Goal: Task Accomplishment & Management: Complete application form

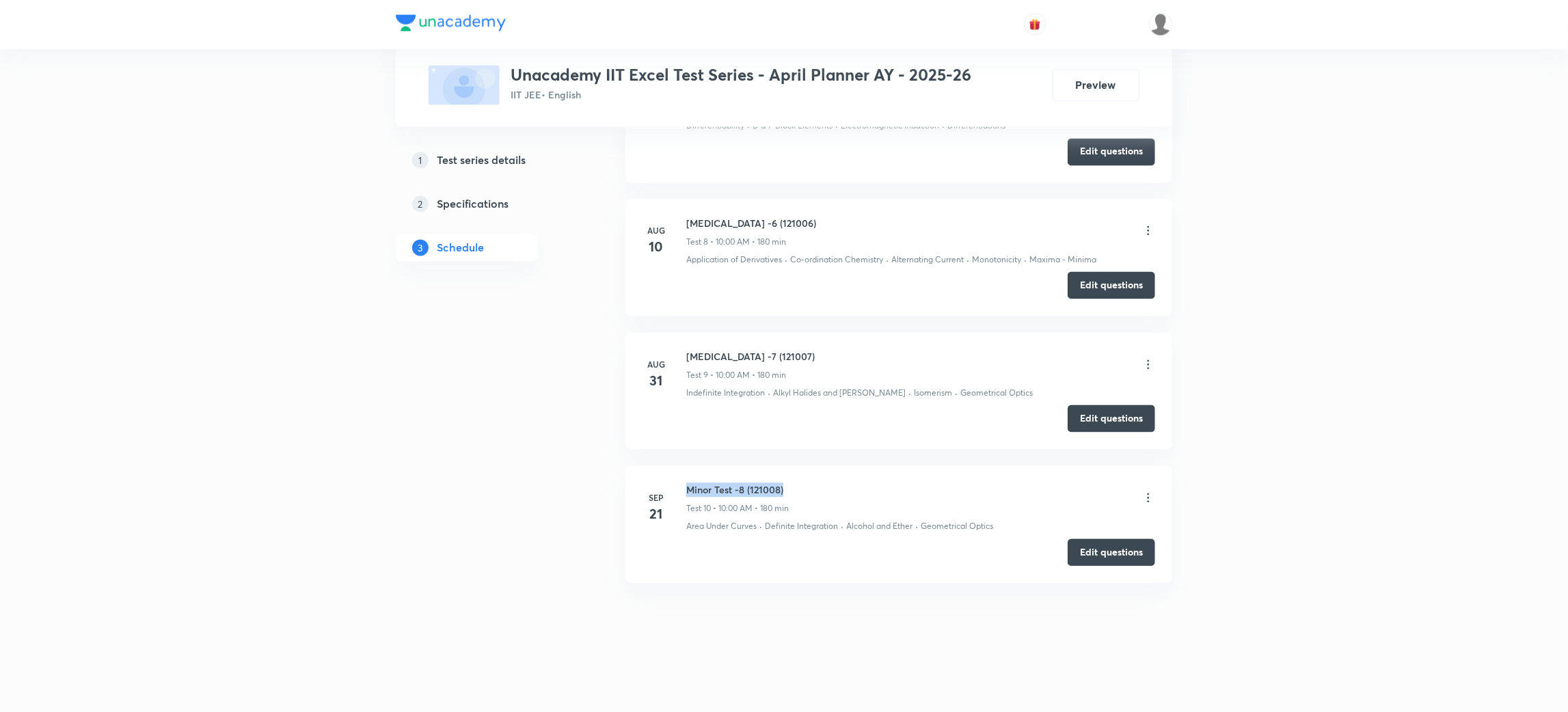
drag, startPoint x: 787, startPoint y: 490, endPoint x: 688, endPoint y: 494, distance: 99.1
click at [688, 494] on h6 "Minor Test -8 (121008)" at bounding box center [737, 490] width 102 height 15
copy h6 "Minor Test -8 (121008)"
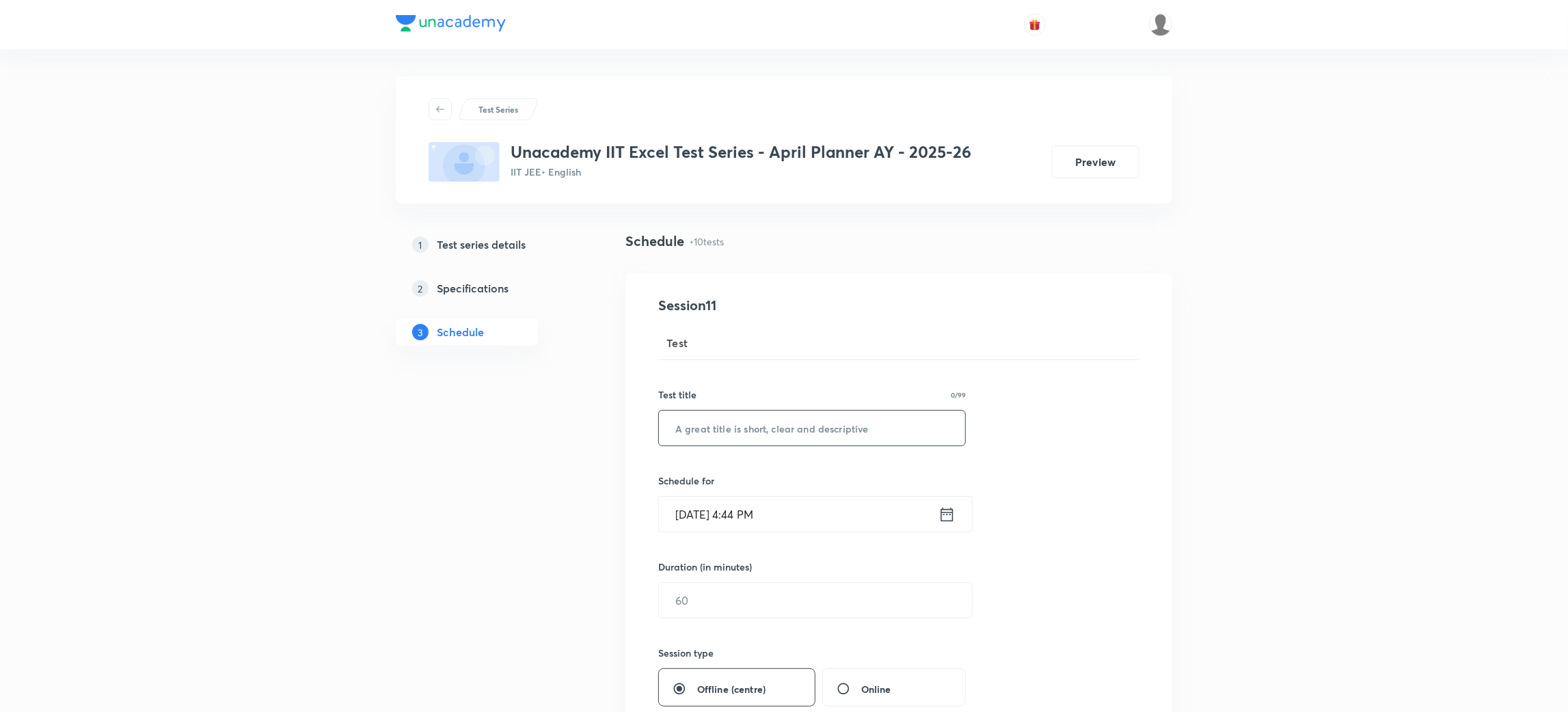
click at [769, 421] on input "text" at bounding box center [811, 428] width 306 height 35
paste input "Minor Test -8 (121008)"
click at [741, 426] on input "Minor Test -8 (121009)" at bounding box center [811, 428] width 306 height 35
type input "Minor Test - 9 (121009)"
click at [954, 514] on div "Sep 30, 2025, 4:44 PM ​" at bounding box center [815, 514] width 314 height 36
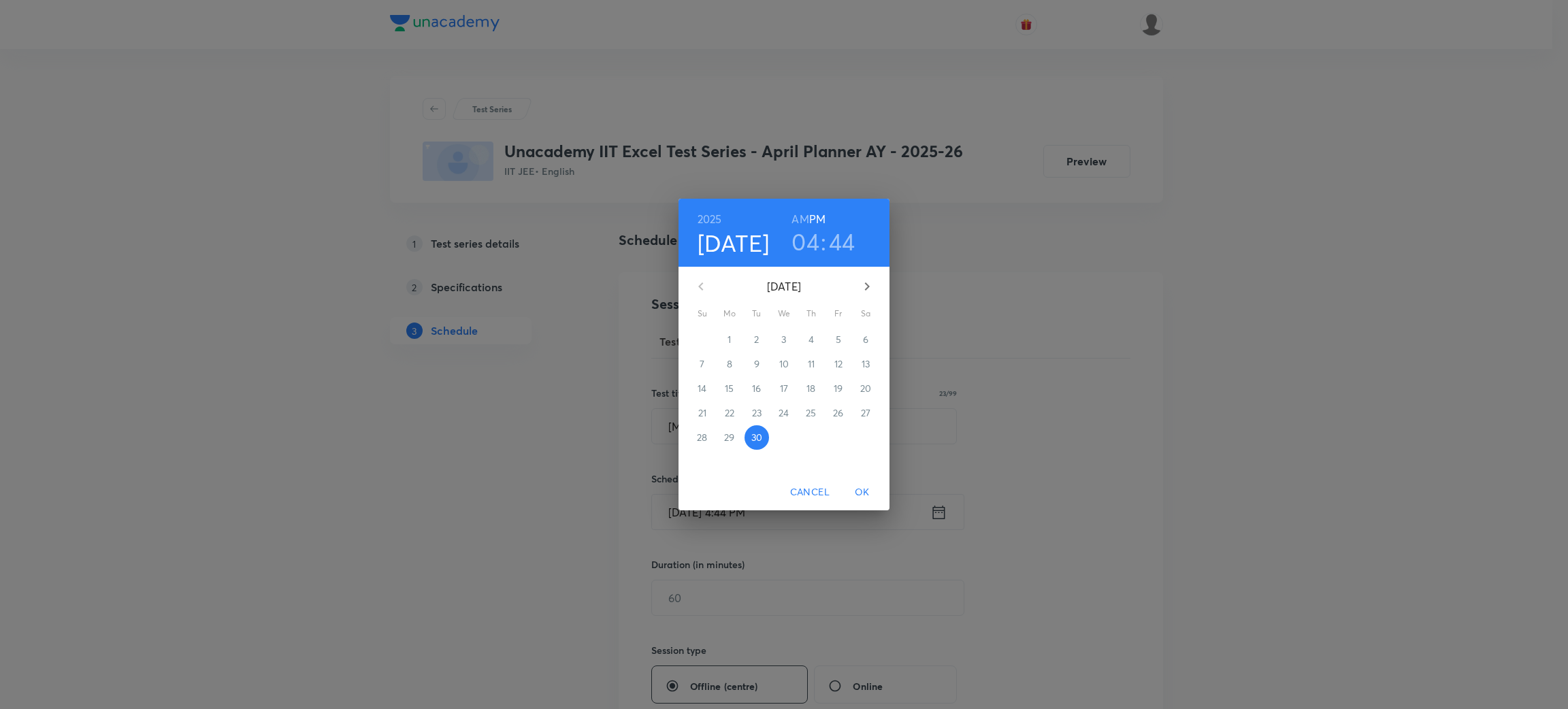
click at [867, 286] on icon "button" at bounding box center [867, 286] width 17 height 17
click at [701, 357] on p "5" at bounding box center [702, 364] width 6 height 14
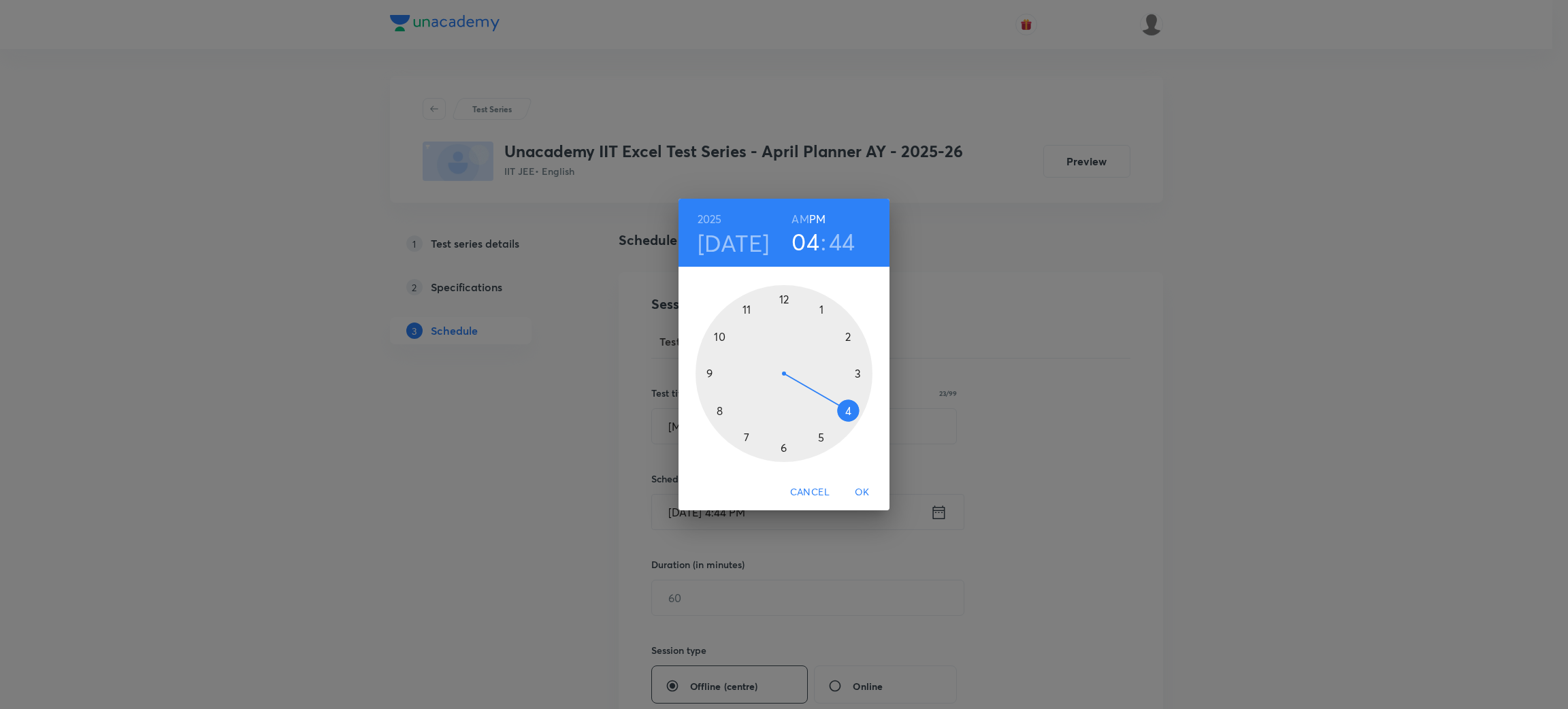
click at [722, 337] on div at bounding box center [784, 373] width 177 height 177
click at [798, 218] on h6 "AM" at bounding box center [800, 219] width 17 height 19
click at [783, 295] on div at bounding box center [784, 373] width 177 height 177
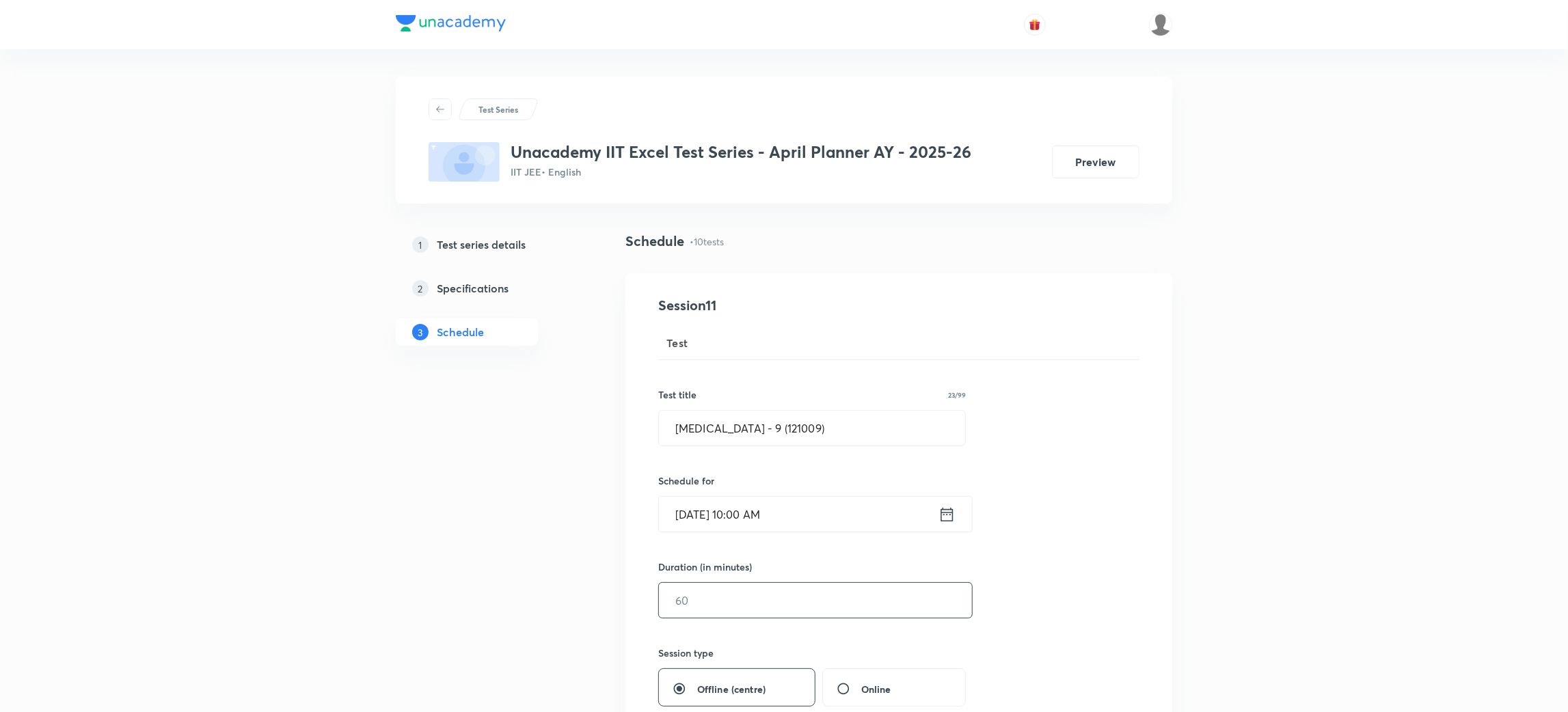
click at [743, 609] on input "text" at bounding box center [815, 600] width 313 height 35
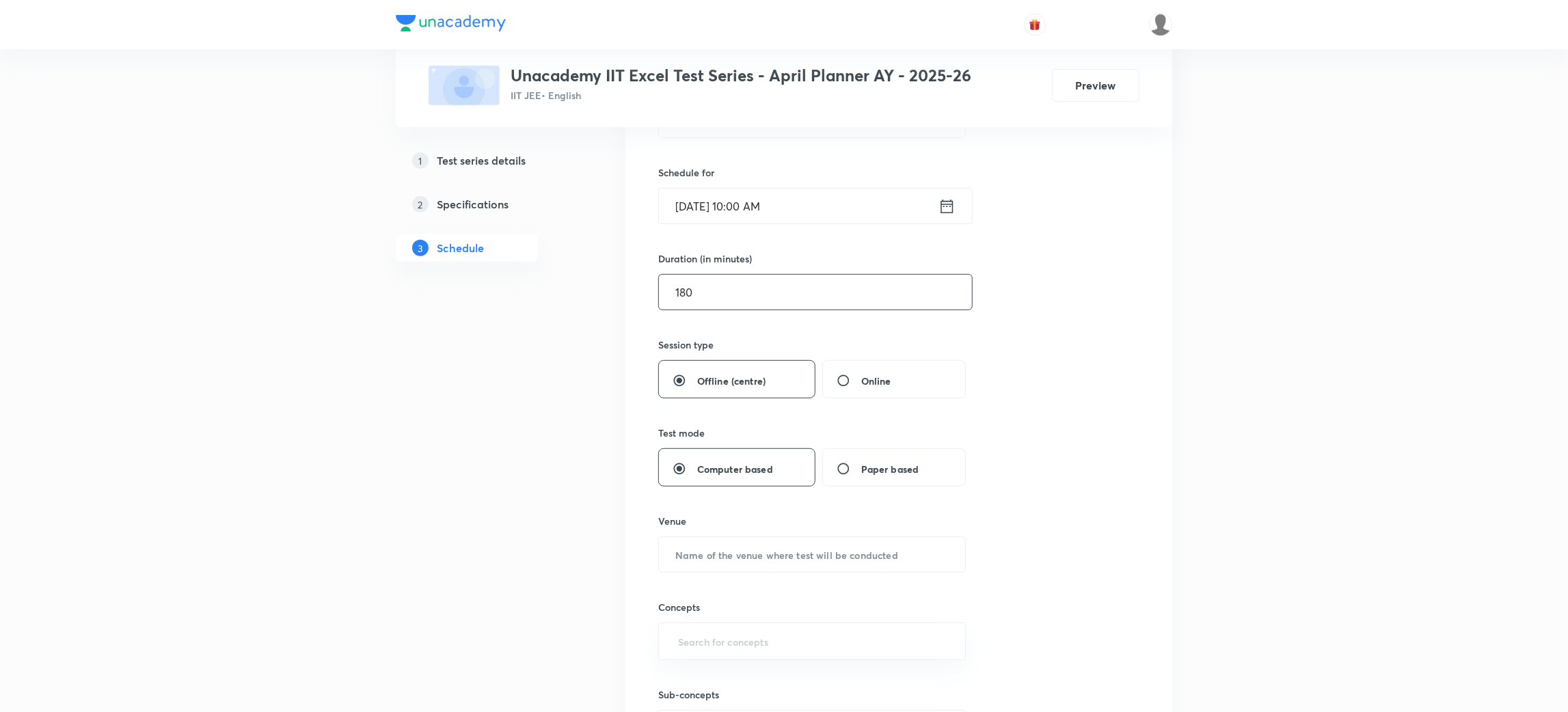
scroll to position [314, 0]
type input "180"
click at [760, 557] on input "text" at bounding box center [811, 549] width 306 height 35
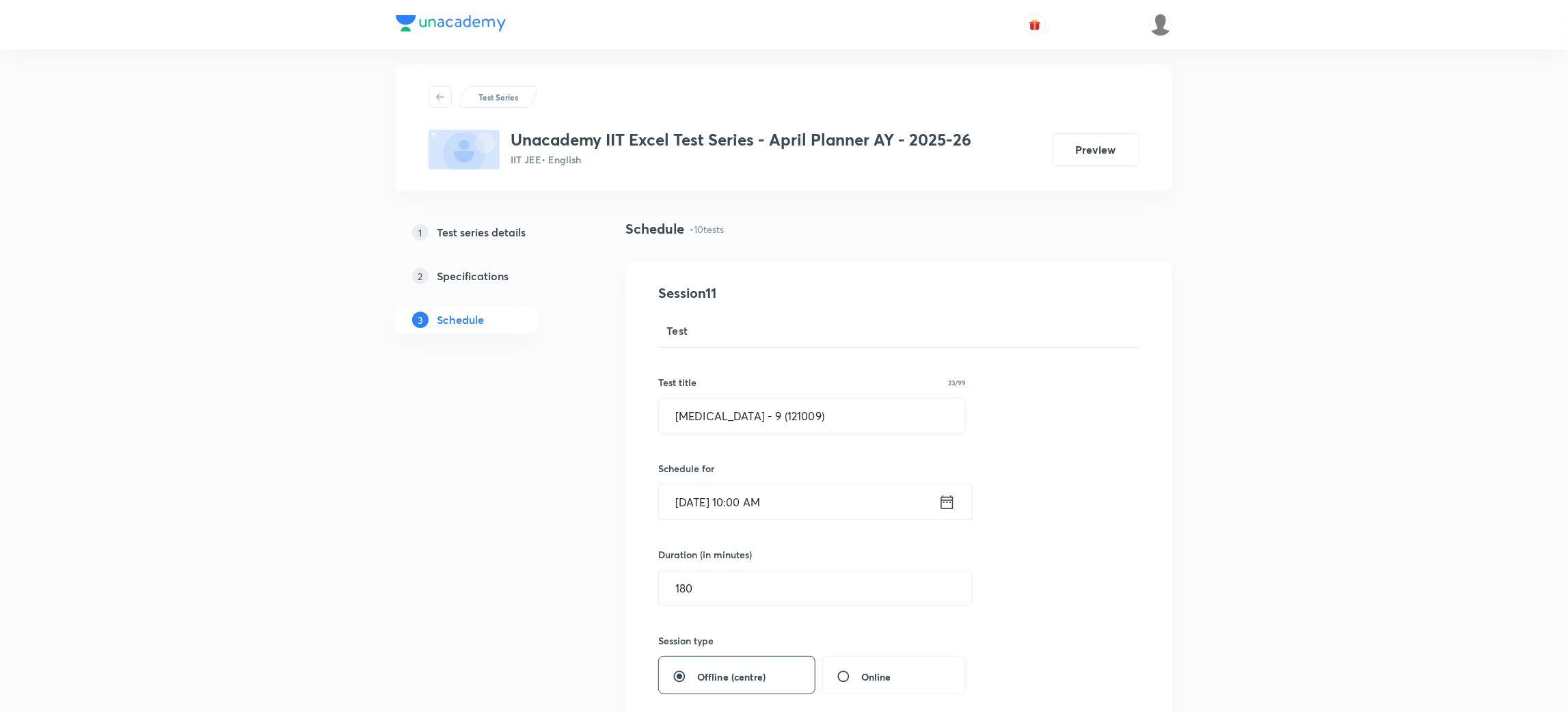
scroll to position [3, 0]
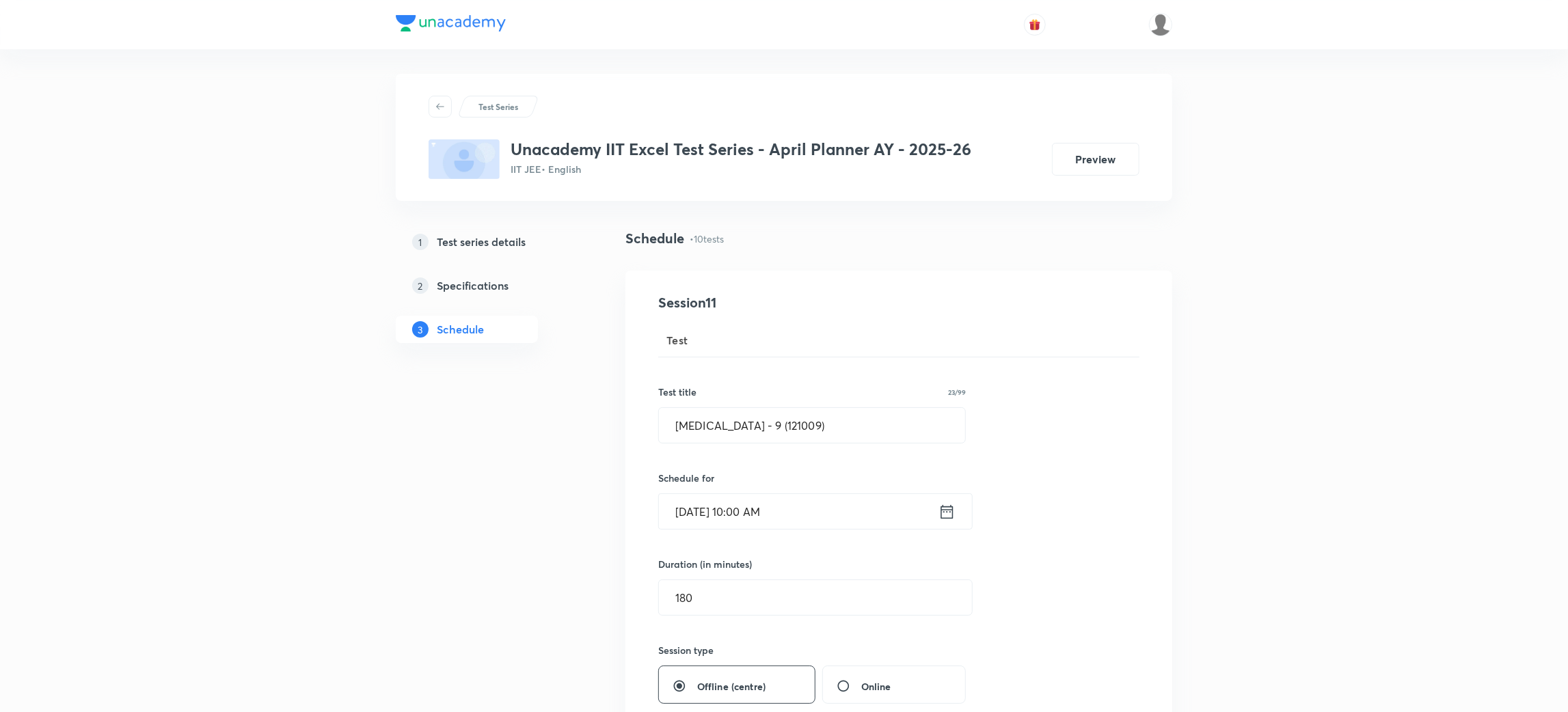
type input "Unacademy Center"
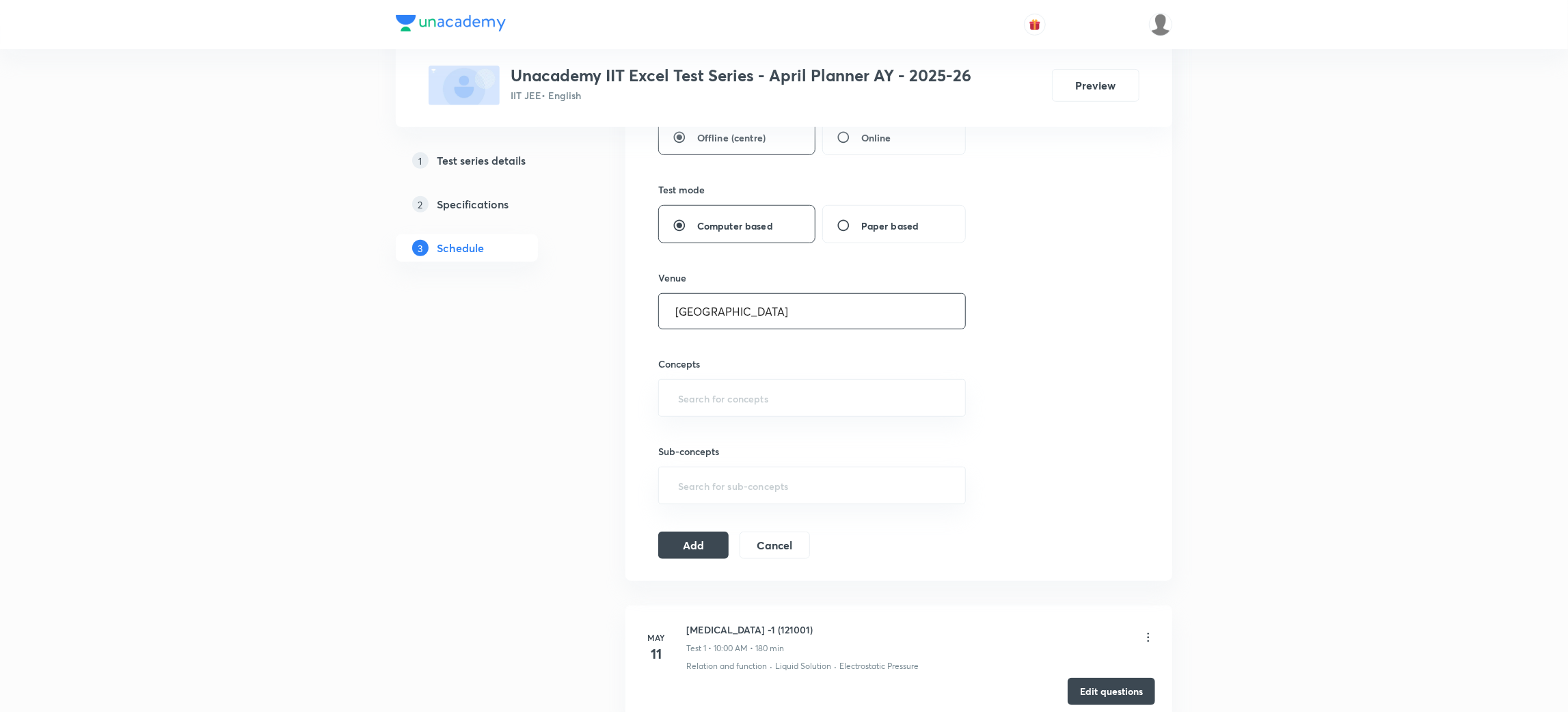
scroll to position [564, 0]
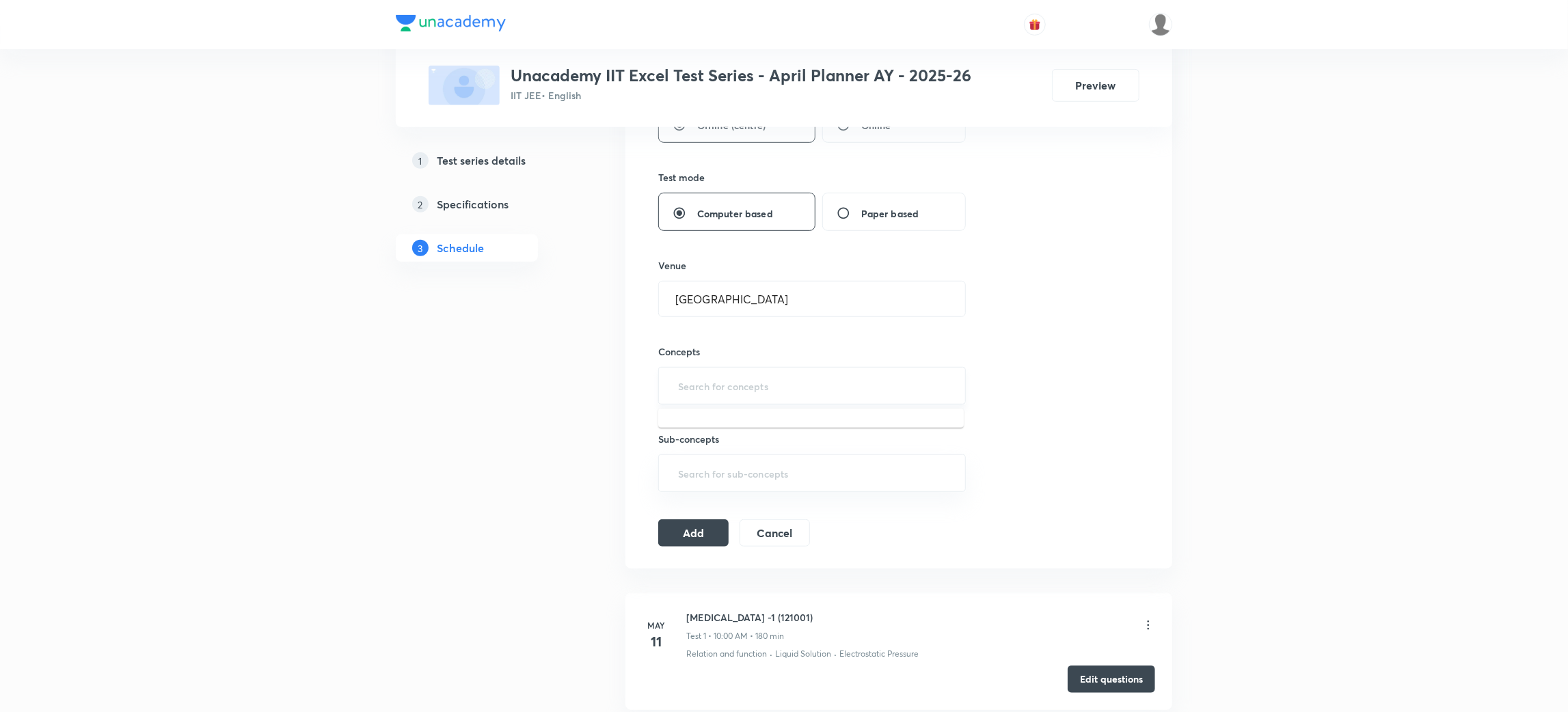
click at [732, 392] on input "text" at bounding box center [812, 385] width 273 height 25
type input "differ"
click at [731, 446] on li "Differential Equations" at bounding box center [811, 451] width 305 height 25
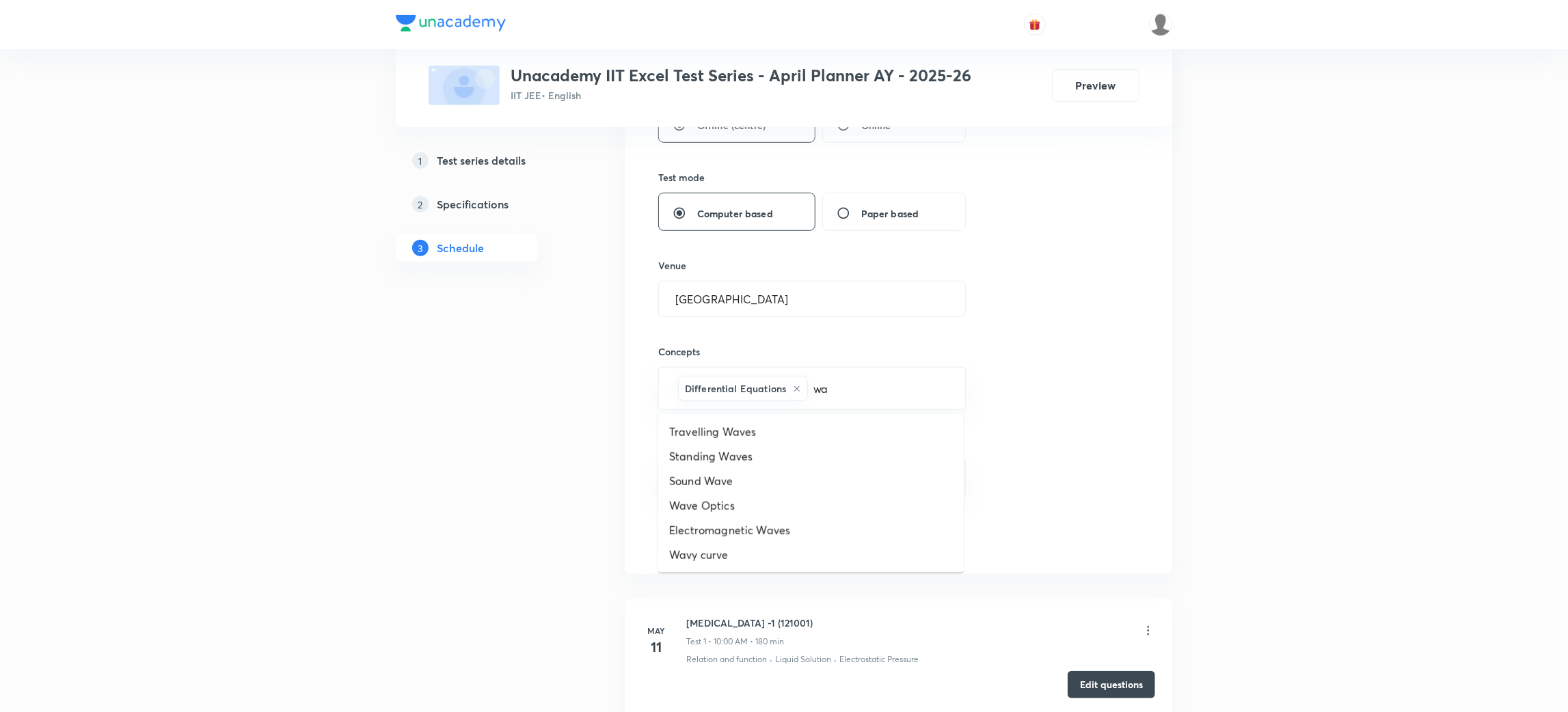
type input "wav"
click at [721, 510] on li "Wave Optics" at bounding box center [811, 506] width 305 height 25
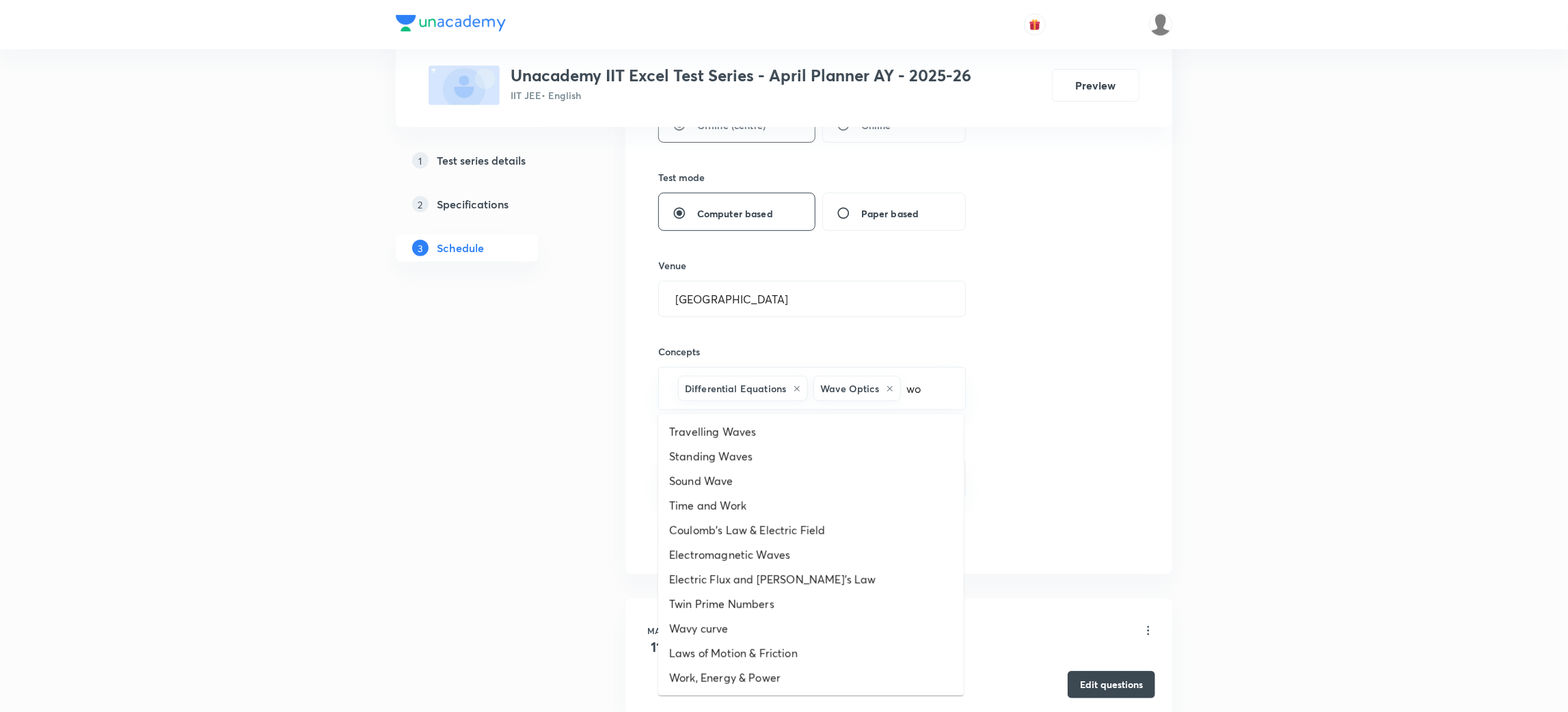
type input "wor"
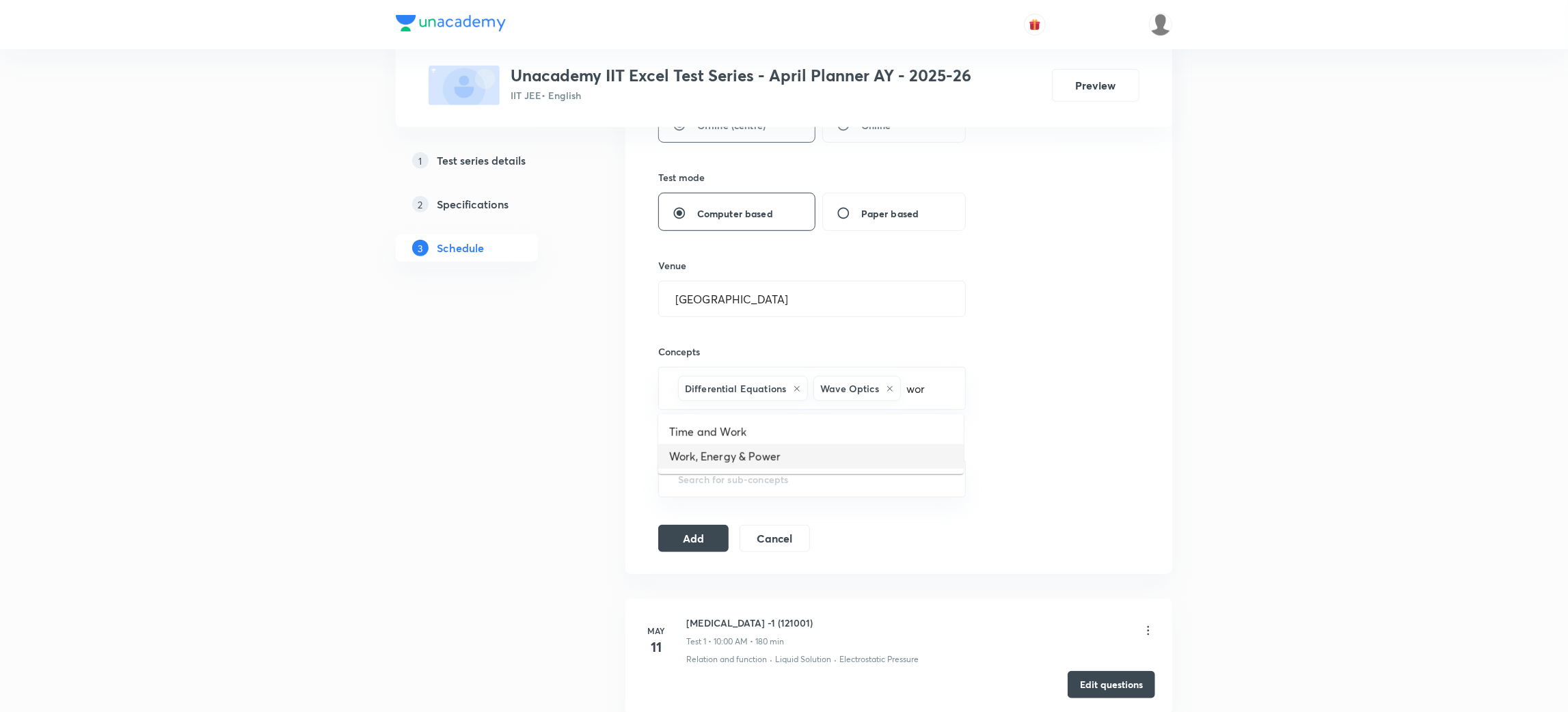
click at [736, 459] on li "Work, Energy & Power" at bounding box center [811, 456] width 305 height 25
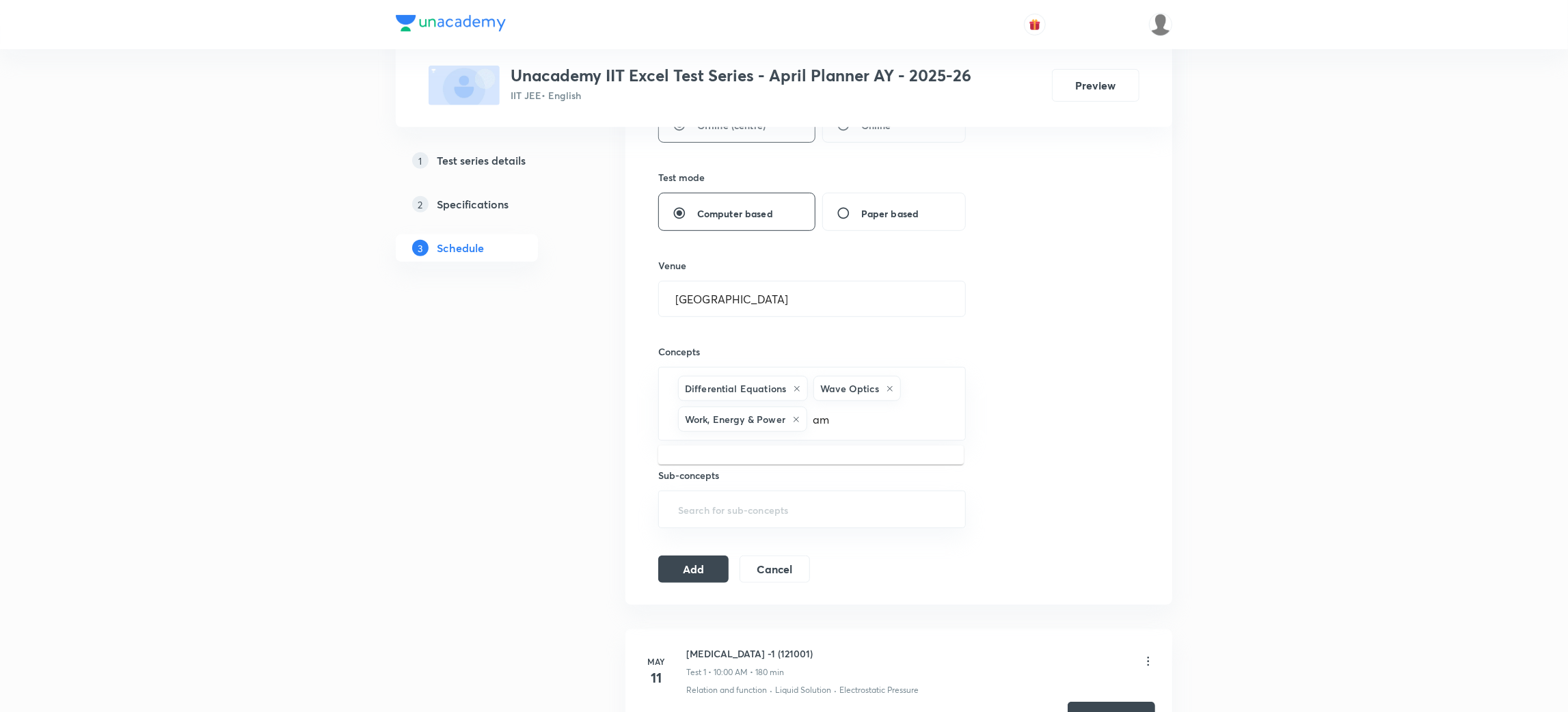
type input "a"
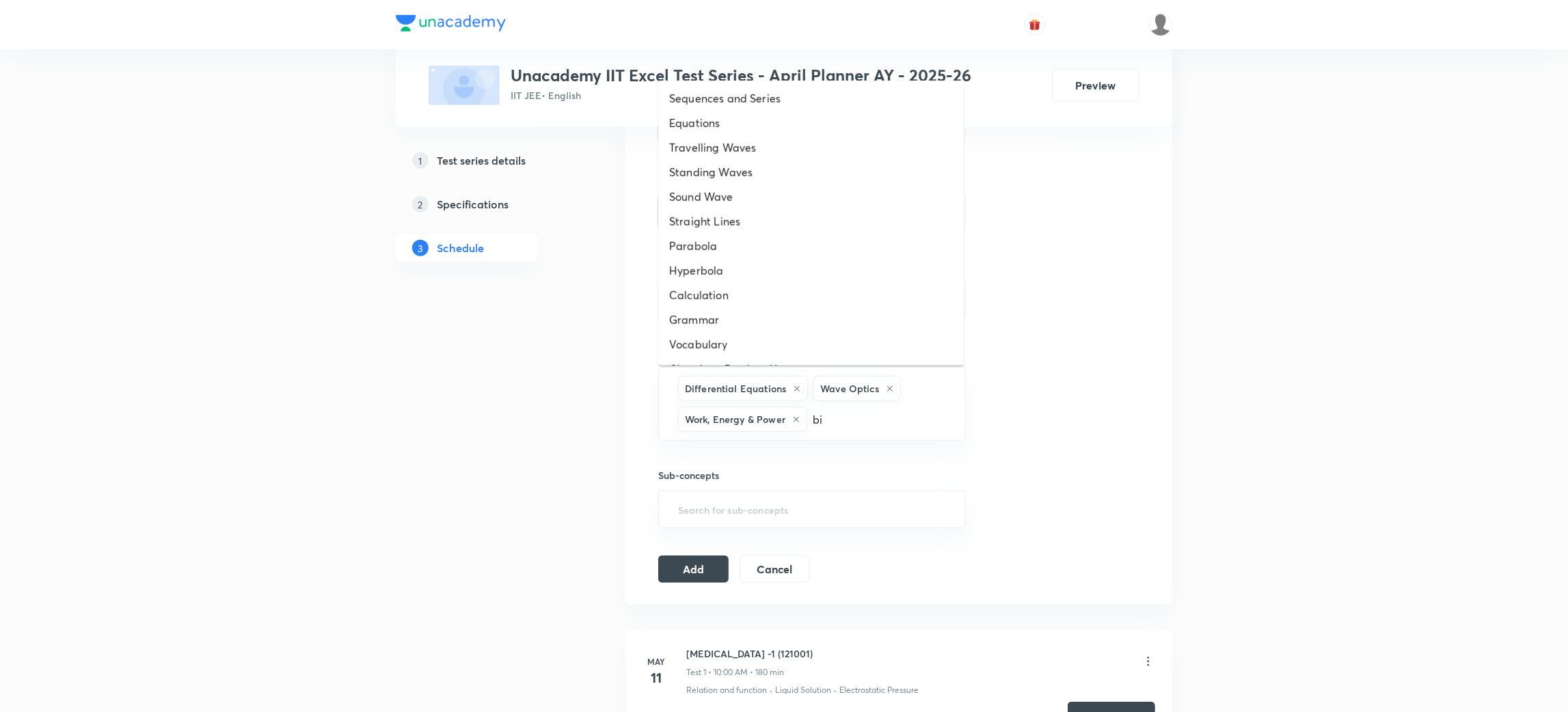
type input "bio"
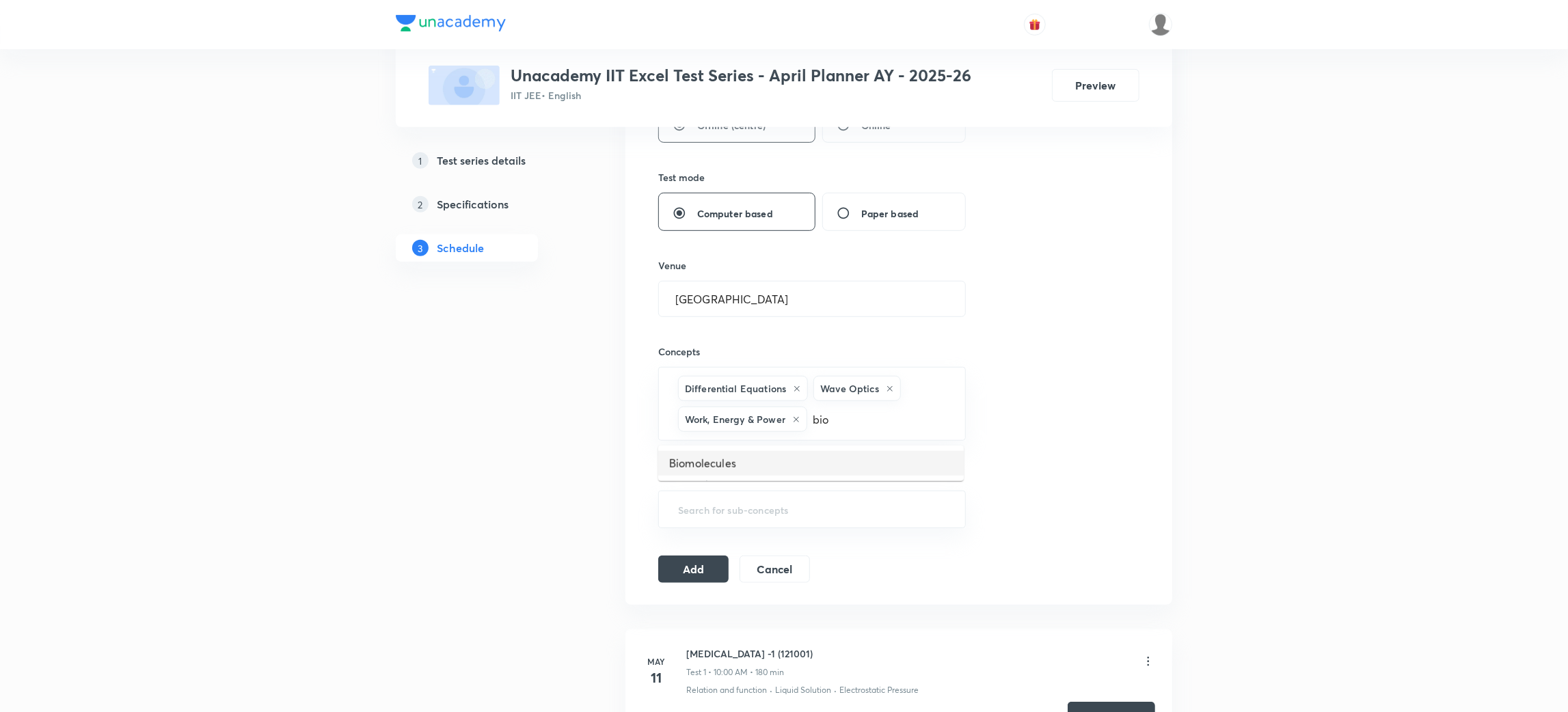
click at [688, 466] on li "Biomolecules" at bounding box center [811, 463] width 305 height 25
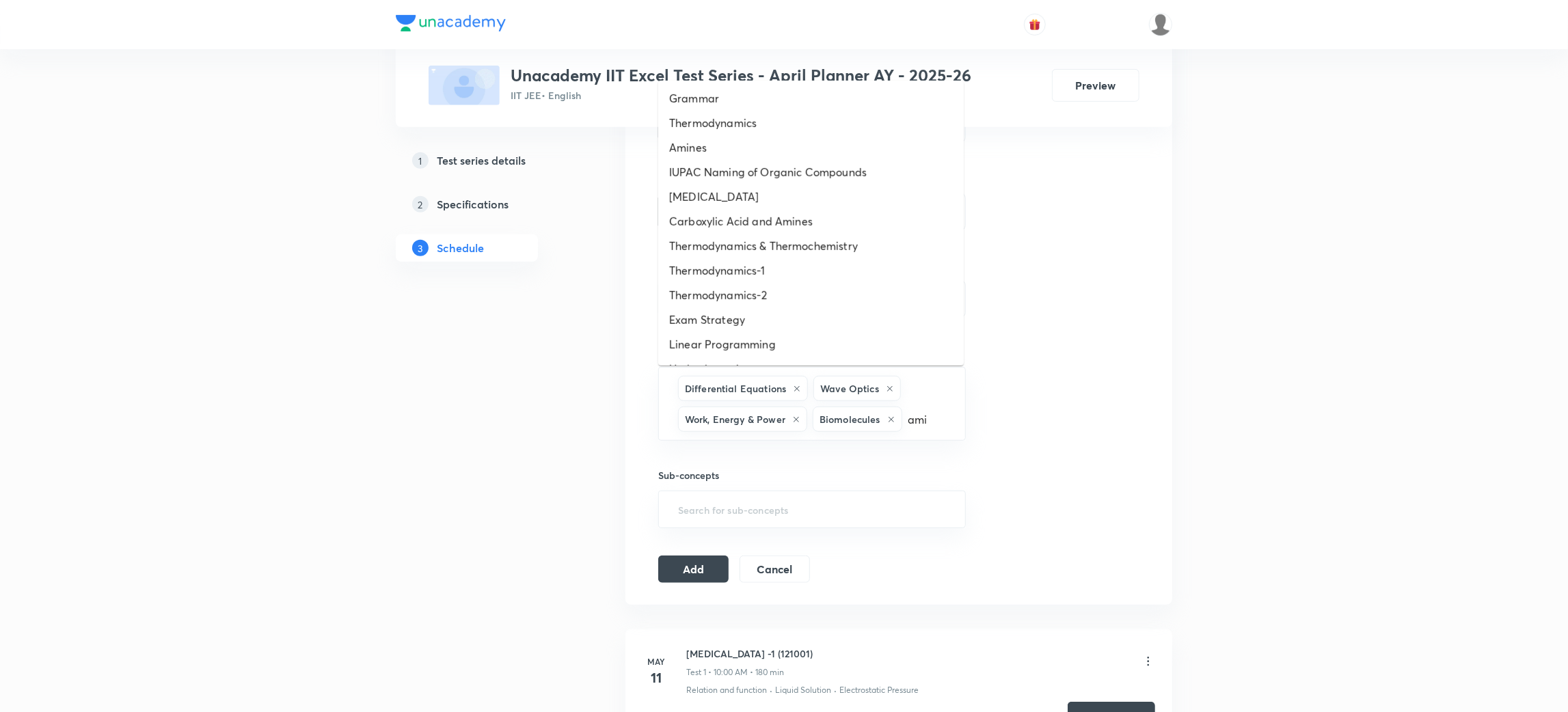
type input "amin"
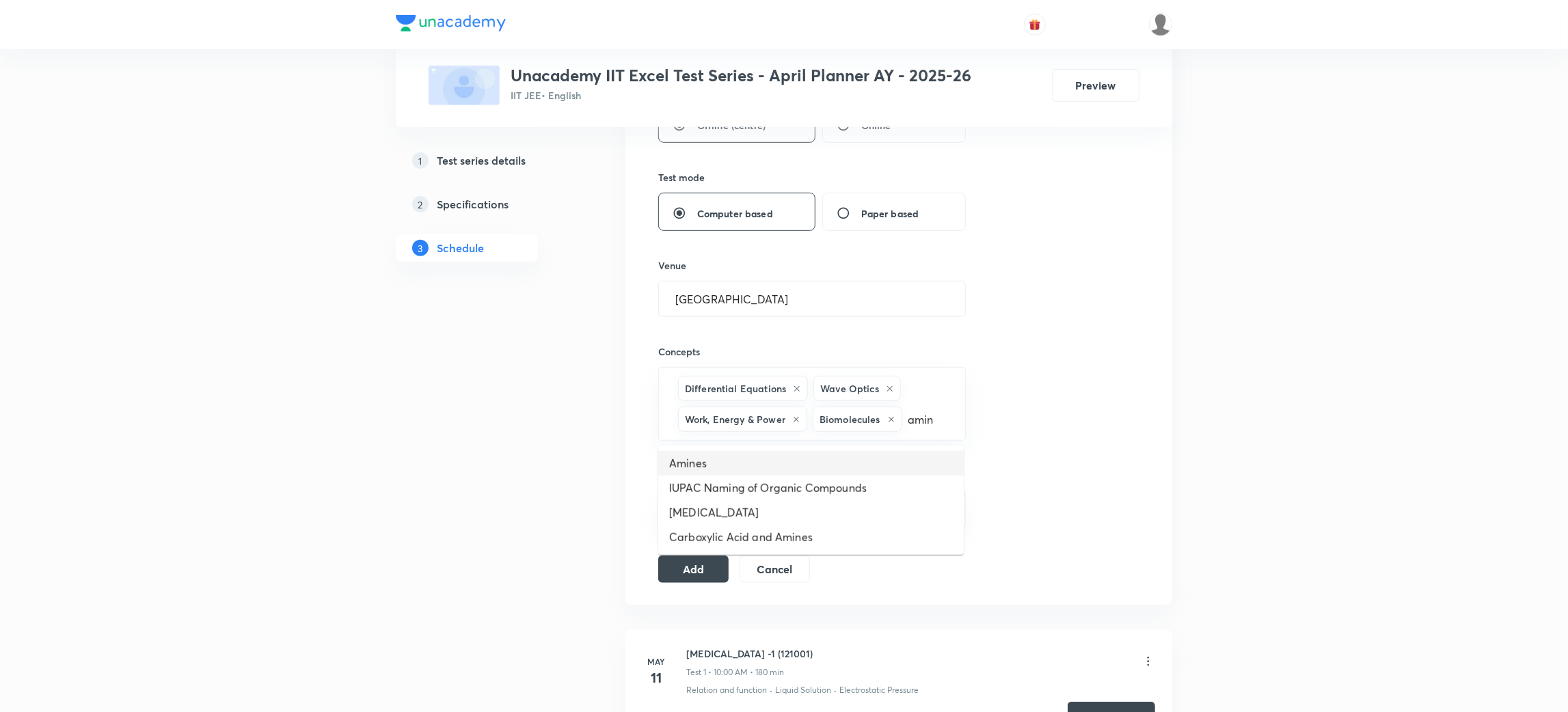
click at [688, 466] on li "Amines" at bounding box center [811, 463] width 305 height 25
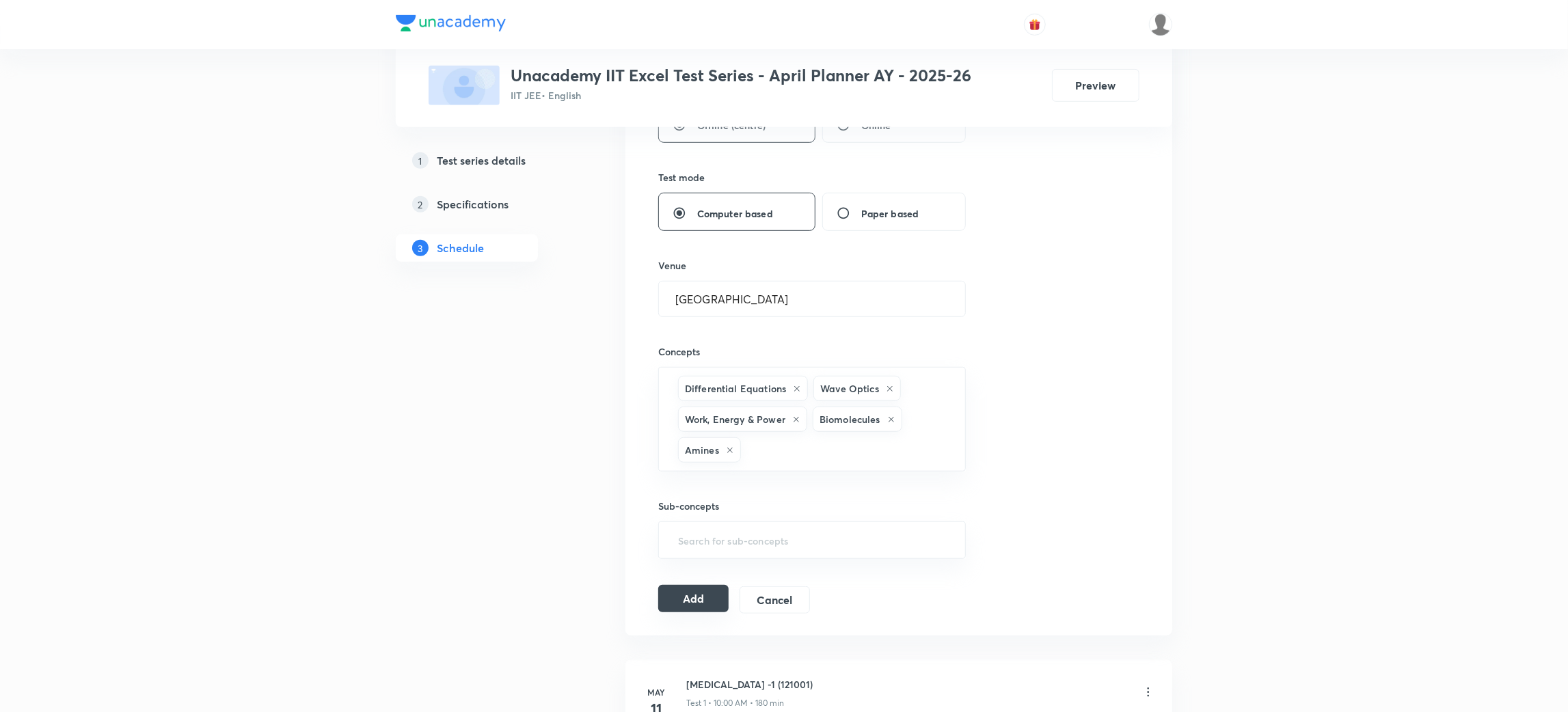
click at [688, 594] on button "Add" at bounding box center [693, 599] width 71 height 28
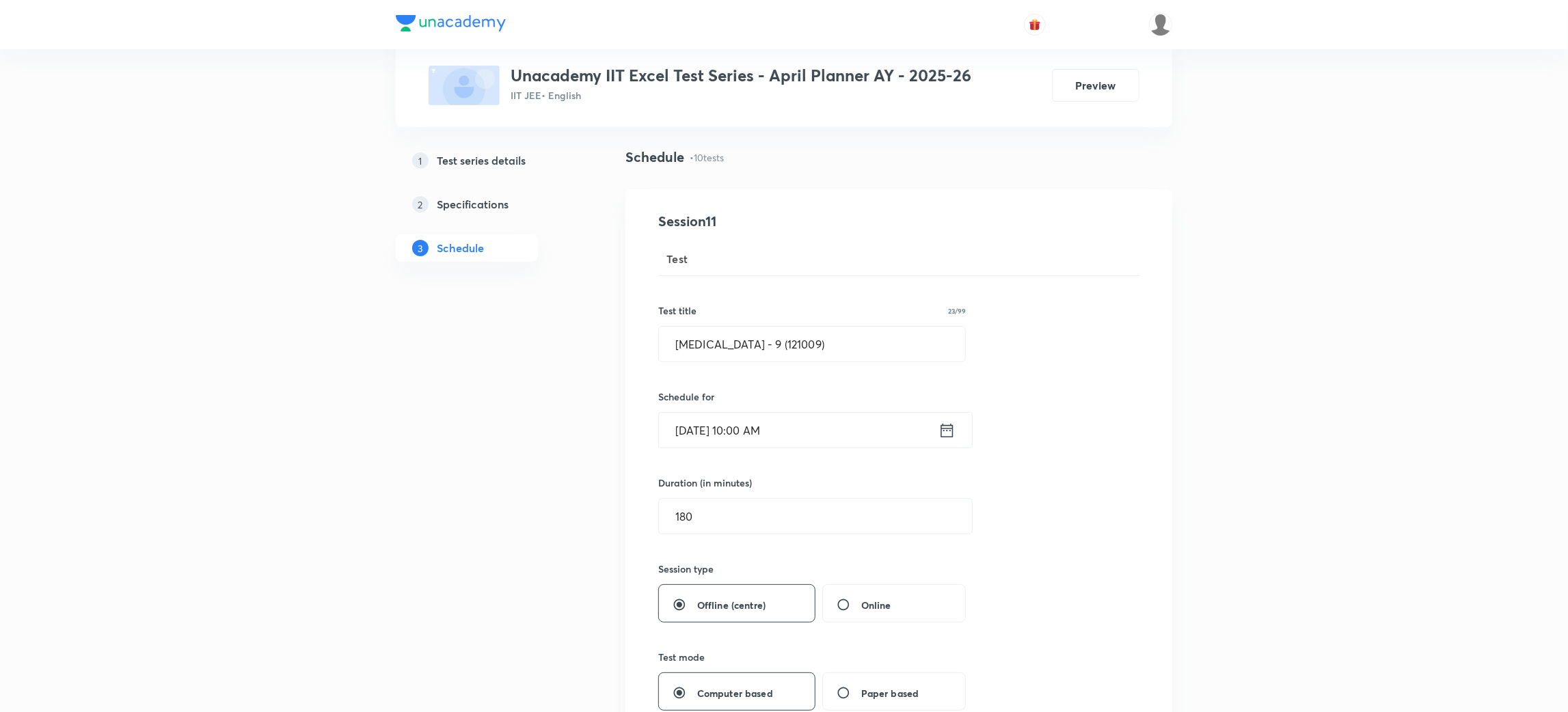
scroll to position [0, 0]
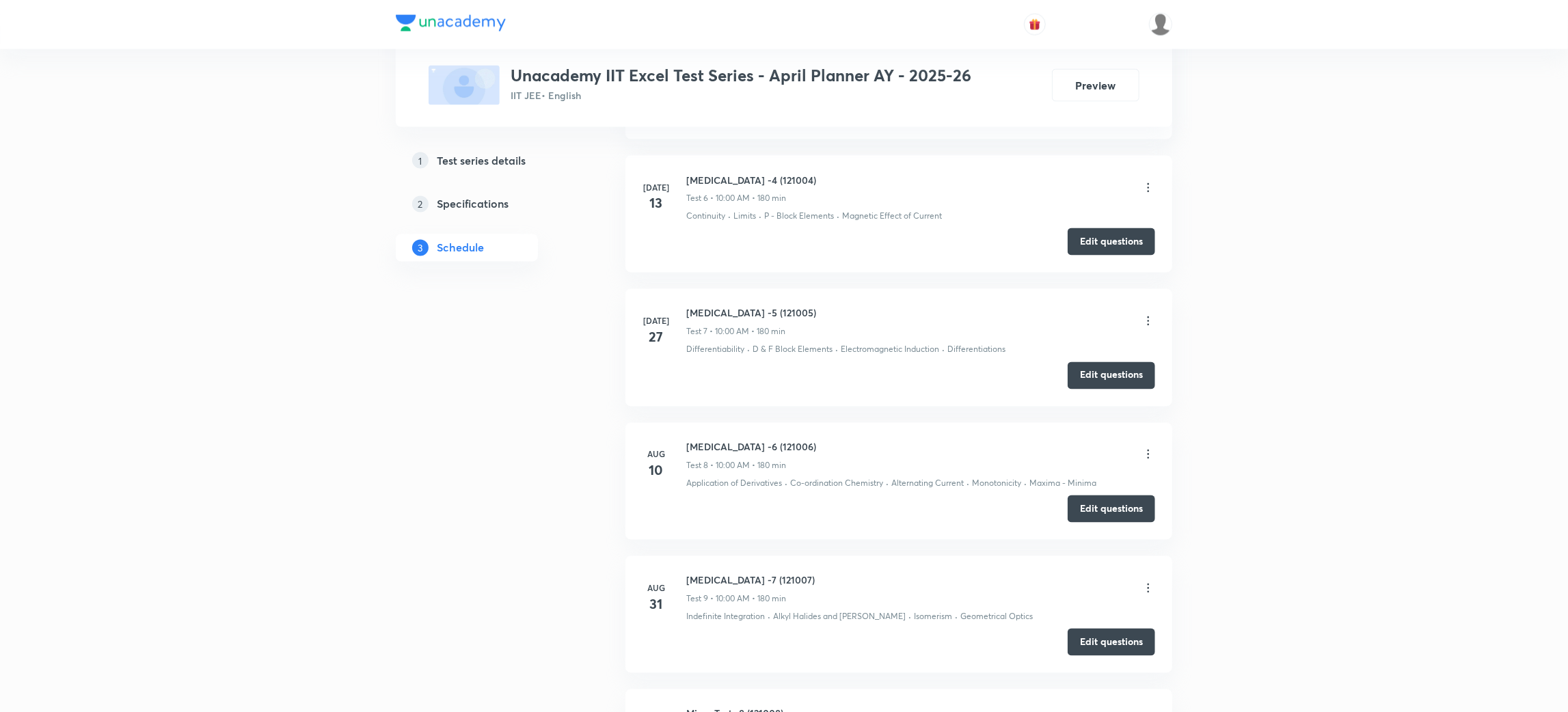
scroll to position [1987, 0]
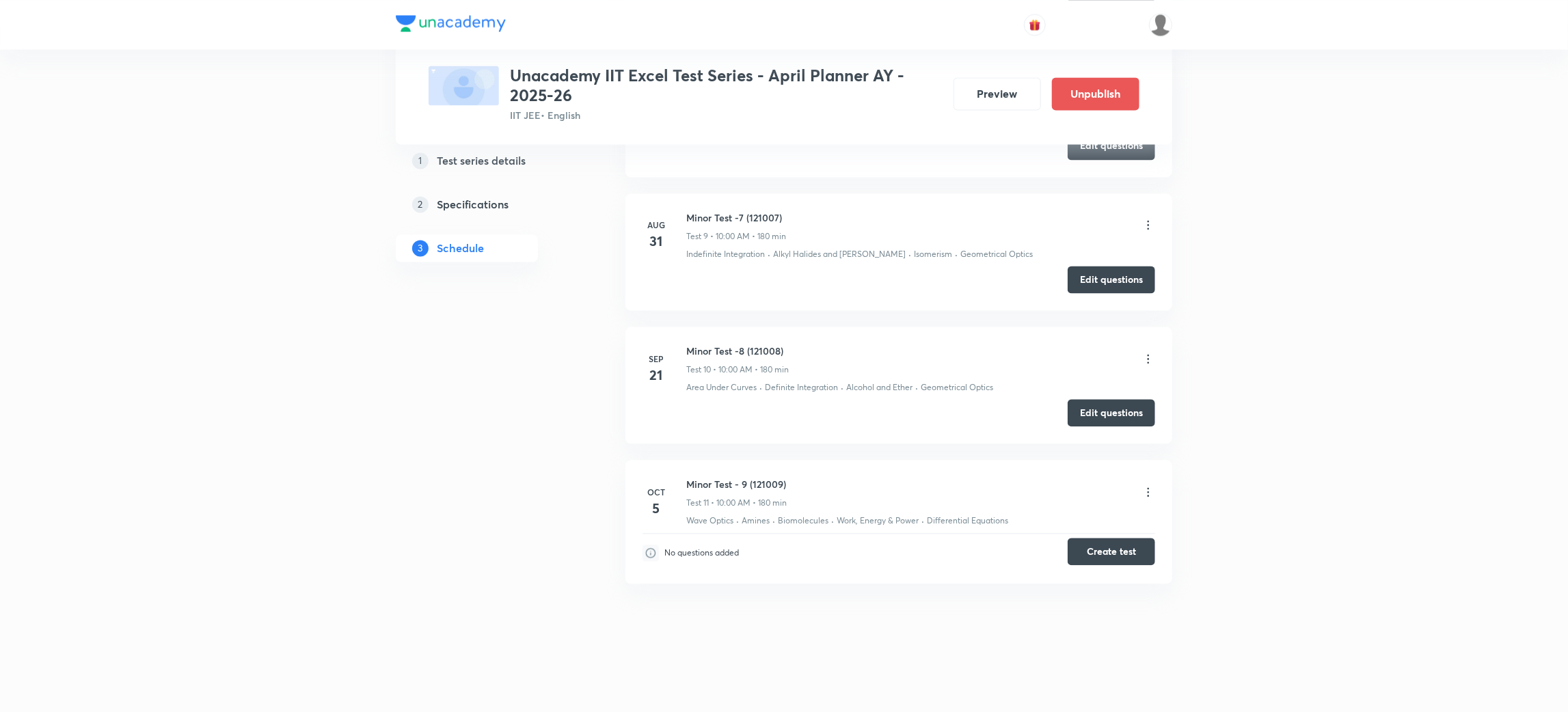
click at [1116, 547] on button "Create test" at bounding box center [1111, 551] width 87 height 28
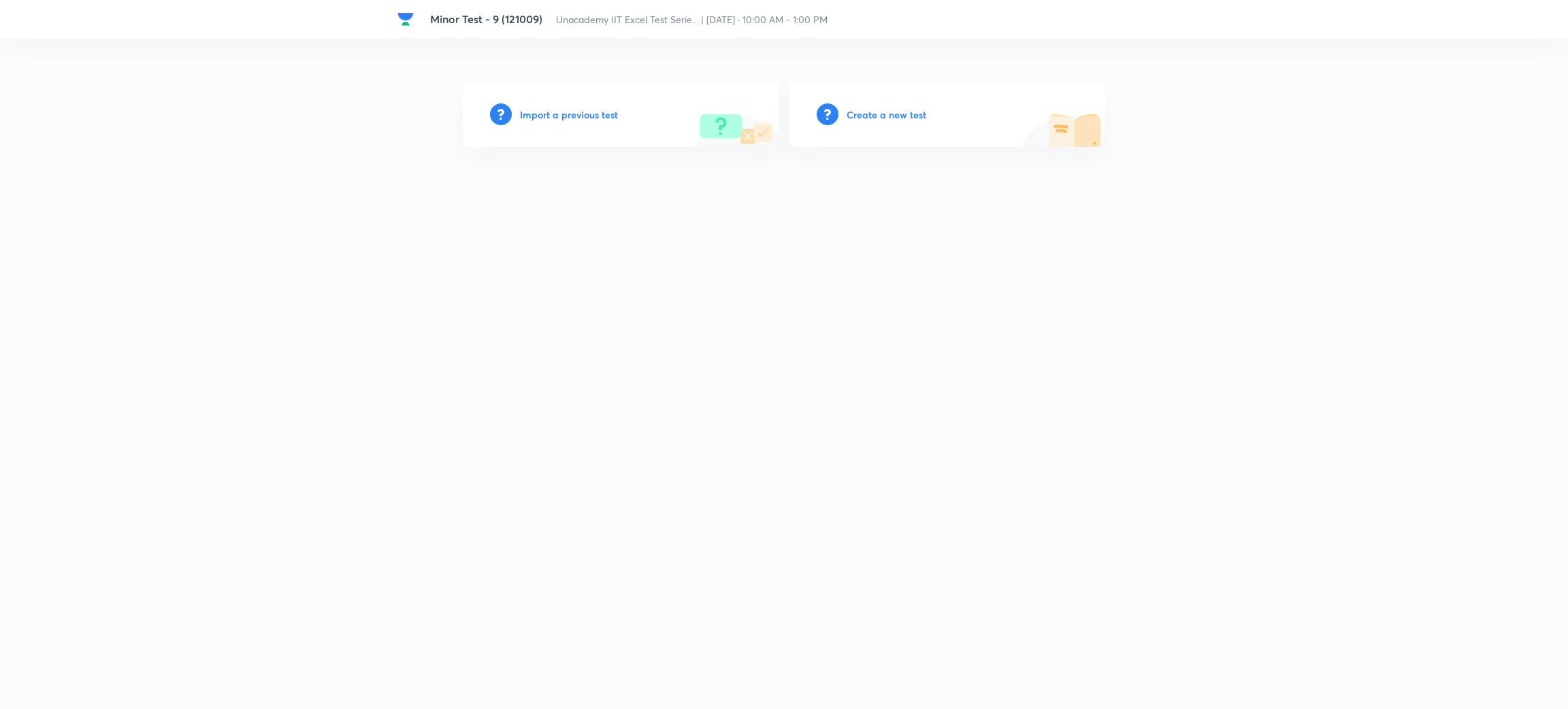
click at [887, 116] on h6 "Create a new test" at bounding box center [886, 115] width 80 height 14
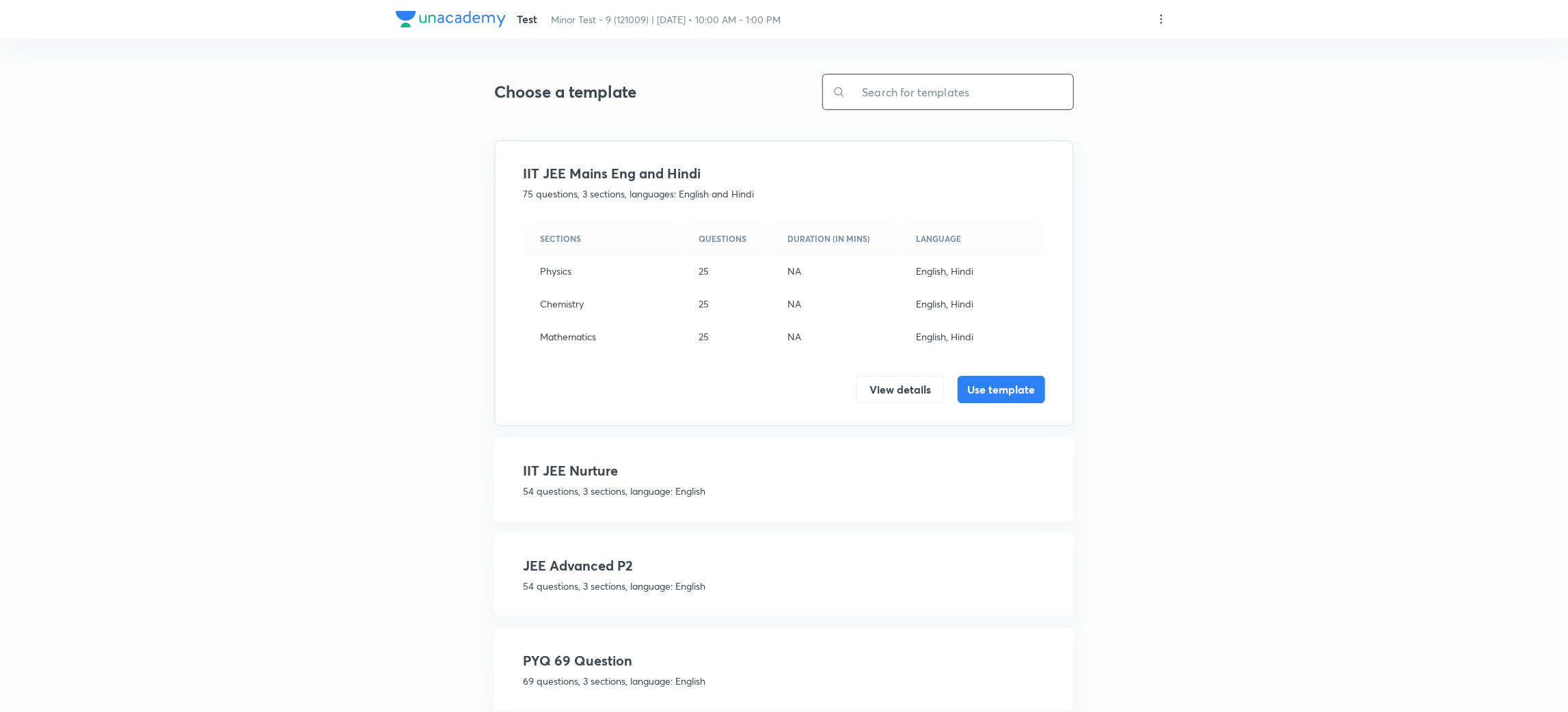
click at [920, 94] on input "text" at bounding box center [959, 92] width 228 height 35
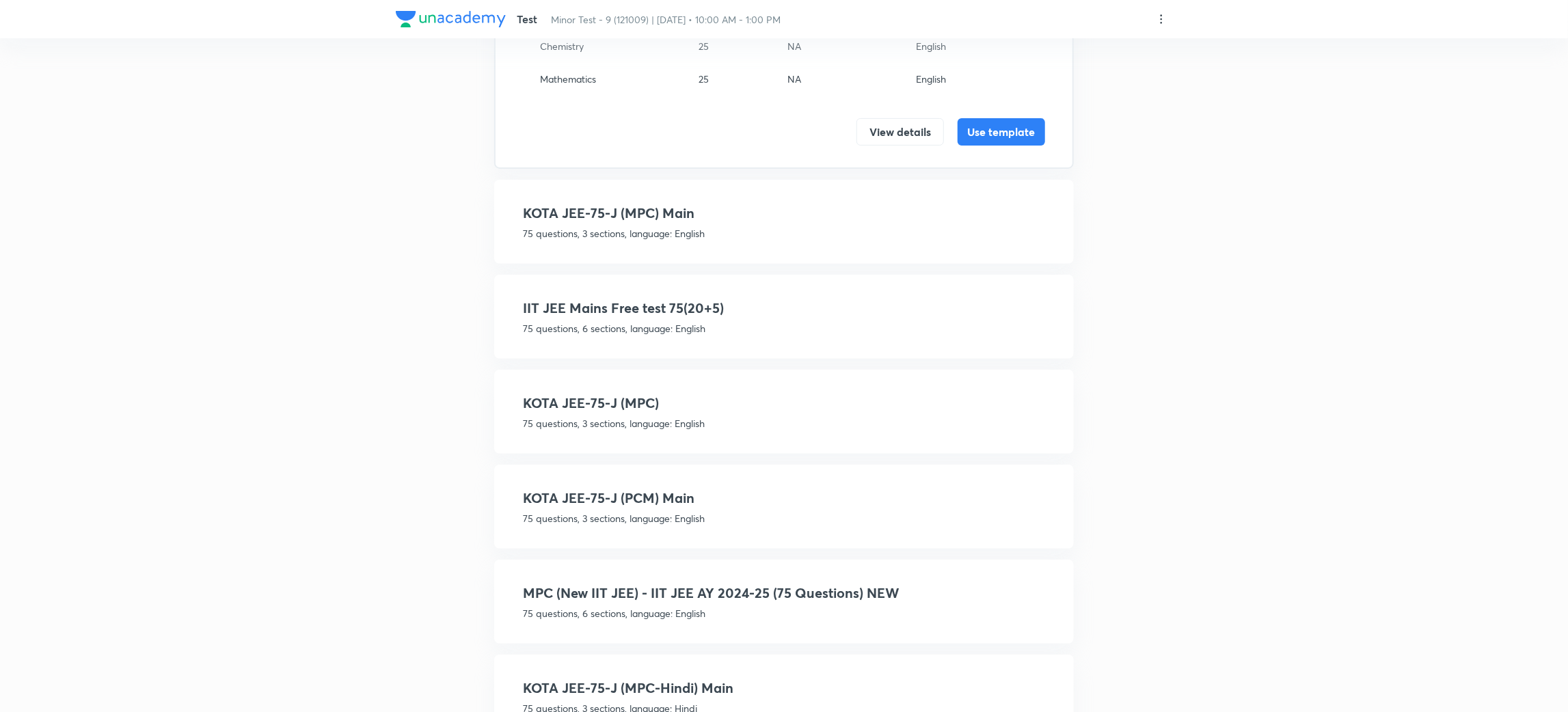
scroll to position [259, 0]
type input "75"
click at [847, 586] on h4 "MPC (New IIT JEE) - IIT JEE AY 2024-25 (75 Questions) NEW" at bounding box center [784, 591] width 522 height 20
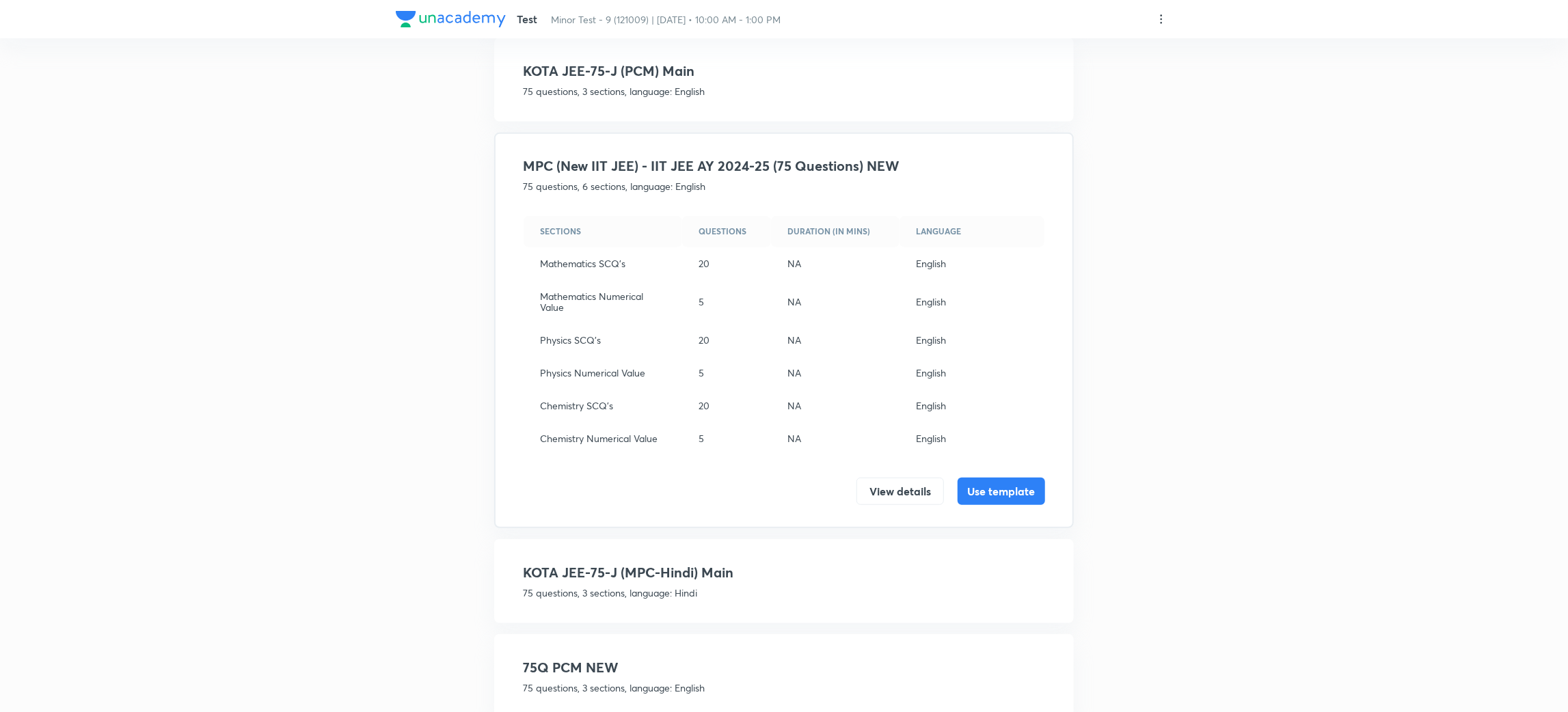
scroll to position [486, 0]
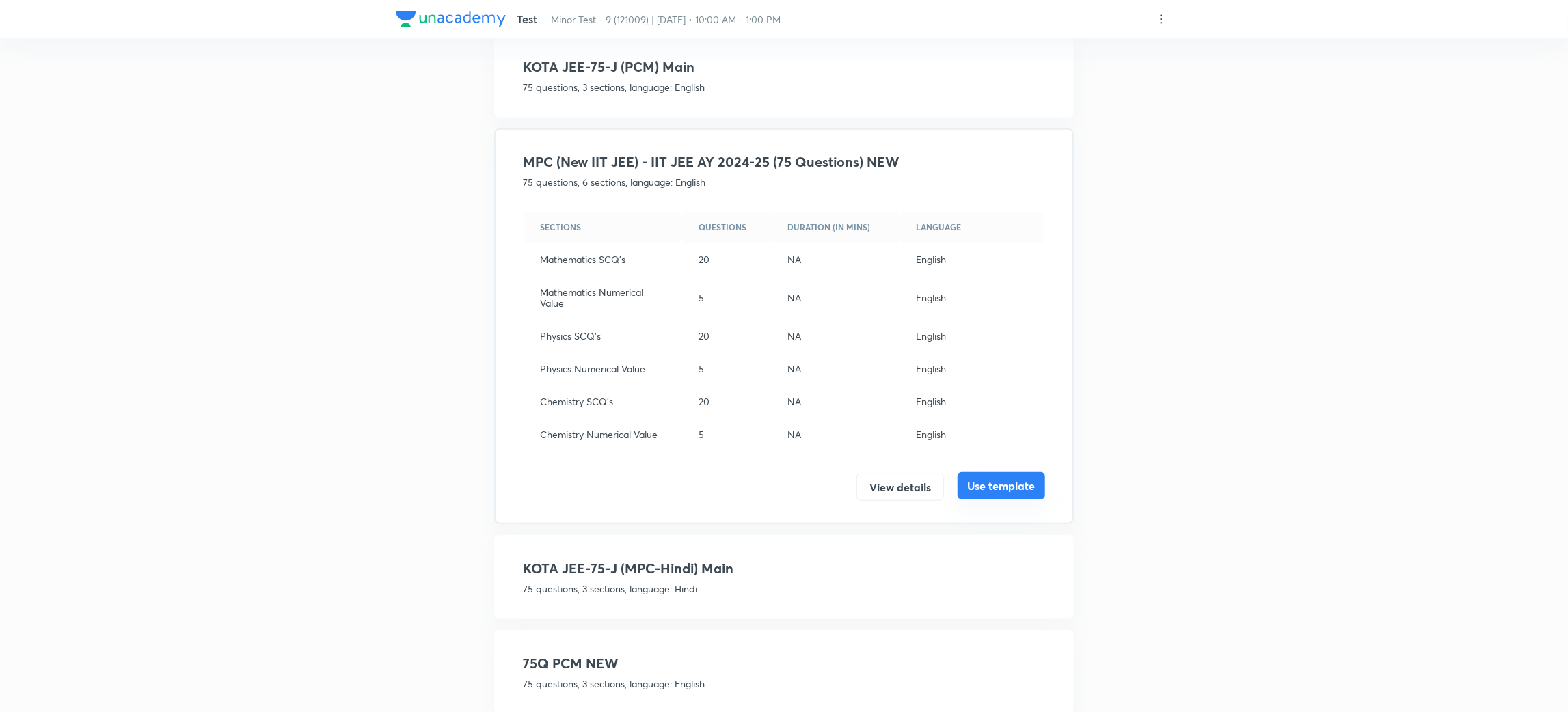
click at [999, 472] on button "Use template" at bounding box center [1001, 486] width 87 height 28
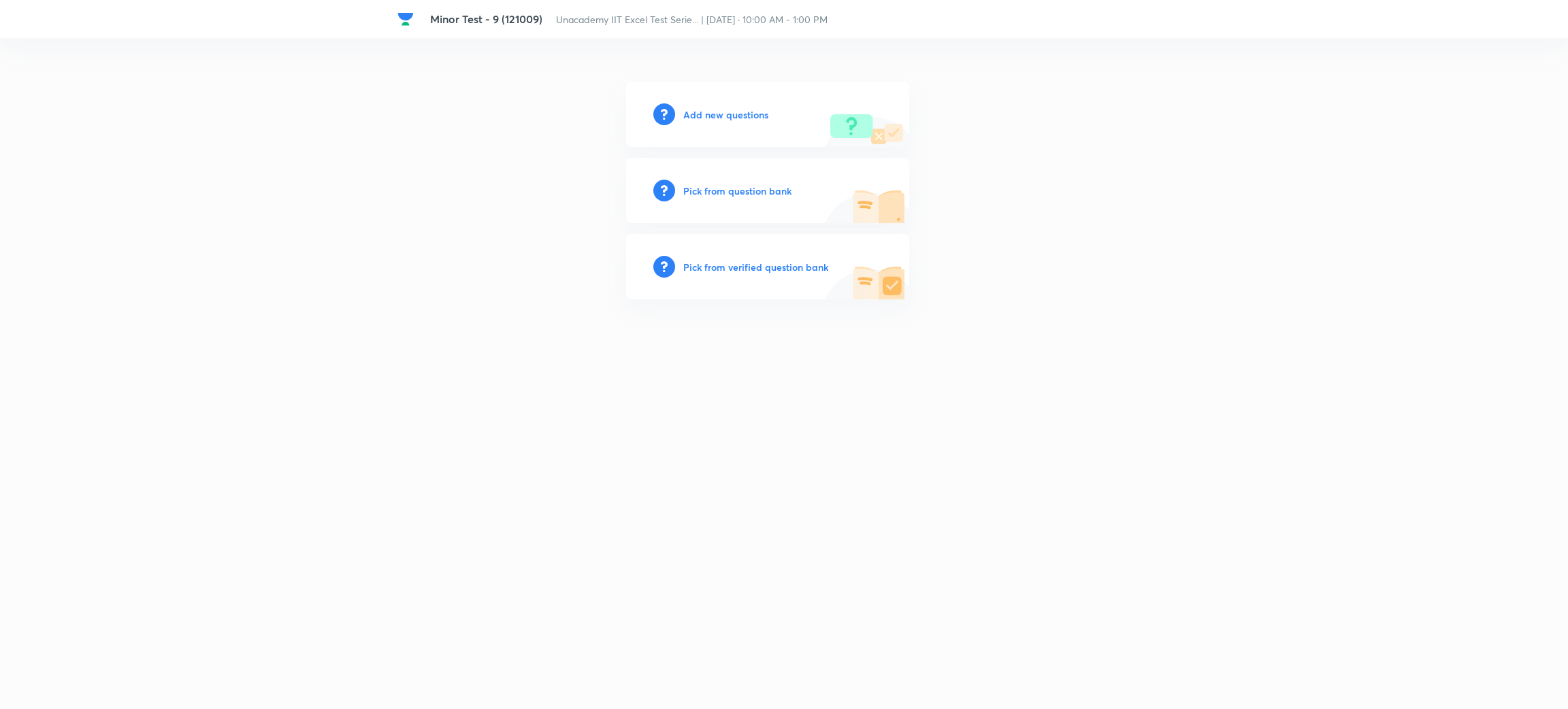
click at [723, 112] on h6 "Add new questions" at bounding box center [726, 115] width 85 height 14
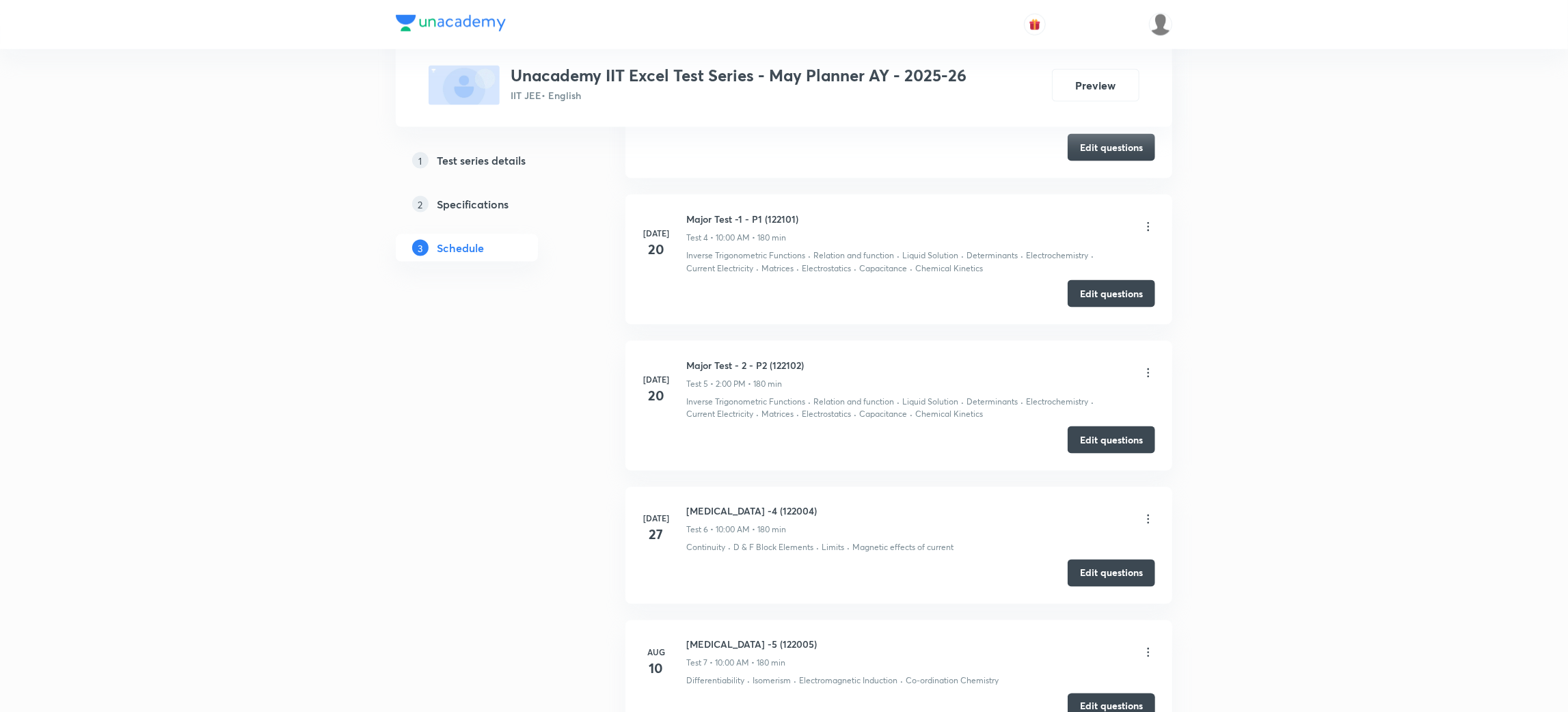
scroll to position [1874, 0]
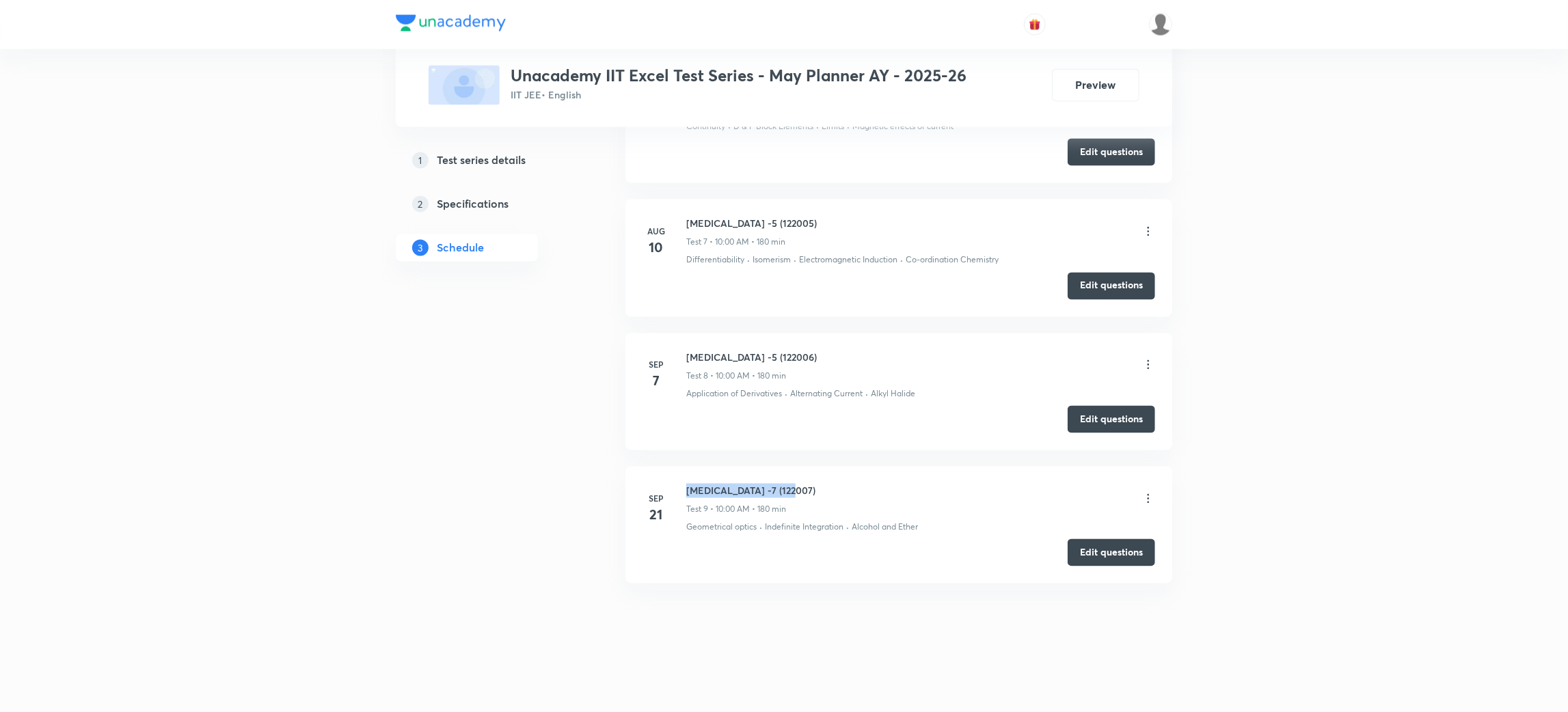
drag, startPoint x: 784, startPoint y: 493, endPoint x: 688, endPoint y: 490, distance: 96.0
click at [688, 490] on h6 "Minor Test -7 (122007)" at bounding box center [751, 491] width 129 height 15
copy h6 "Minor Test -7 (122007)"
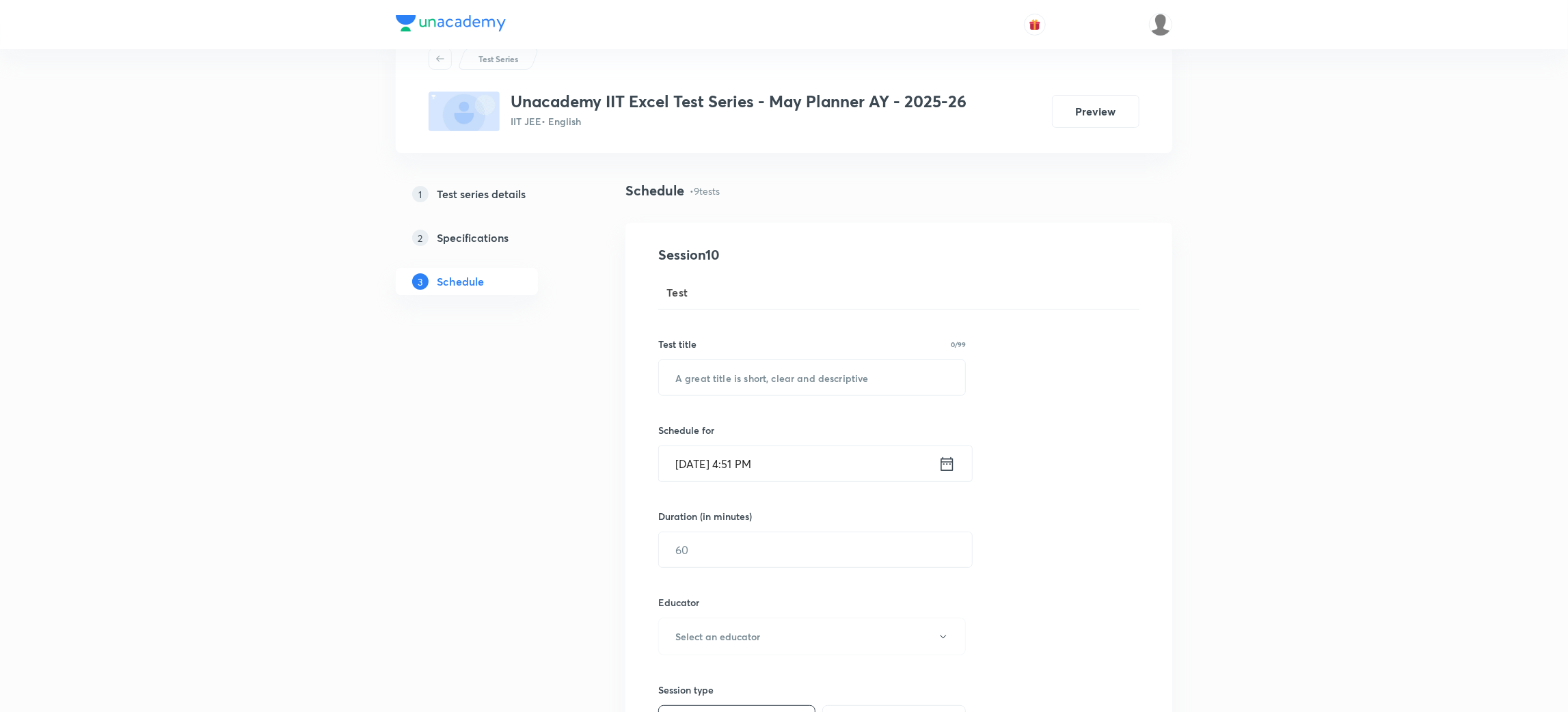
scroll to position [0, 0]
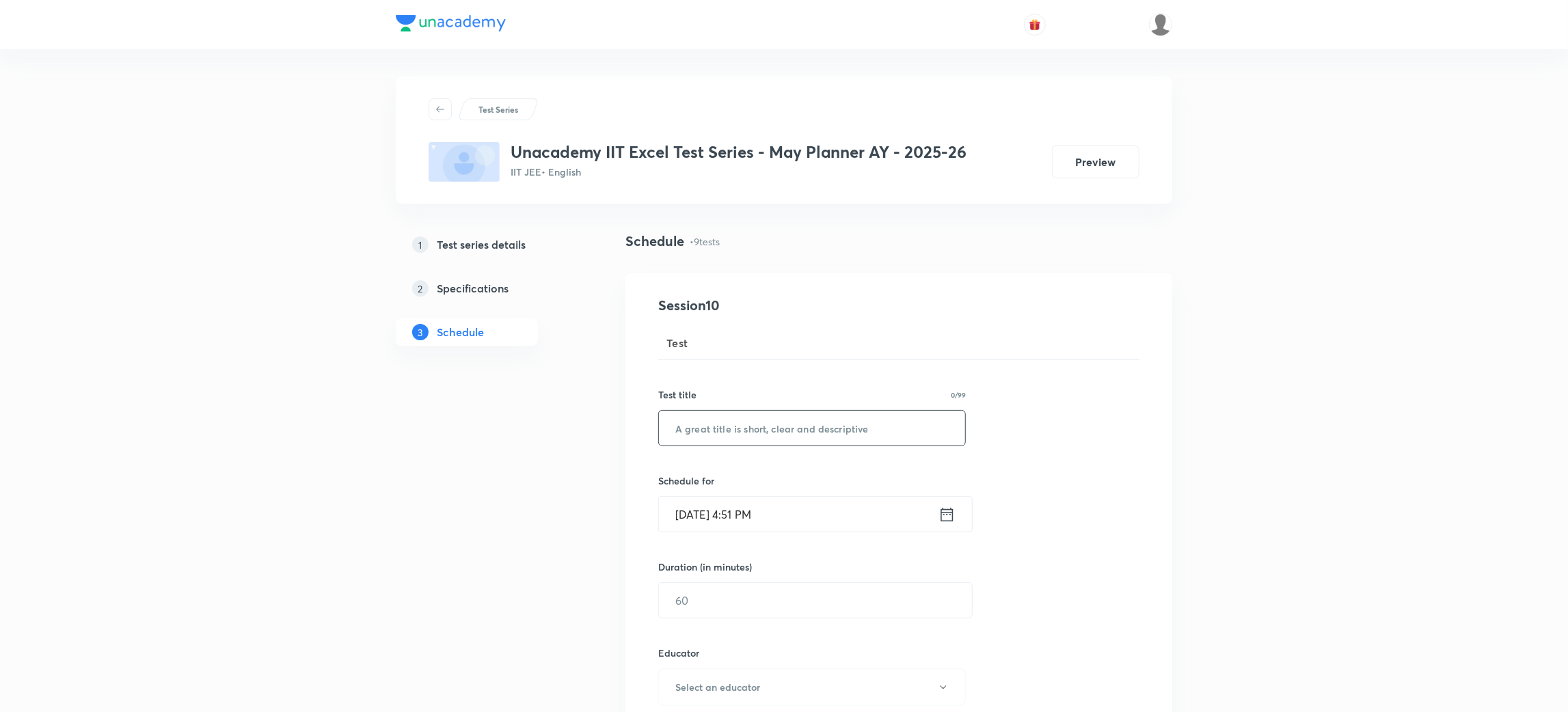
paste input "Minor Test -7 (122007)"
click at [707, 425] on input "text" at bounding box center [811, 428] width 306 height 35
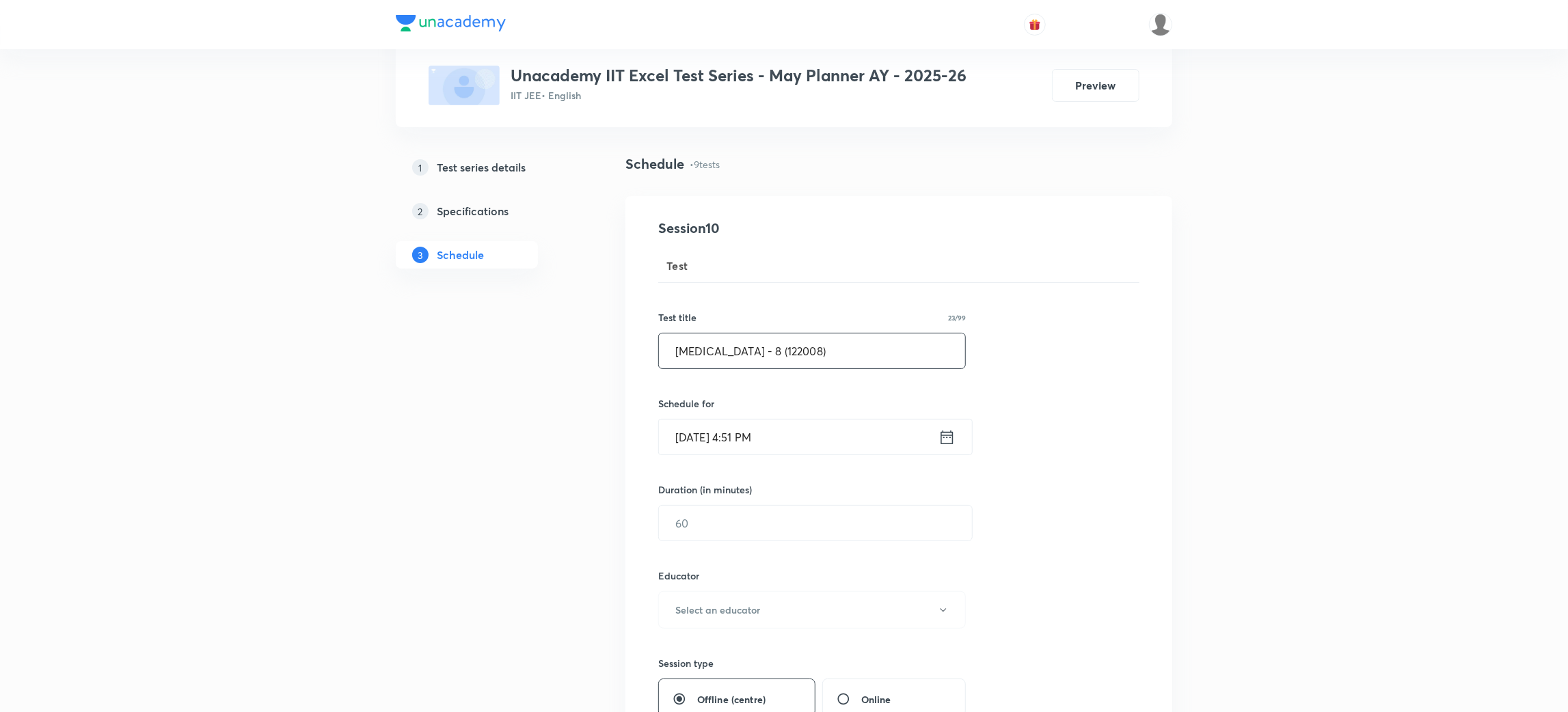
scroll to position [90, 0]
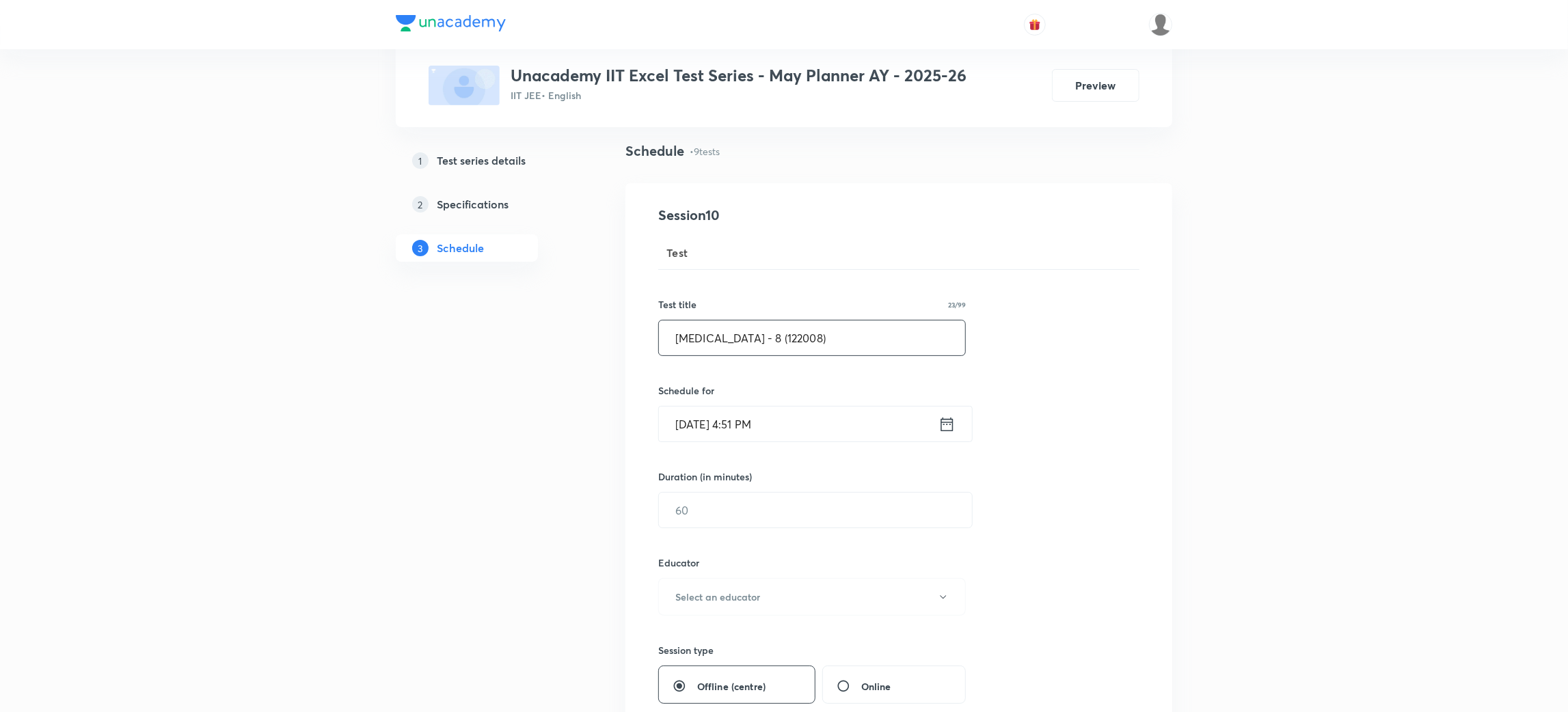
type input "Minor Test - 8 (122008)"
click at [942, 422] on icon at bounding box center [947, 423] width 12 height 14
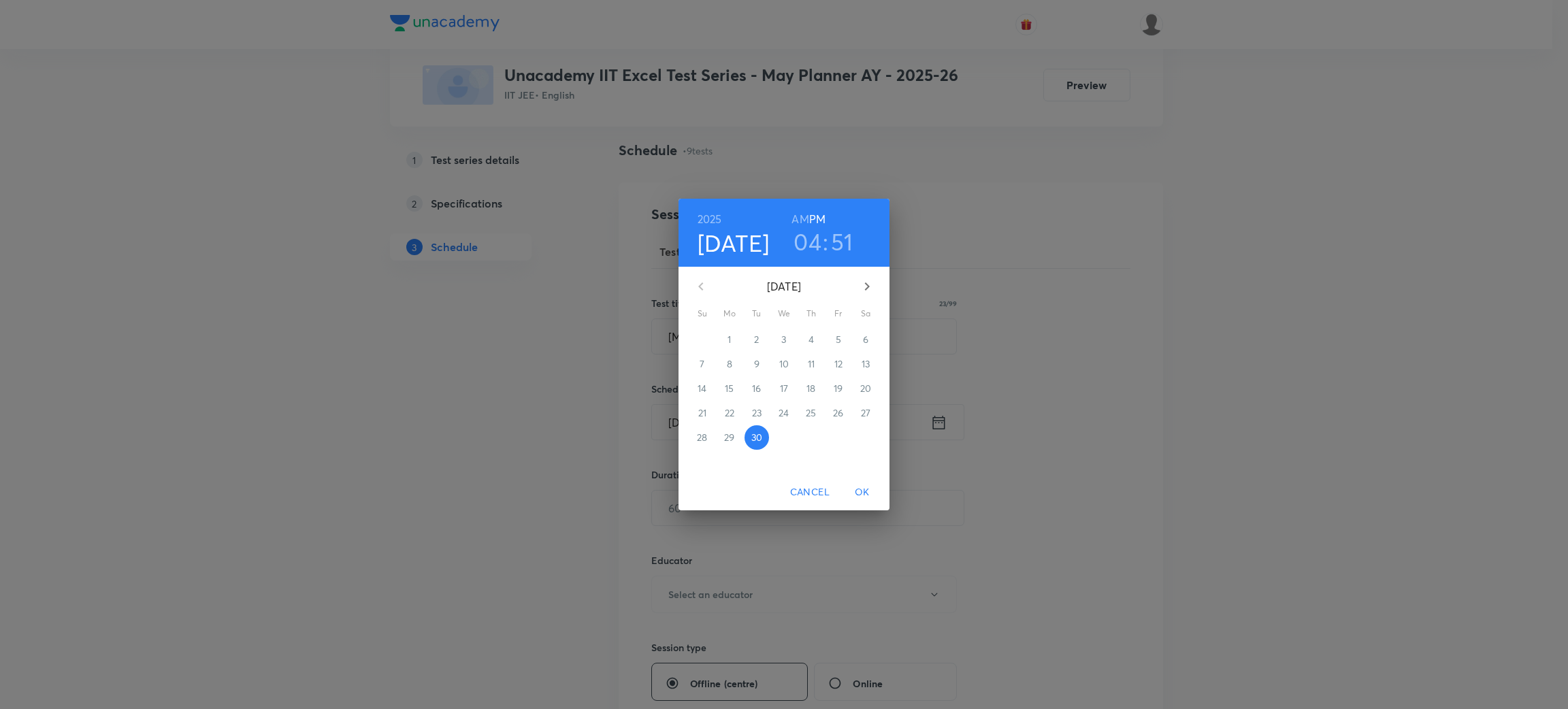
click at [867, 279] on icon "button" at bounding box center [867, 286] width 17 height 17
click at [699, 284] on icon "button" at bounding box center [701, 286] width 17 height 17
click at [704, 361] on p "5" at bounding box center [702, 364] width 6 height 14
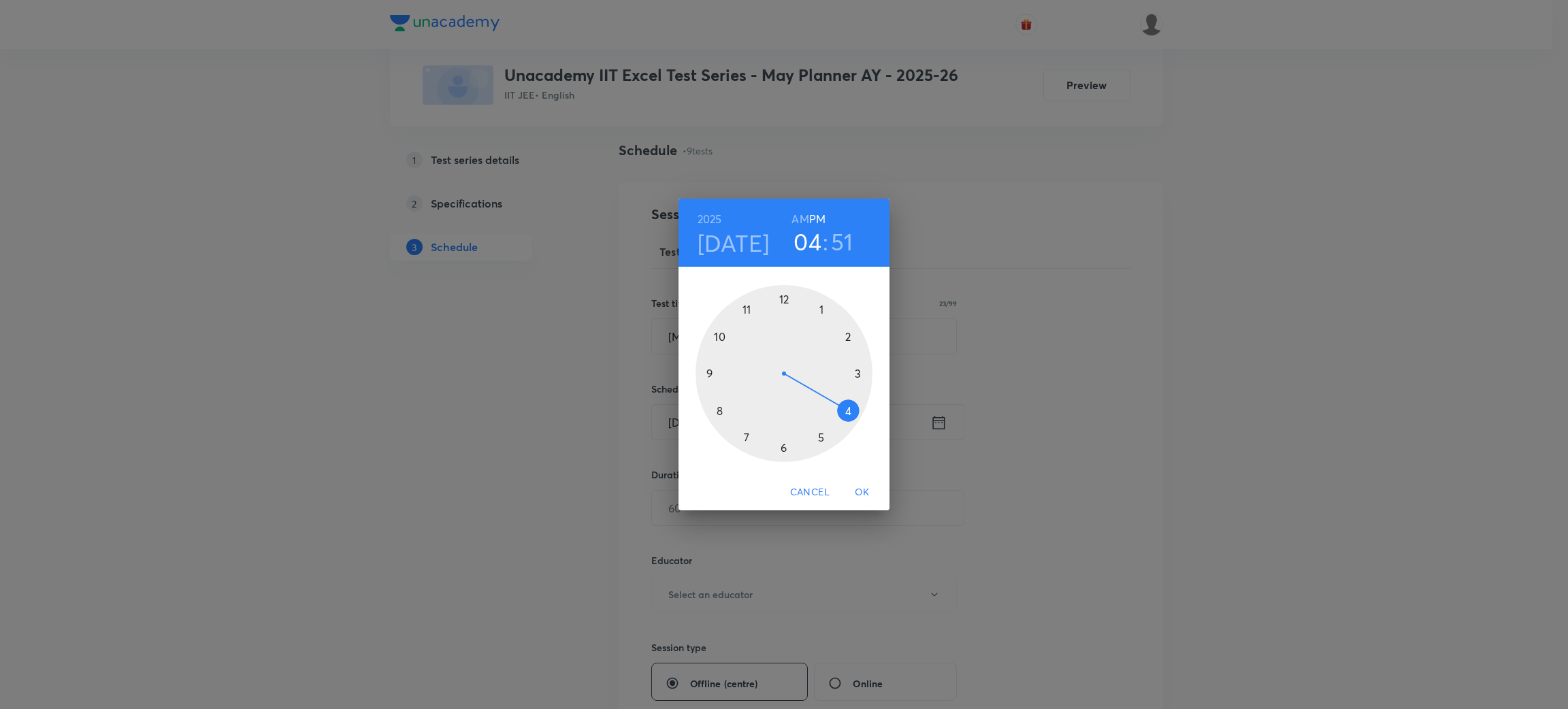
click at [717, 335] on div at bounding box center [784, 373] width 177 height 177
click at [802, 211] on h6 "AM" at bounding box center [800, 219] width 17 height 19
click at [783, 296] on div at bounding box center [784, 373] width 177 height 177
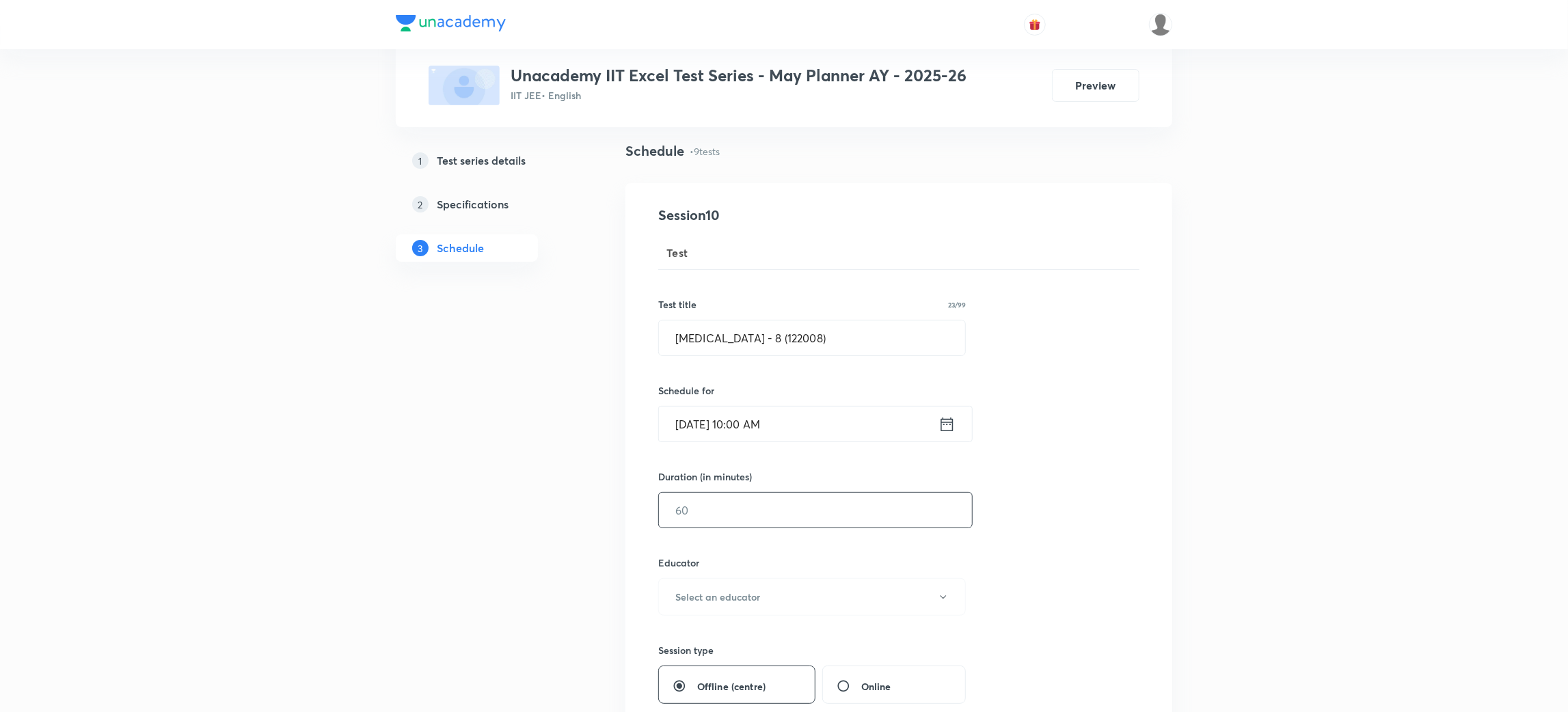
click at [726, 510] on input "text" at bounding box center [815, 510] width 313 height 35
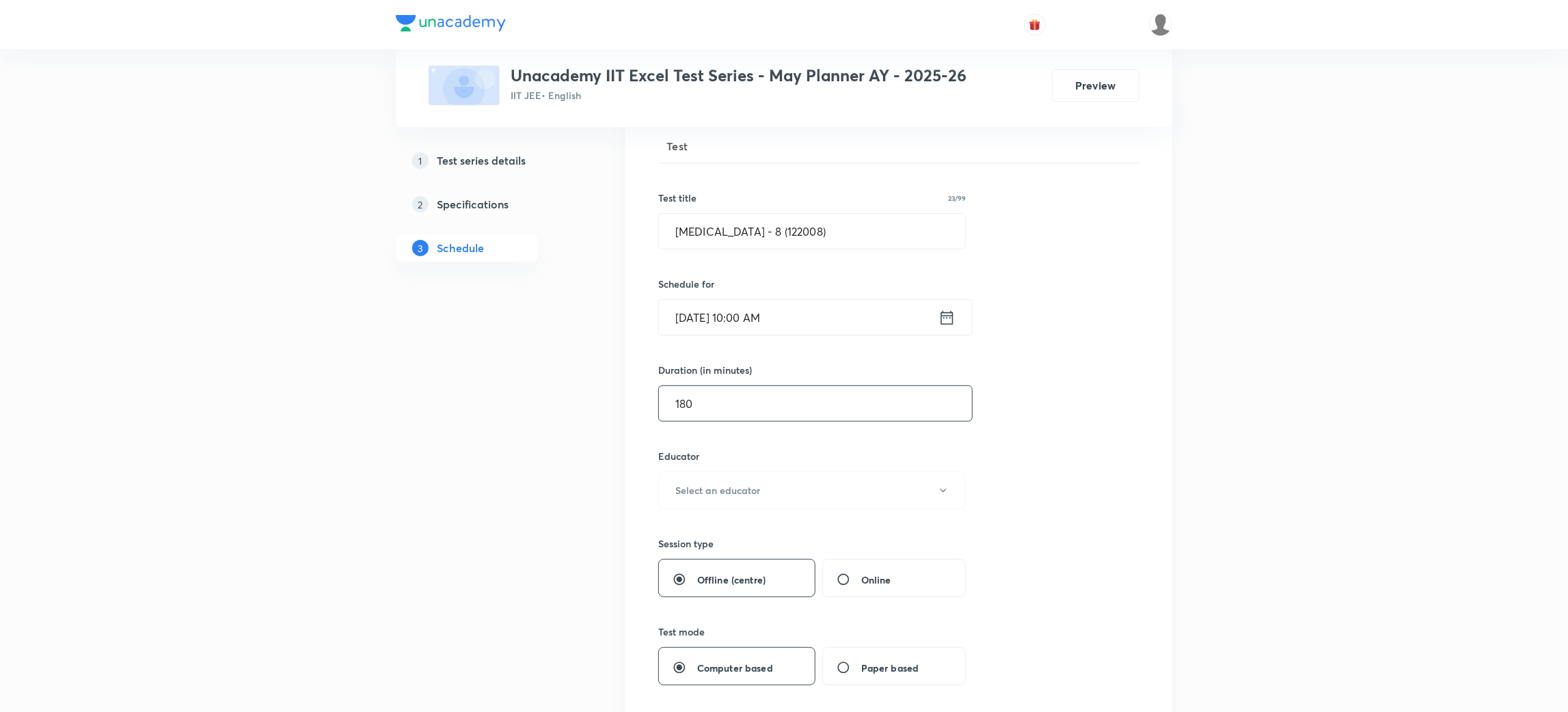
scroll to position [198, 0]
type input "180"
click at [726, 510] on div "Session 10 Test Test title 23/99 Minor Test - 8 (122008) ​ Schedule for Oct 5, …" at bounding box center [898, 549] width 481 height 902
click at [733, 502] on button "Select an educator" at bounding box center [811, 490] width 307 height 38
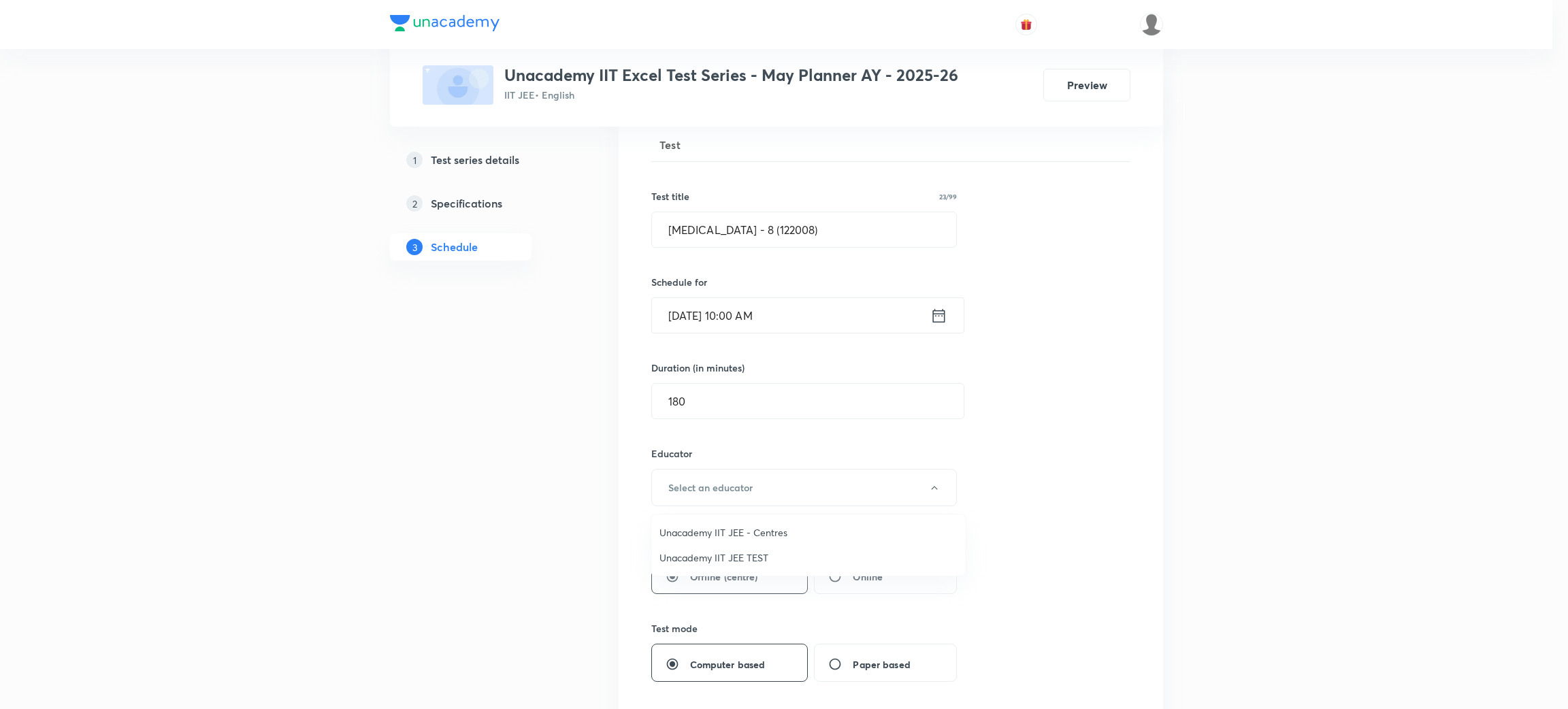
click at [736, 488] on div at bounding box center [784, 354] width 1568 height 709
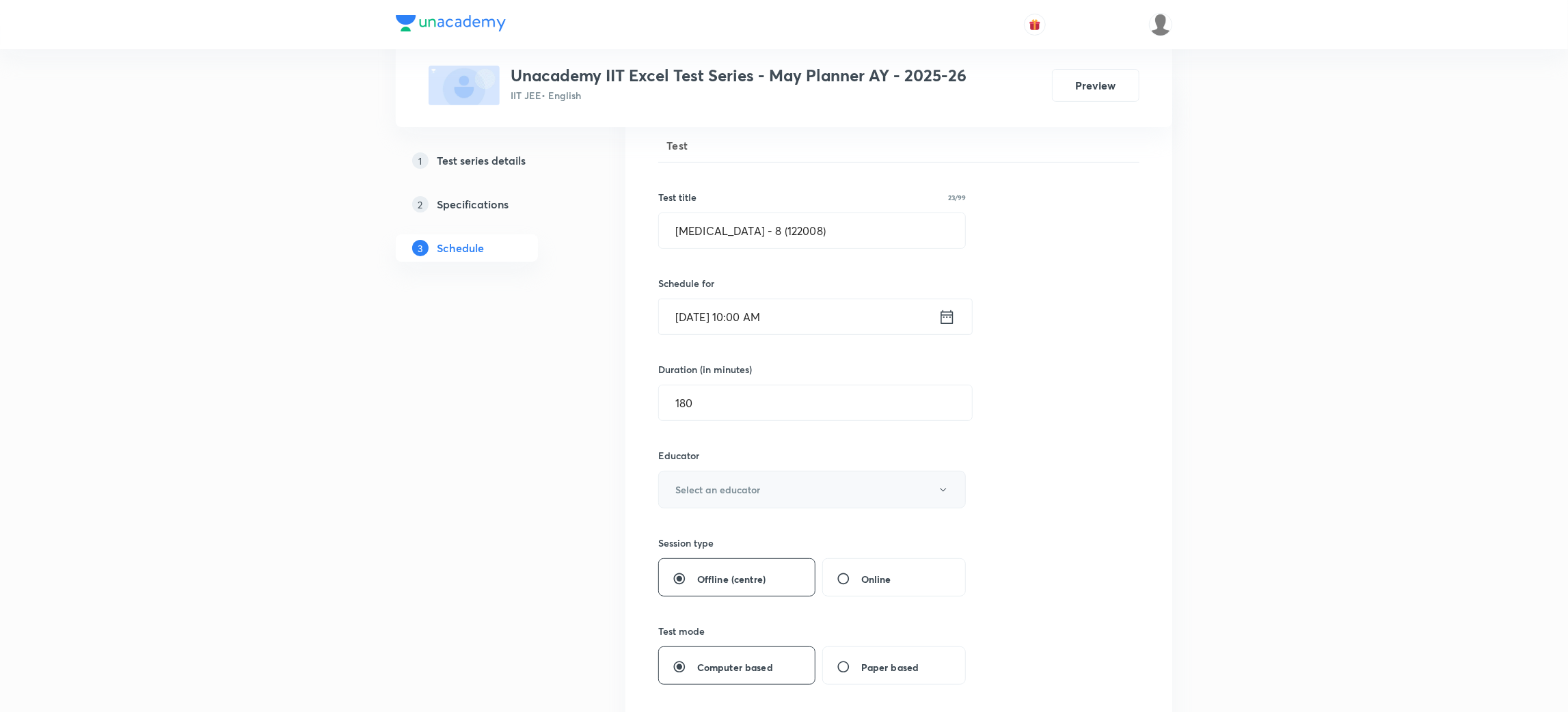
click at [746, 498] on button "Select an educator" at bounding box center [811, 490] width 307 height 38
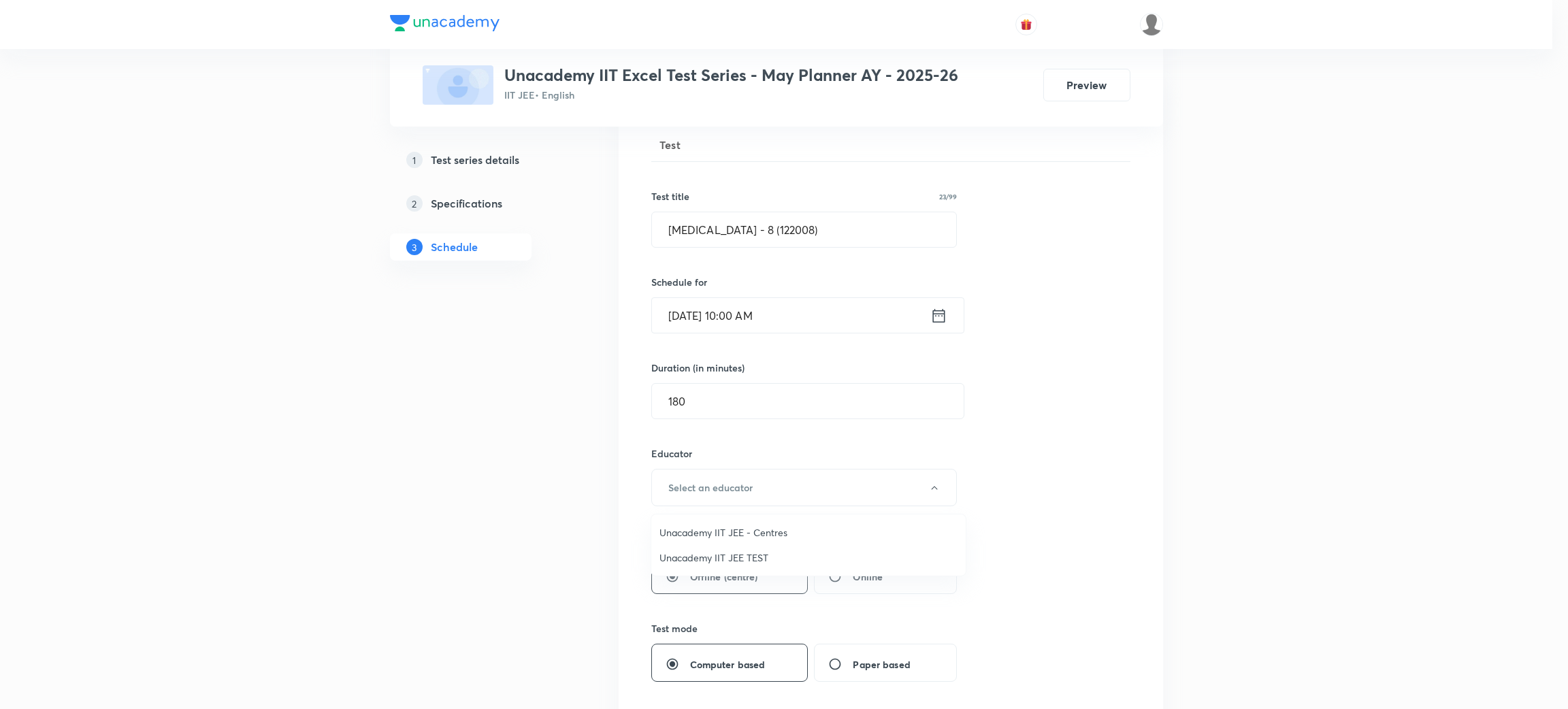
click at [733, 562] on span "Unacademy IIT JEE TEST" at bounding box center [809, 558] width 298 height 14
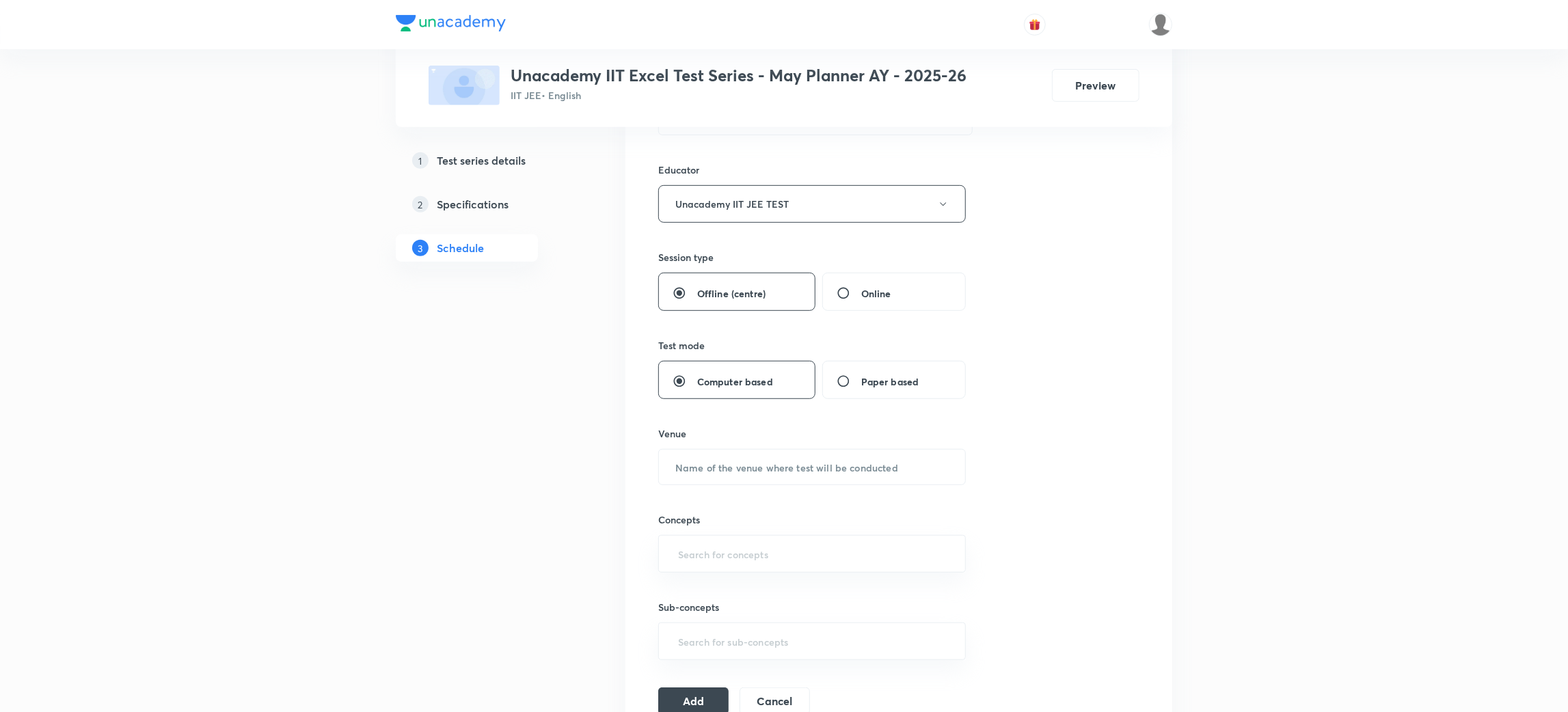
scroll to position [547, 0]
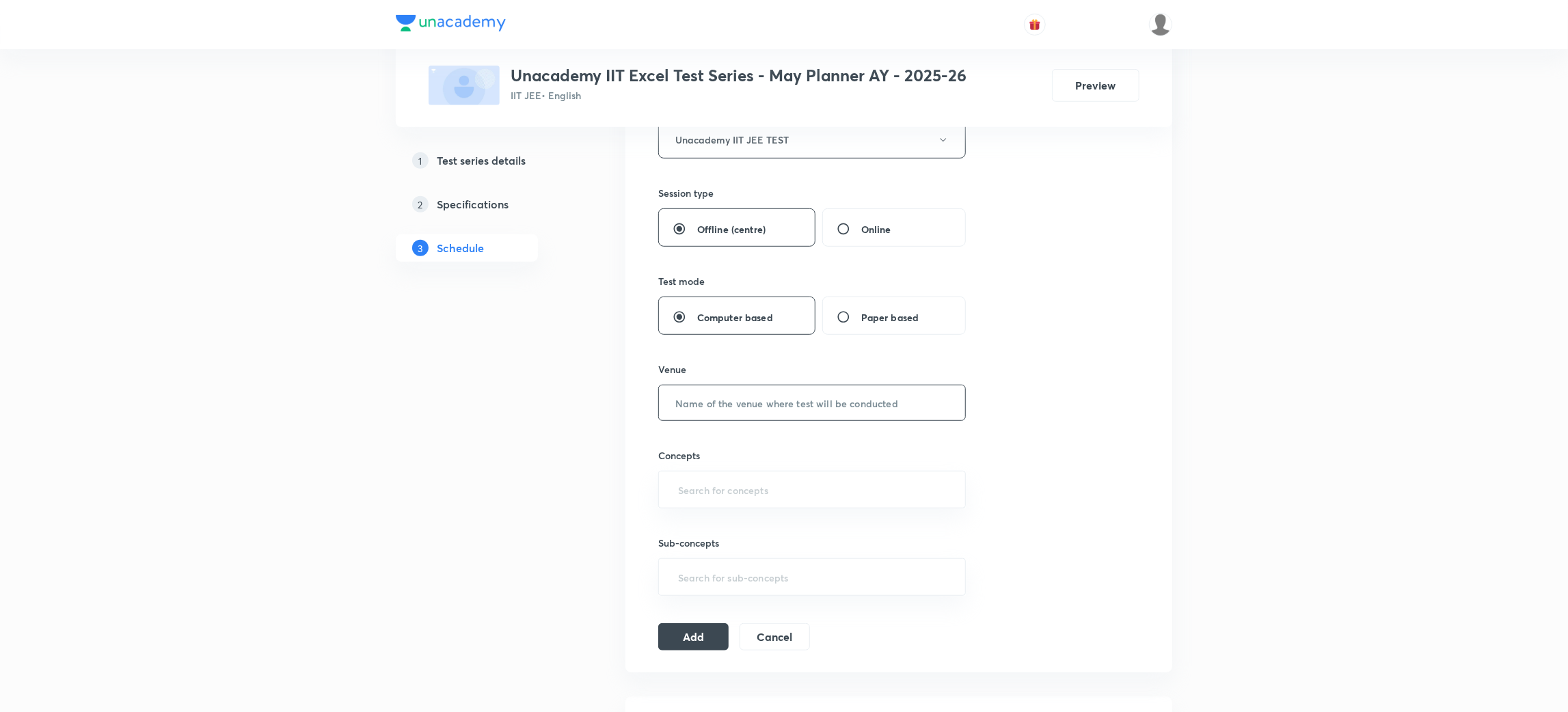
click at [811, 391] on input "text" at bounding box center [811, 402] width 306 height 35
type input "Unacademy Center"
click at [726, 482] on input "text" at bounding box center [812, 489] width 273 height 25
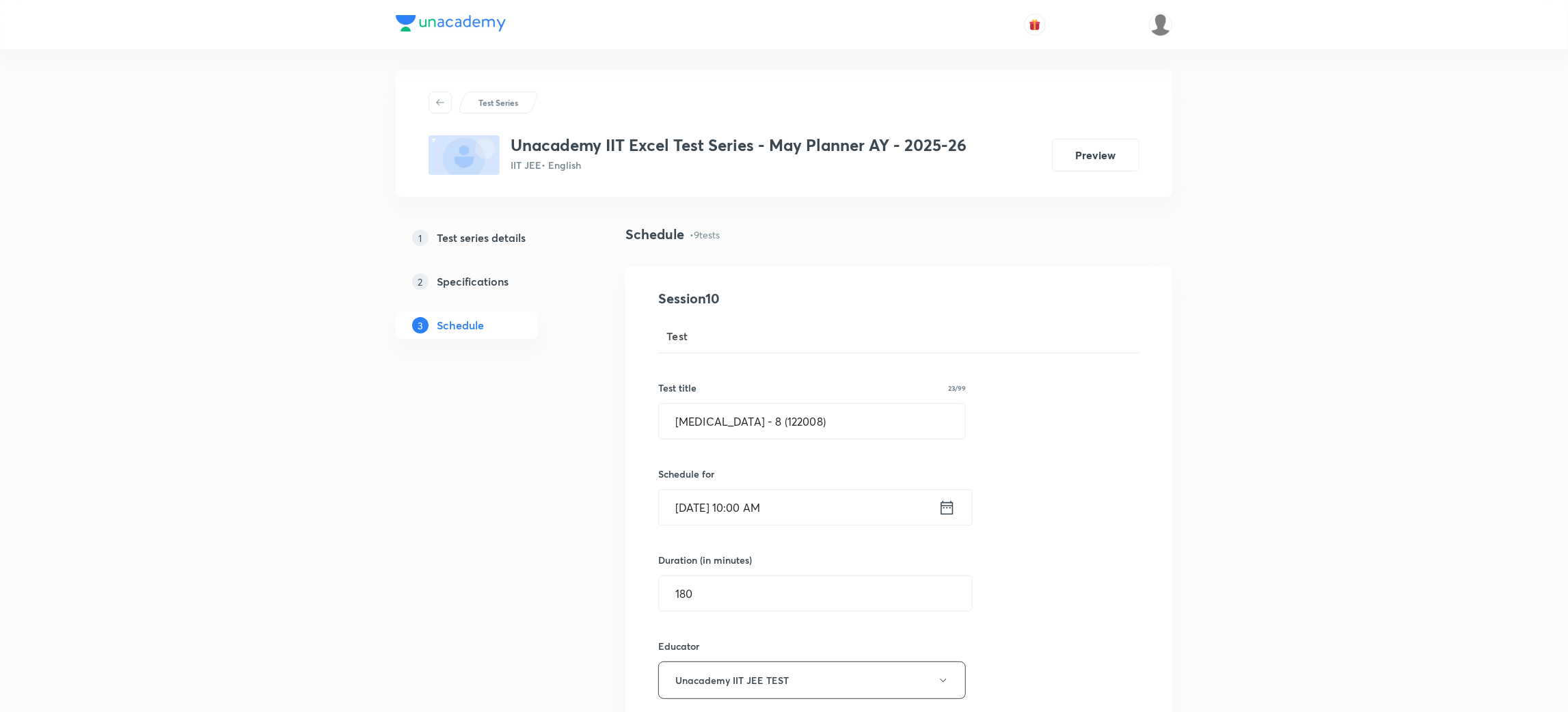
scroll to position [0, 0]
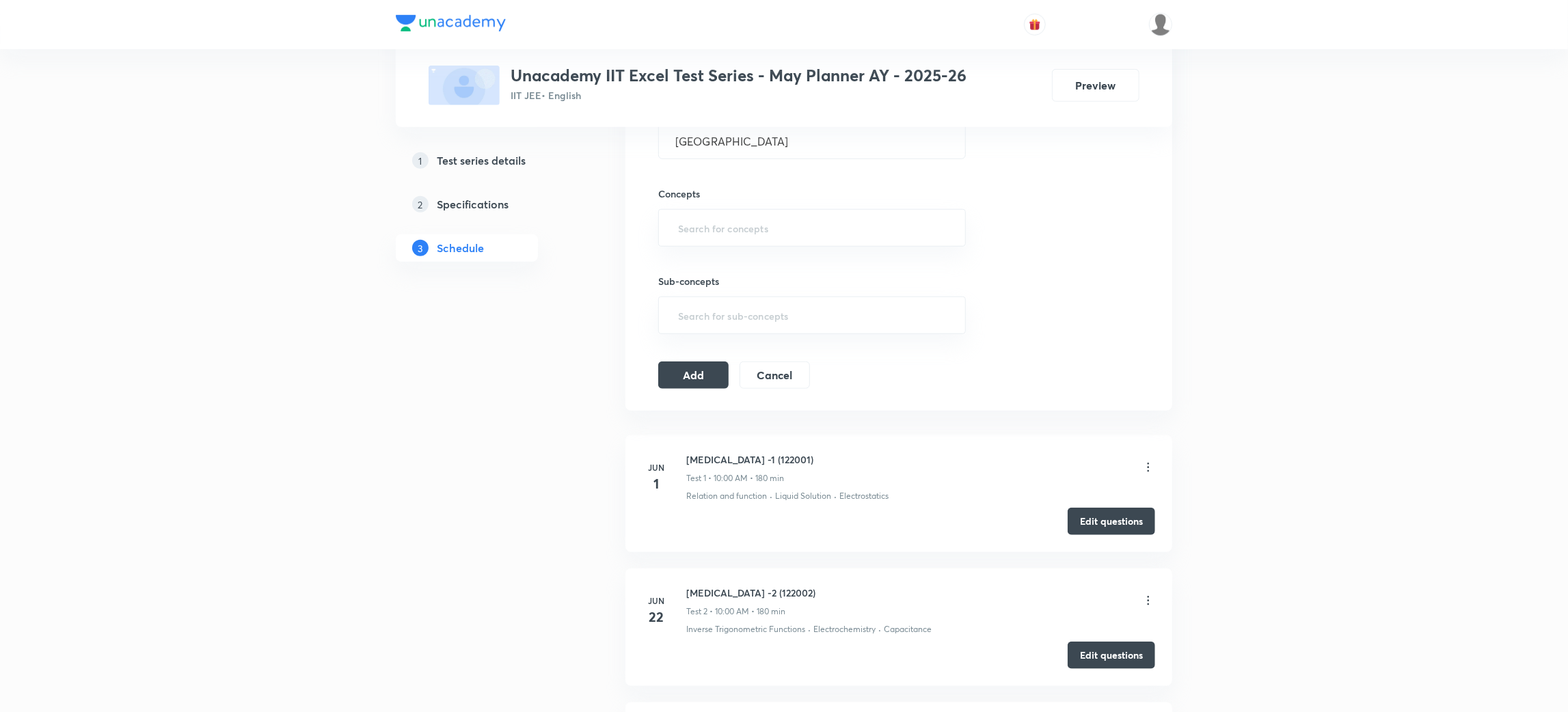
click at [603, 414] on div "Test Series Unacademy IIT Excel Test Series - May Planner AY - 2025-26 IIT JEE …" at bounding box center [784, 508] width 776 height 2480
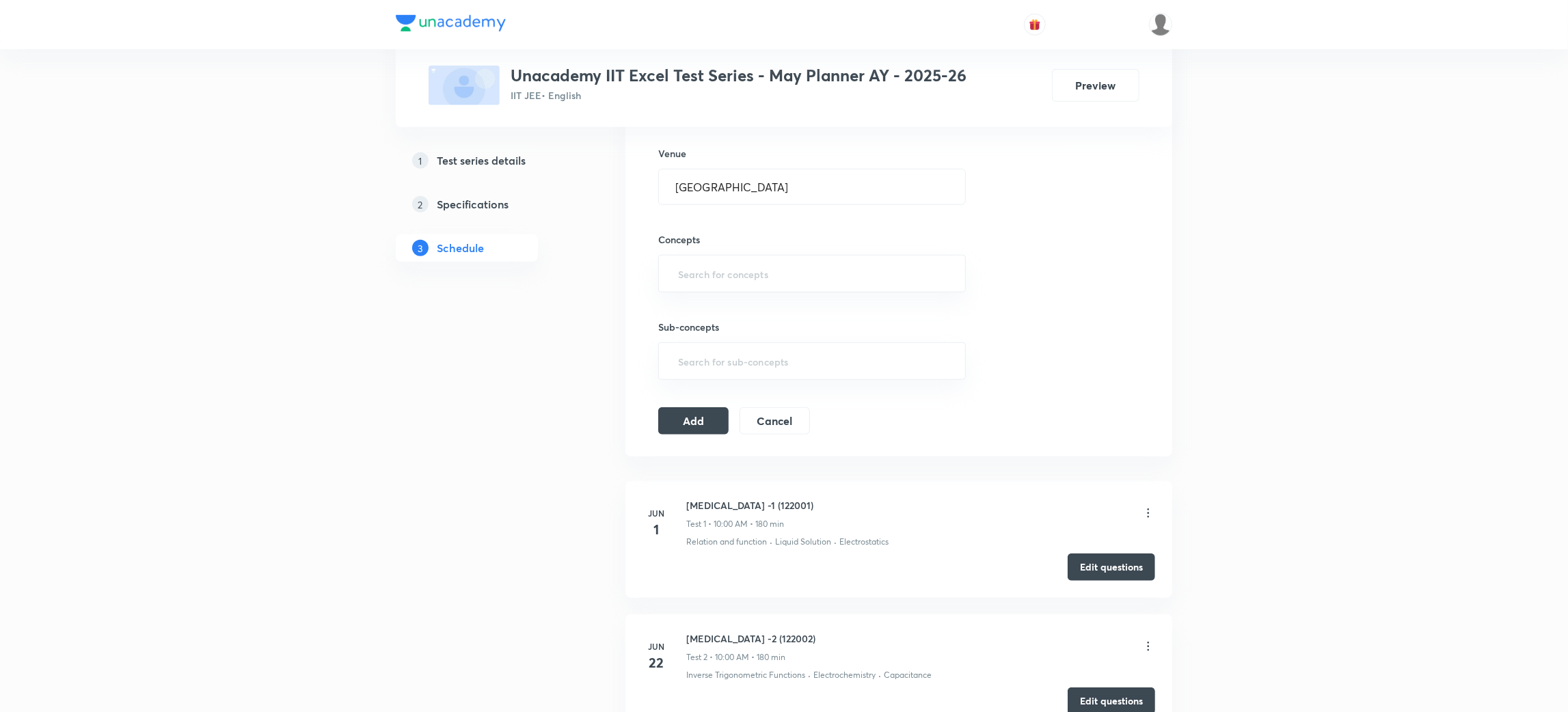
scroll to position [767, 0]
click at [692, 272] on input "text" at bounding box center [812, 269] width 273 height 25
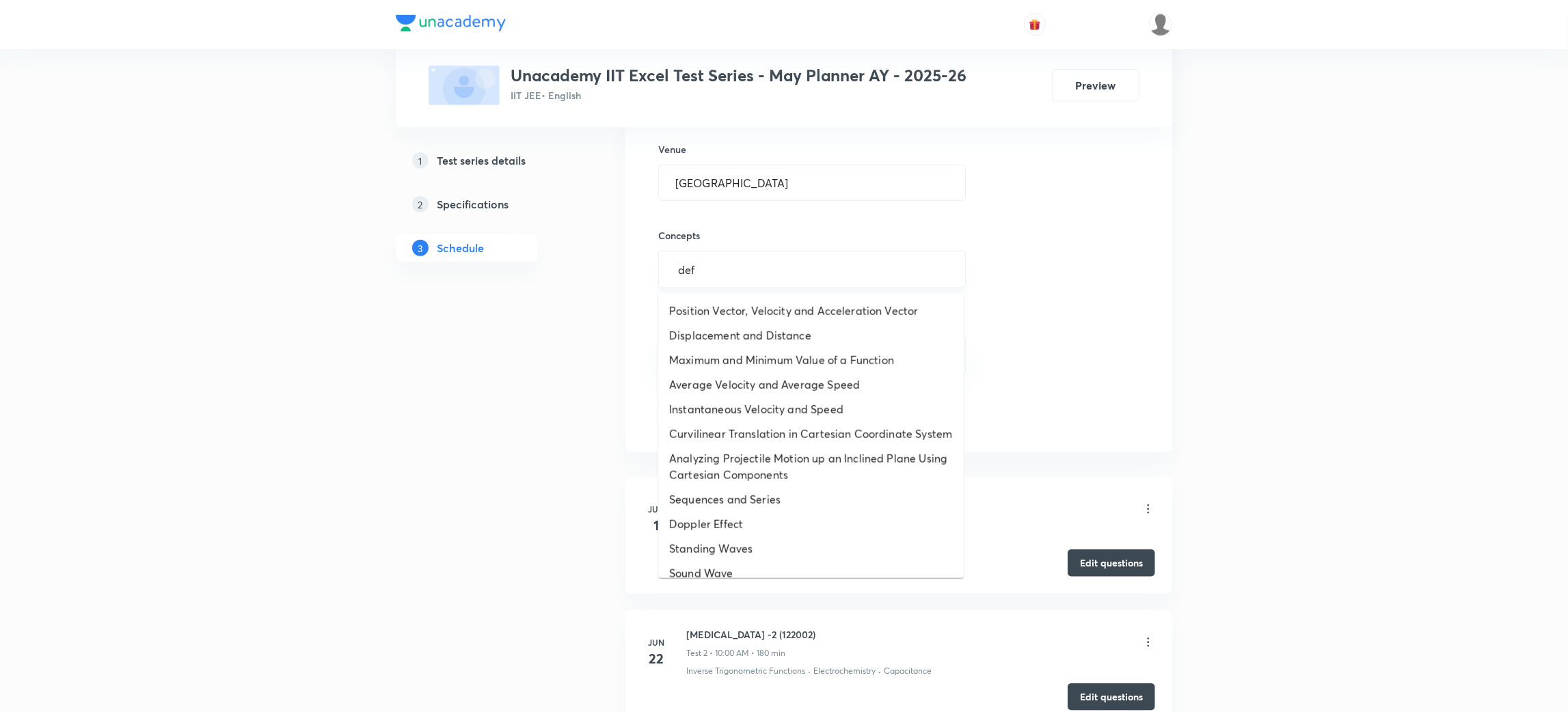
type input "defi"
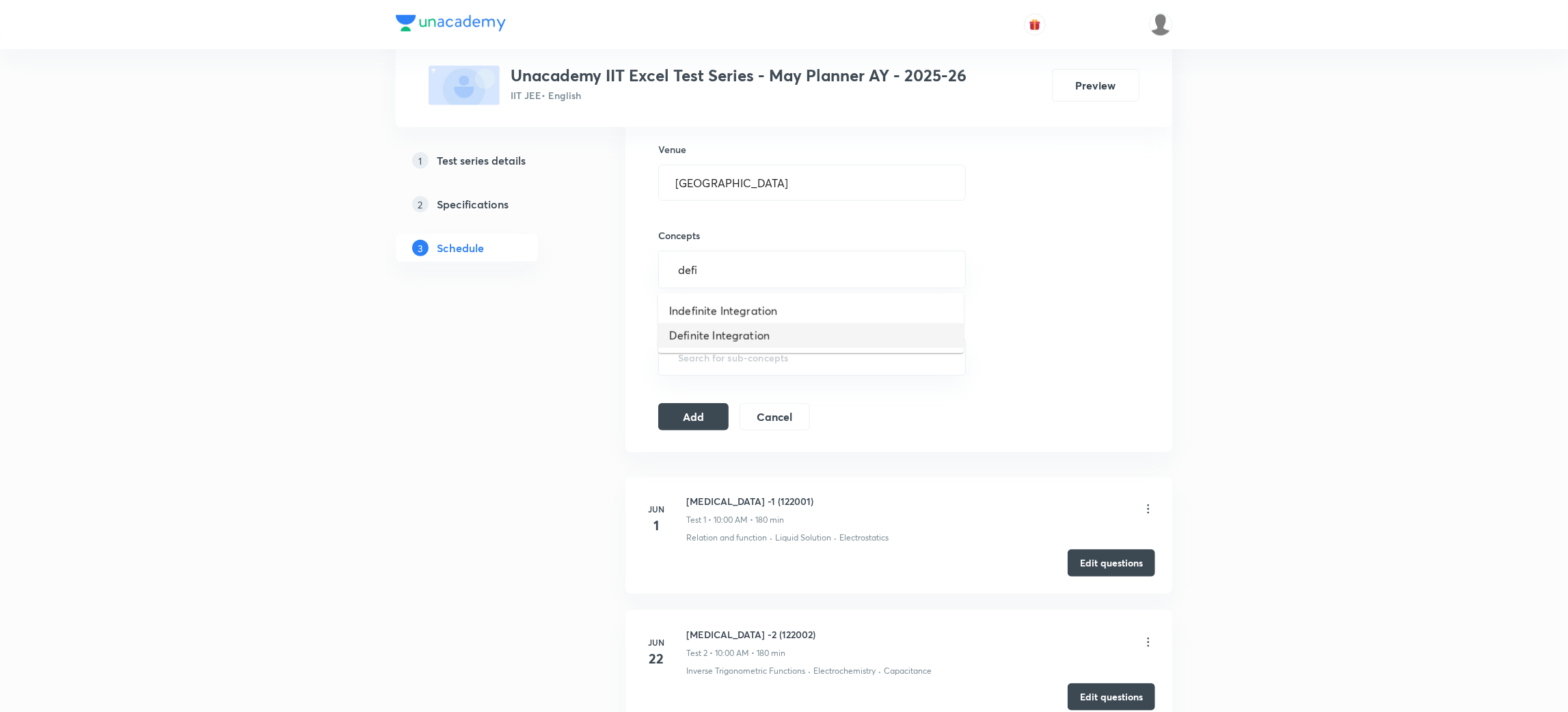
click at [720, 337] on li "Definite Integration" at bounding box center [811, 336] width 305 height 25
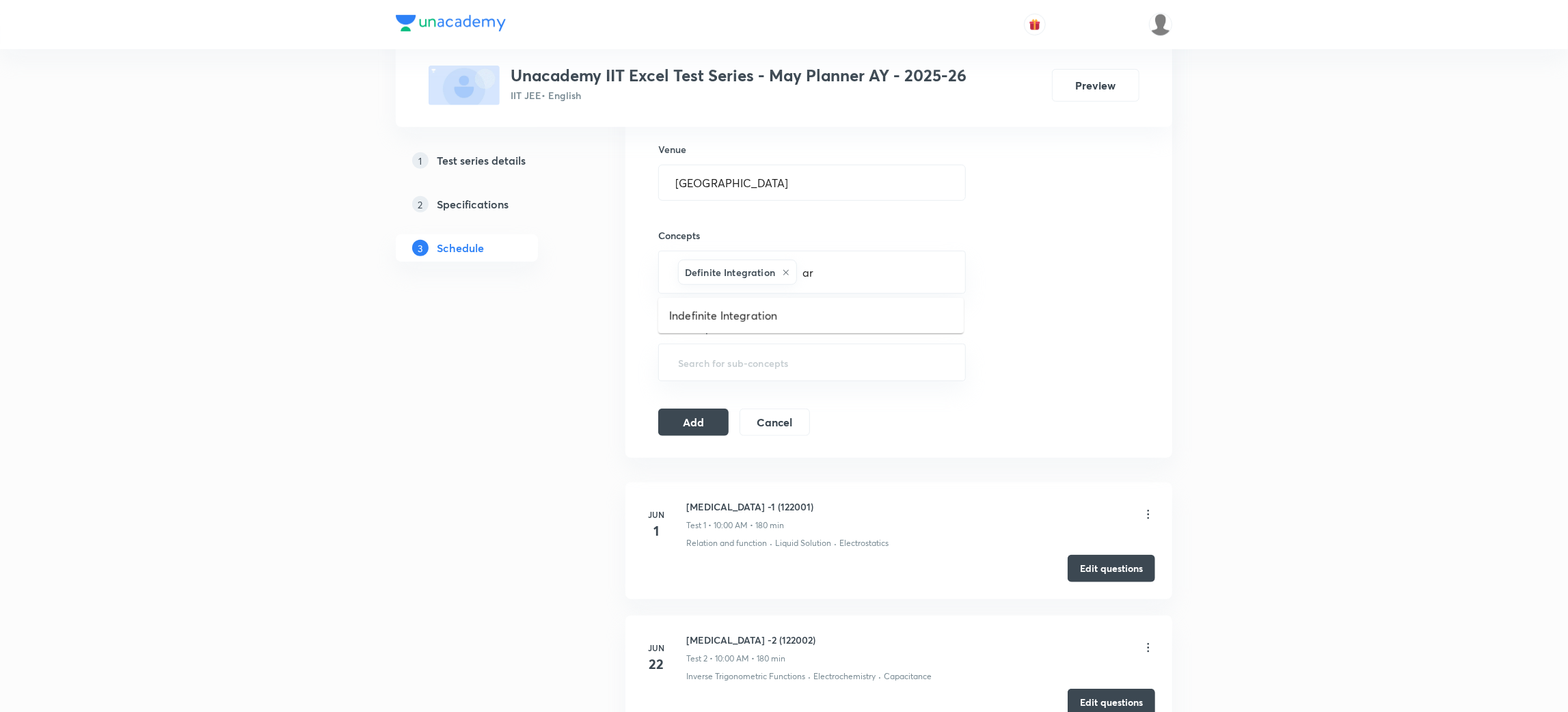
type input "are"
click at [717, 389] on li "Area Under Curves" at bounding box center [811, 389] width 305 height 25
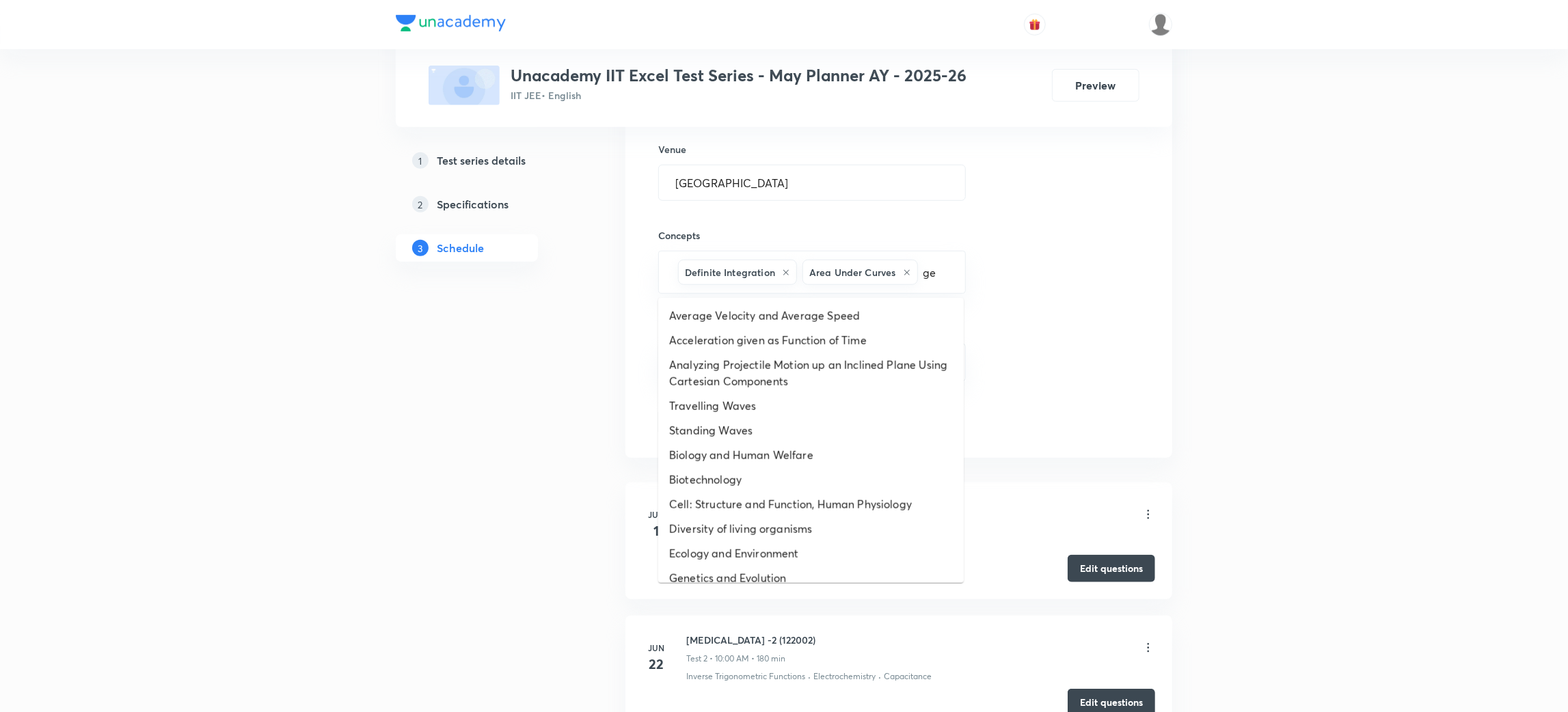
type input "geo"
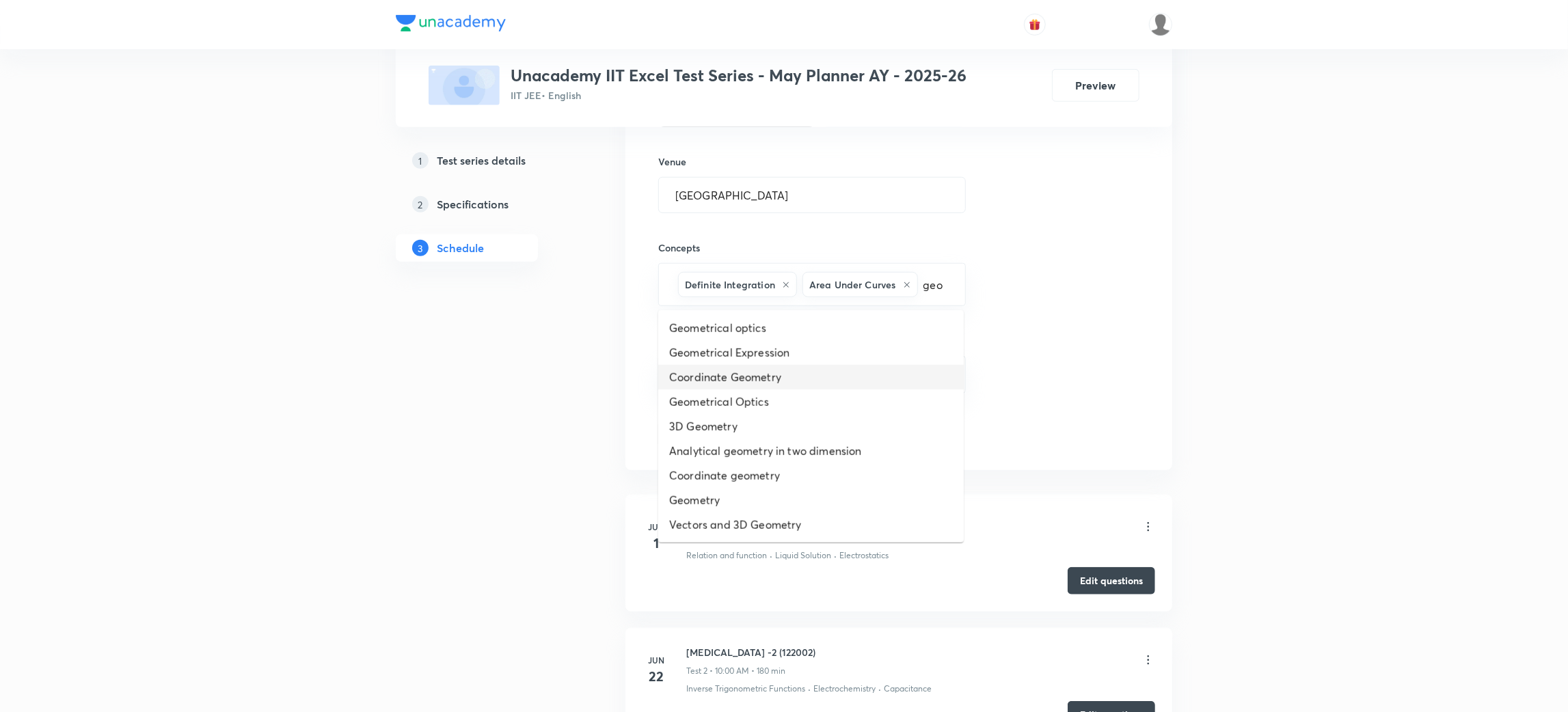
scroll to position [756, 0]
click at [729, 405] on li "Geometrical Optics" at bounding box center [811, 401] width 305 height 25
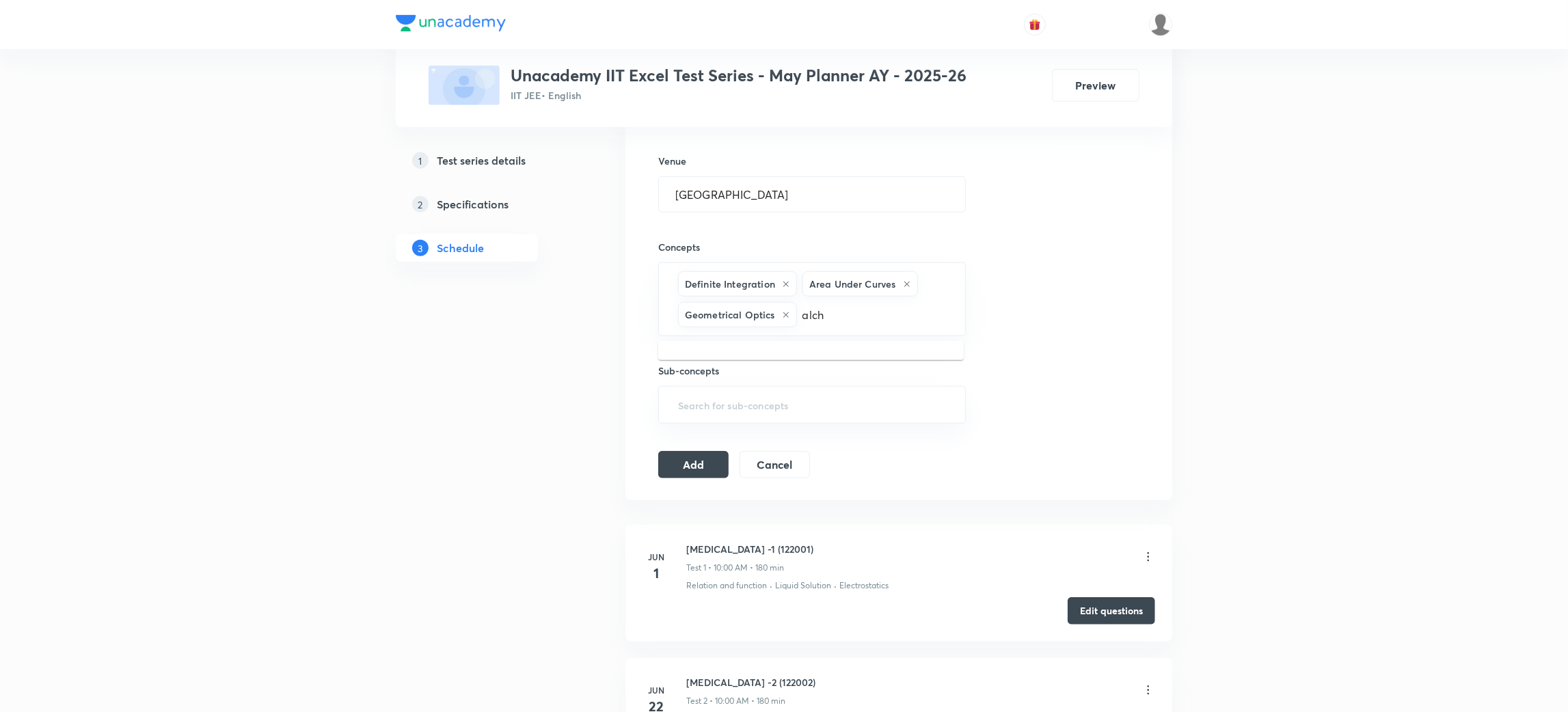
type input "alc"
click at [708, 482] on li "Alcohols" at bounding box center [811, 482] width 305 height 25
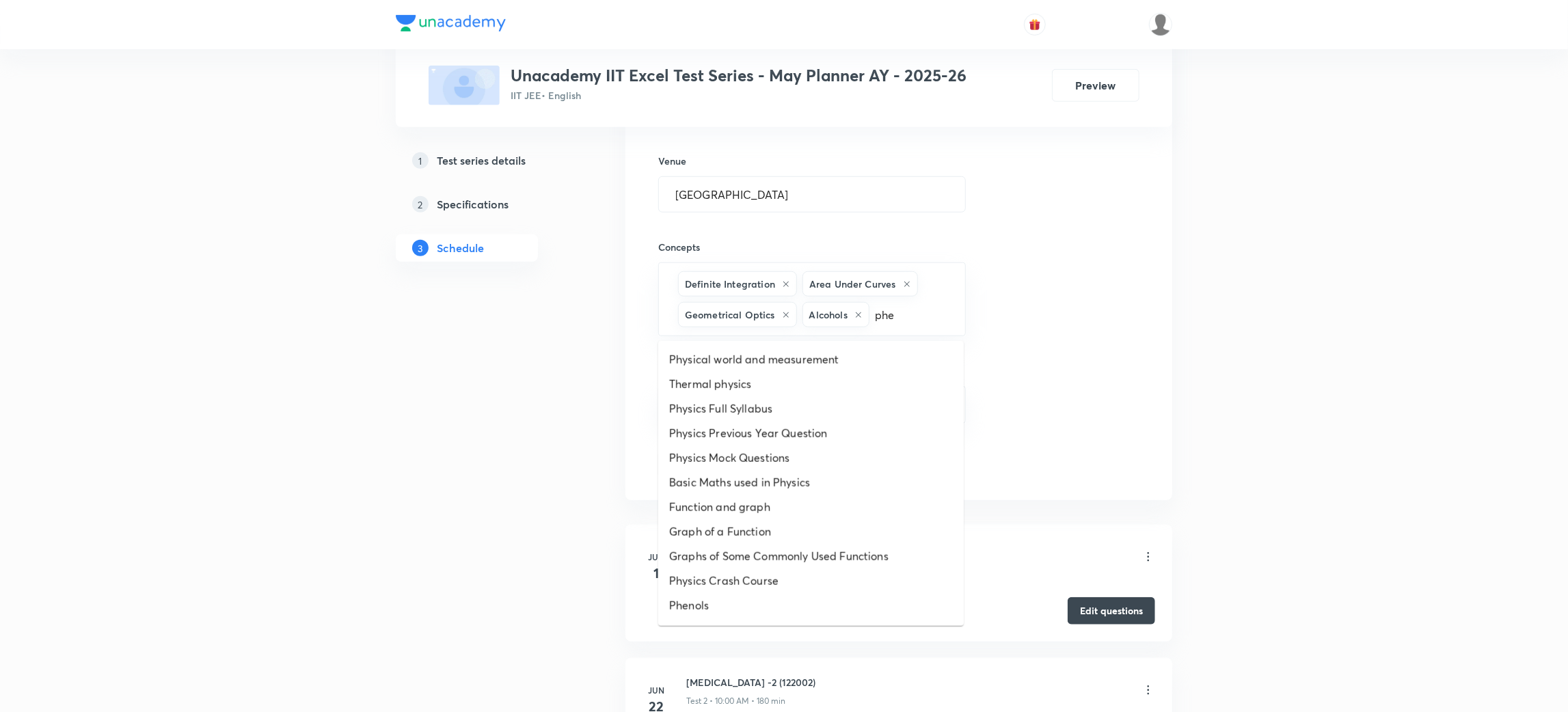
scroll to position [224, 0]
type input "phen"
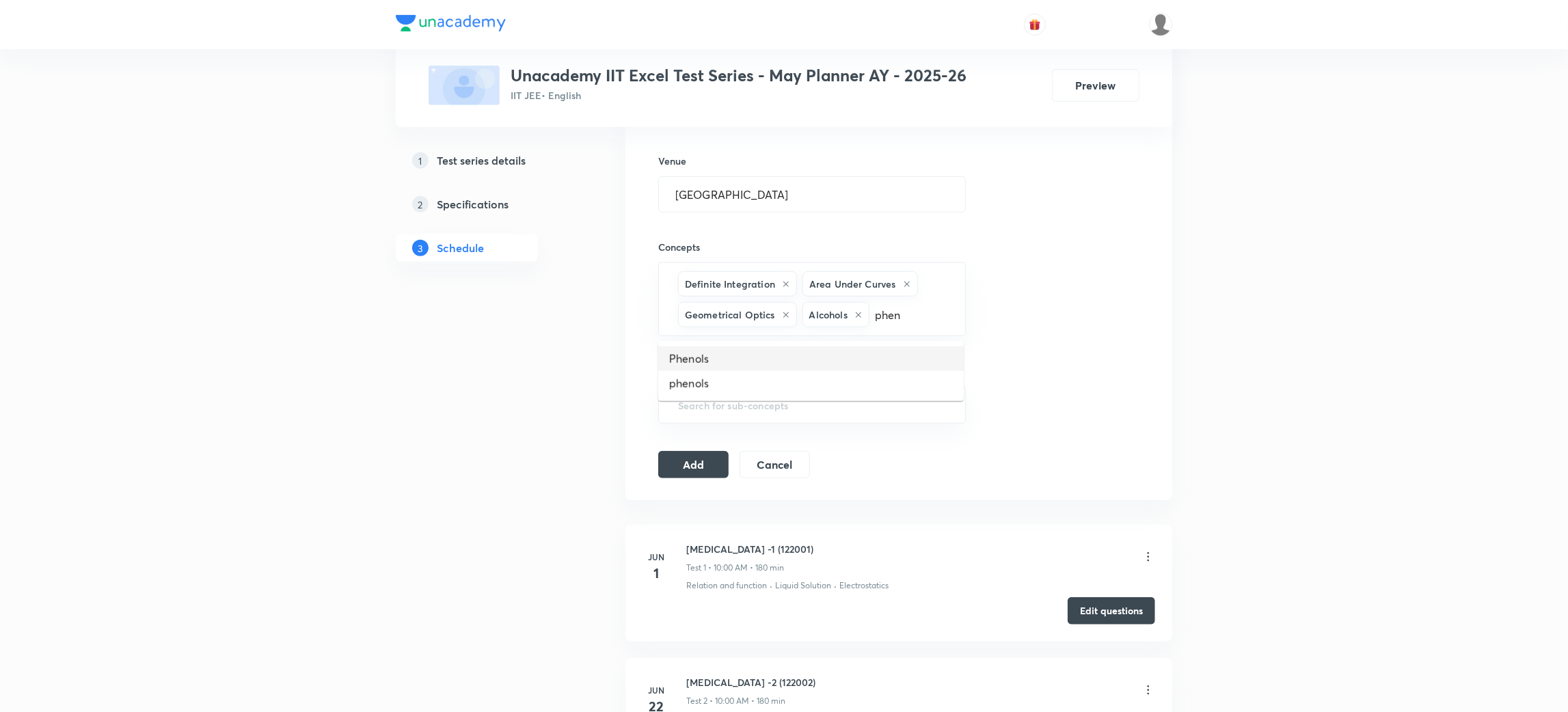
click at [696, 363] on li "Phenols" at bounding box center [811, 359] width 305 height 25
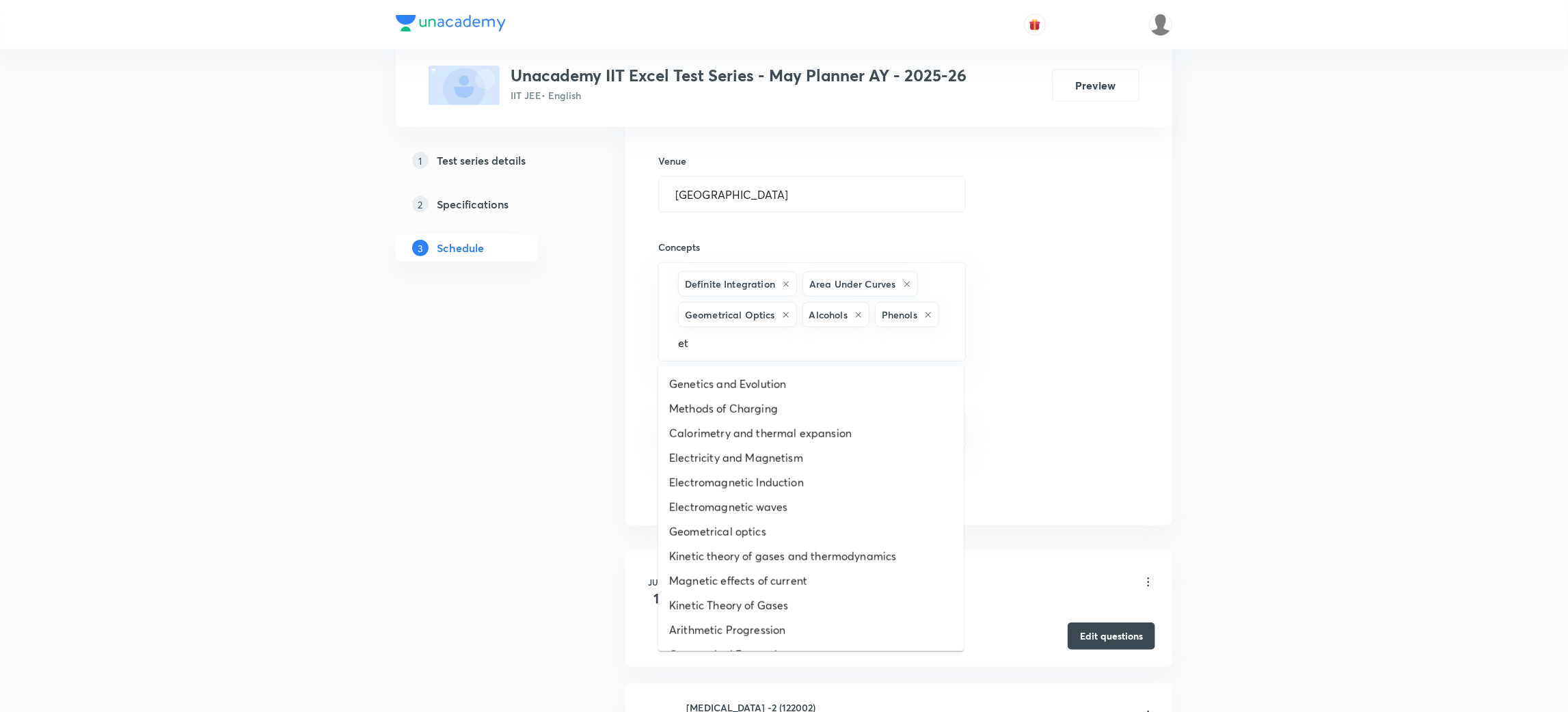
type input "eth"
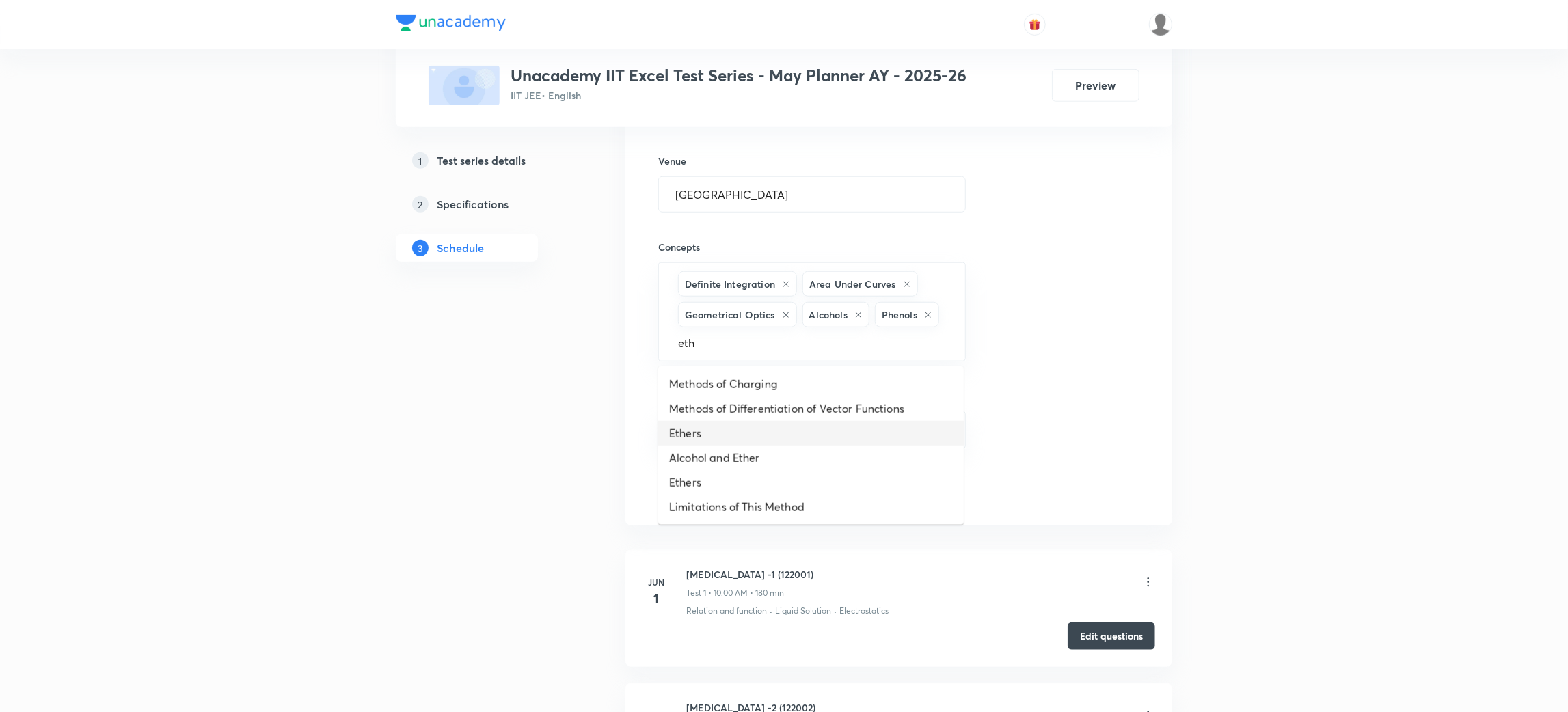
click at [687, 434] on li "Ethers" at bounding box center [811, 433] width 305 height 25
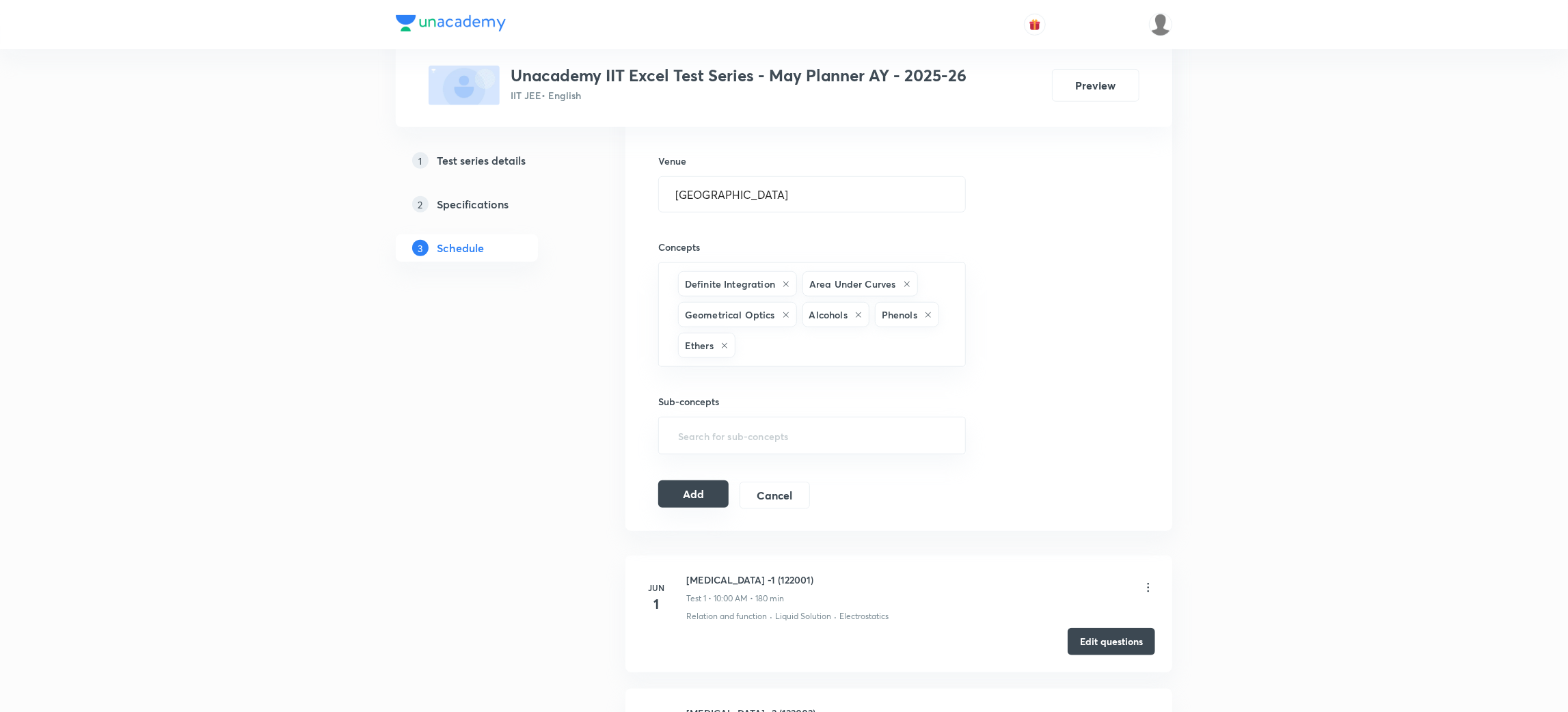
click at [688, 489] on button "Add" at bounding box center [693, 494] width 71 height 28
click at [763, 240] on h6 "Concepts" at bounding box center [811, 247] width 307 height 15
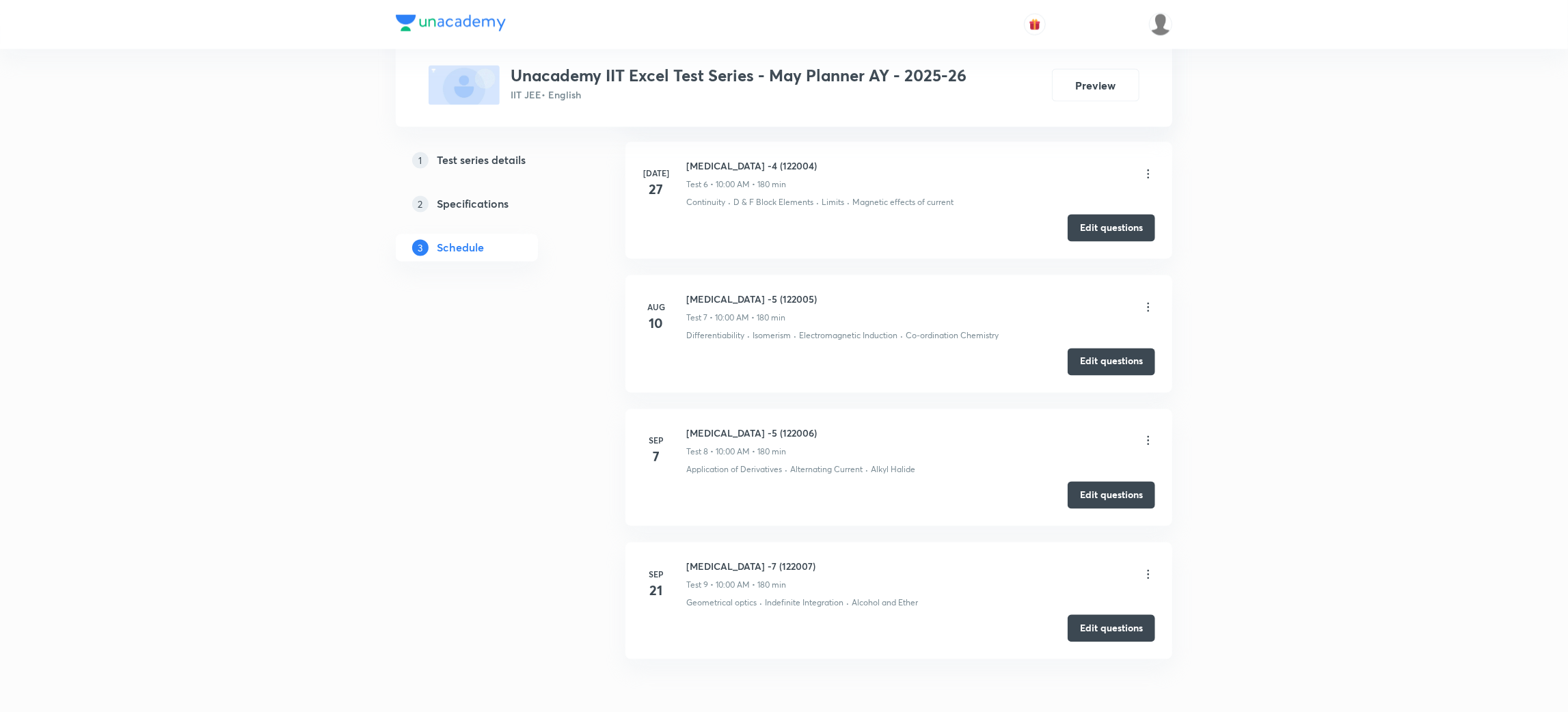
scroll to position [1941, 0]
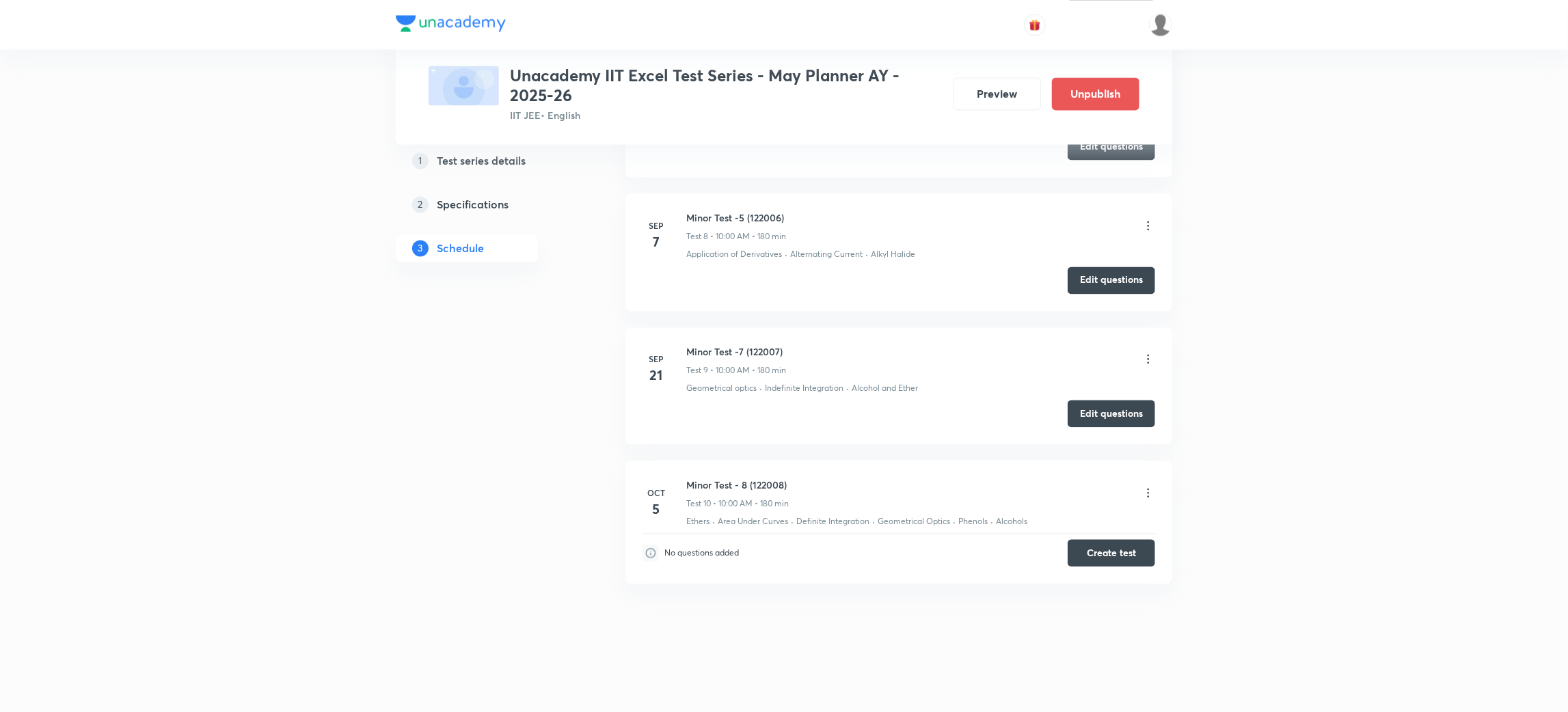
click at [1114, 559] on button "Create test" at bounding box center [1111, 553] width 87 height 28
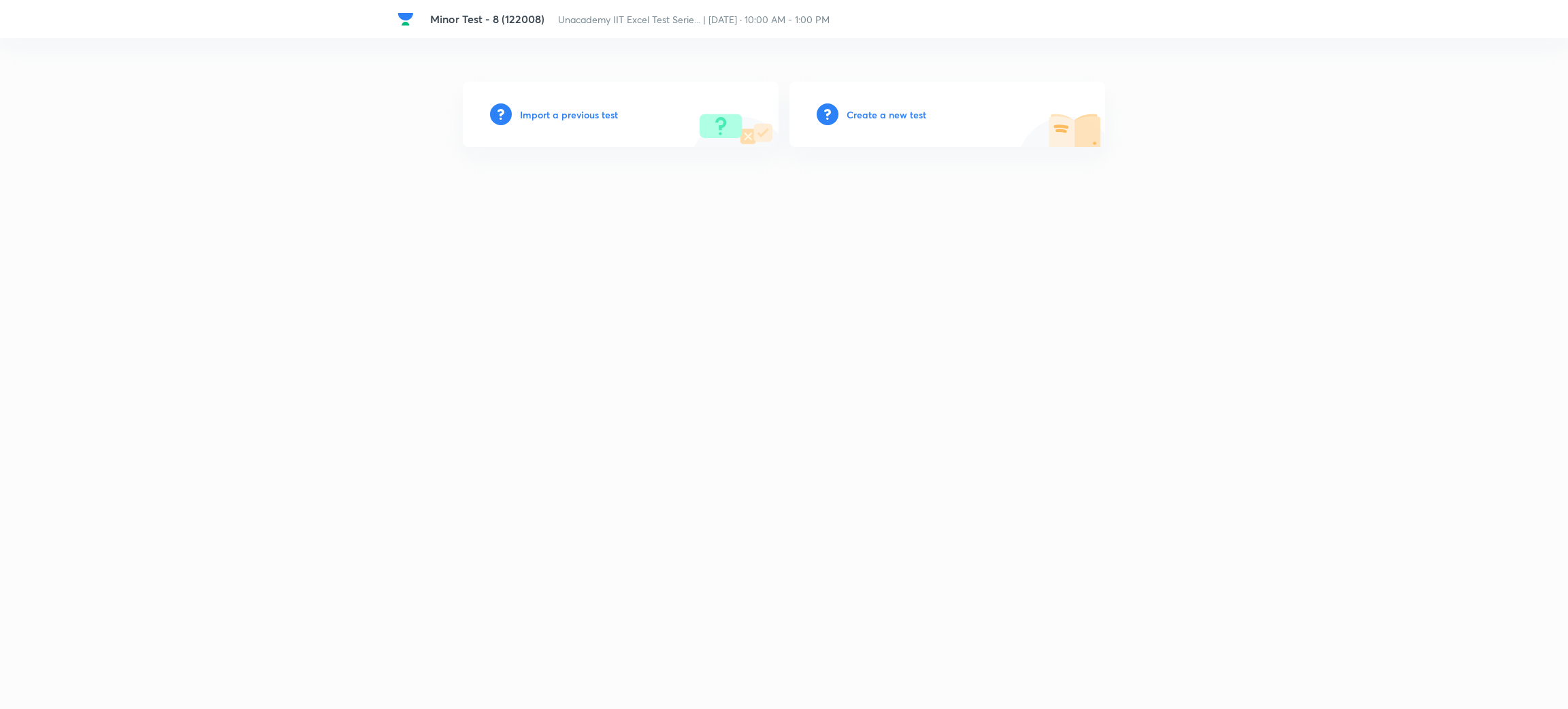
click at [888, 116] on h6 "Create a new test" at bounding box center [886, 115] width 80 height 14
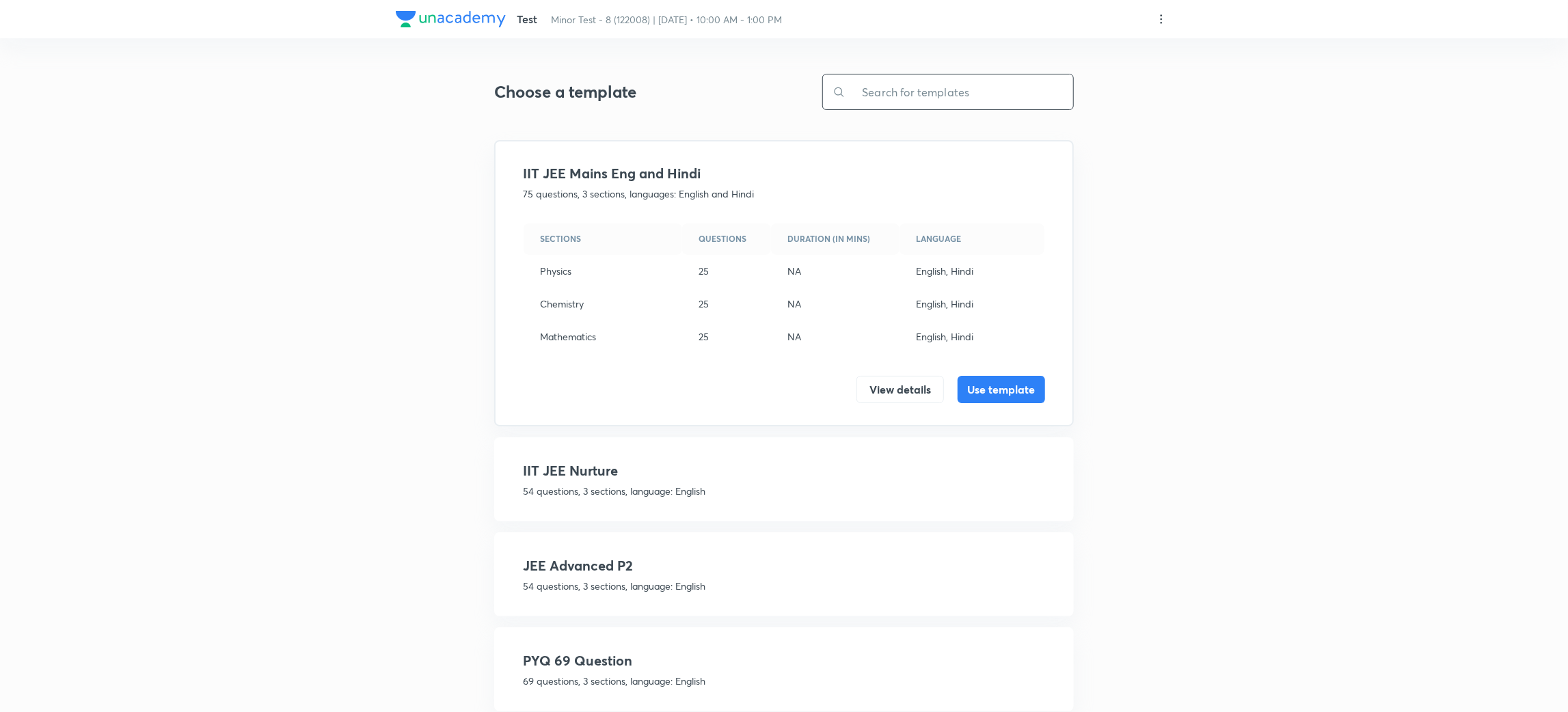
click at [893, 102] on input "text" at bounding box center [959, 92] width 228 height 35
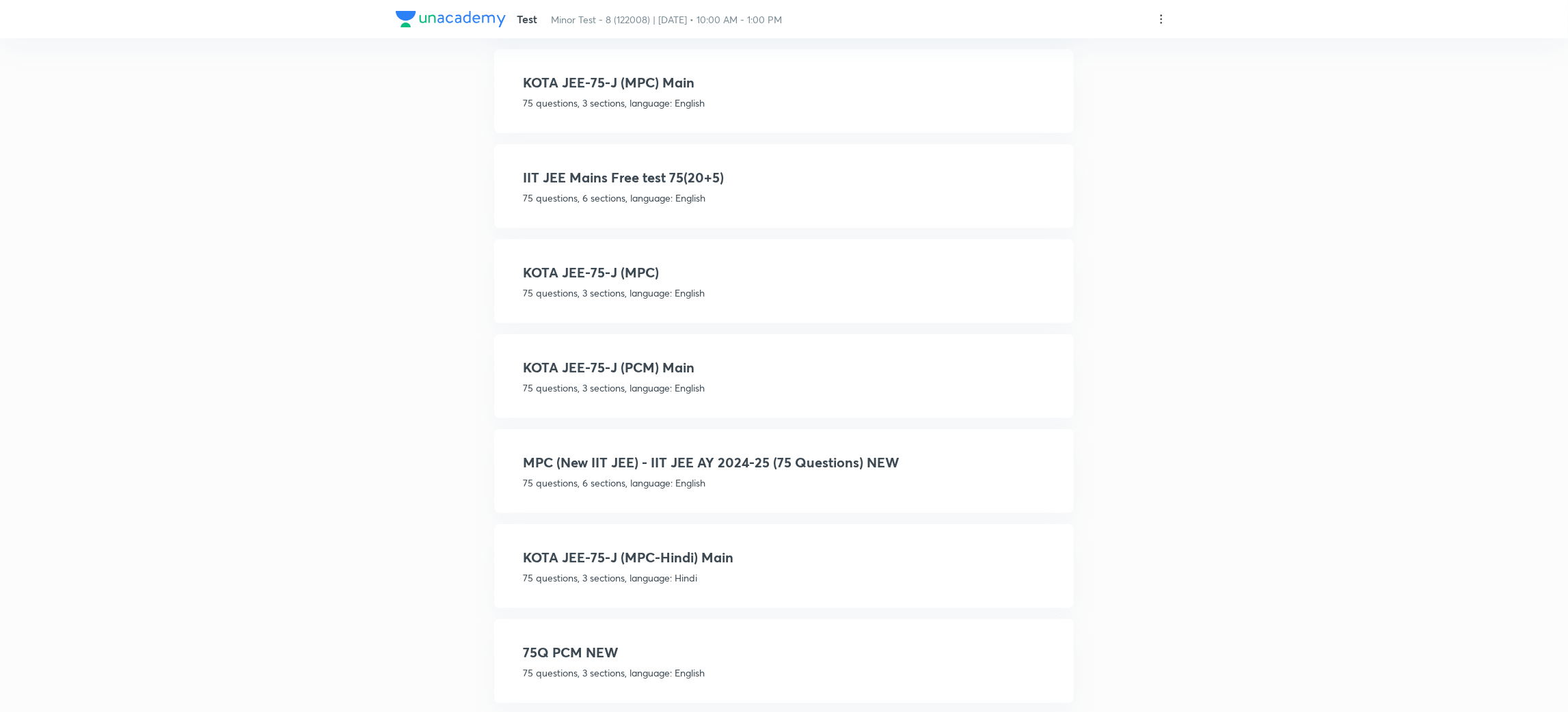
scroll to position [389, 0]
type input "75"
click at [889, 452] on h4 "MPC (New IIT JEE) - IIT JEE AY 2024-25 (75 Questions) NEW" at bounding box center [784, 461] width 522 height 20
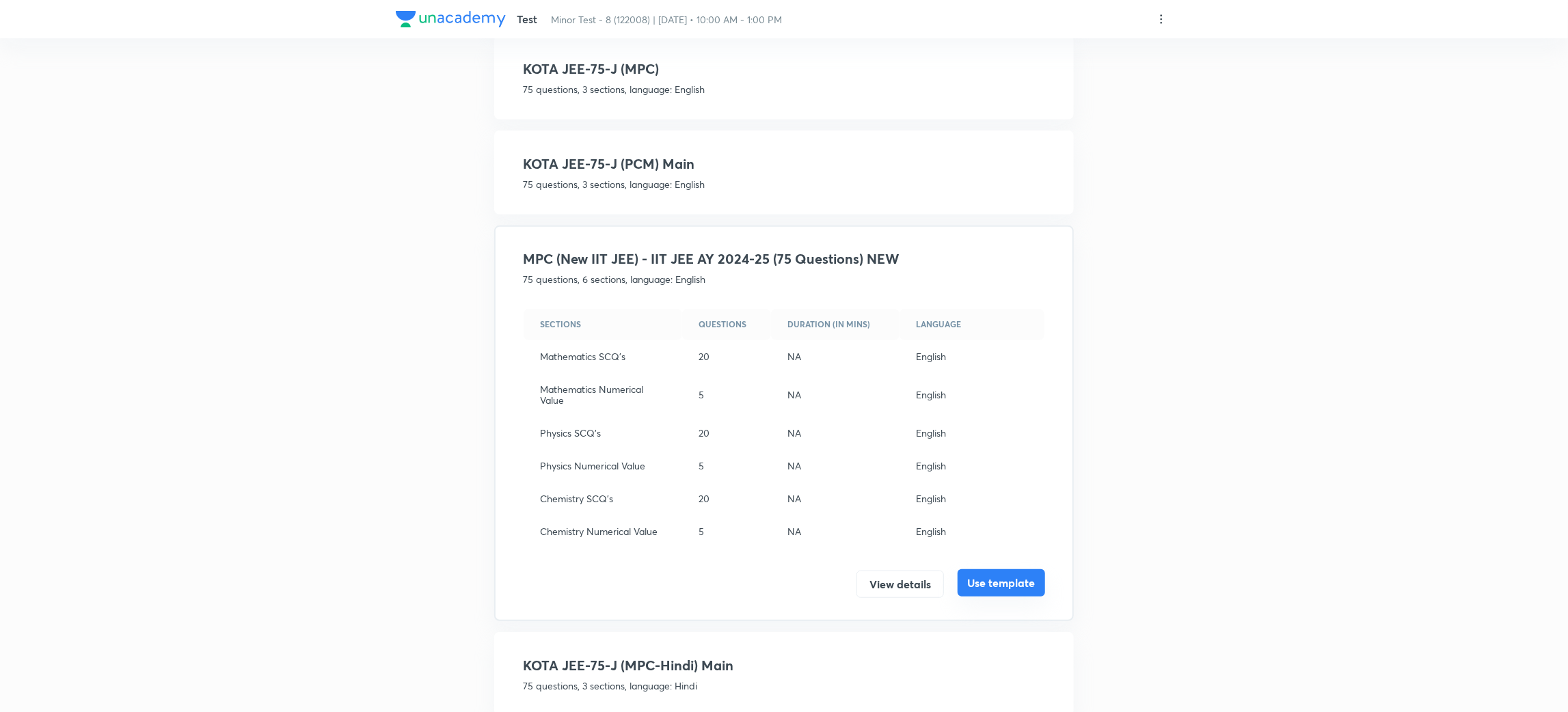
click at [1007, 573] on button "Use template" at bounding box center [1001, 583] width 87 height 28
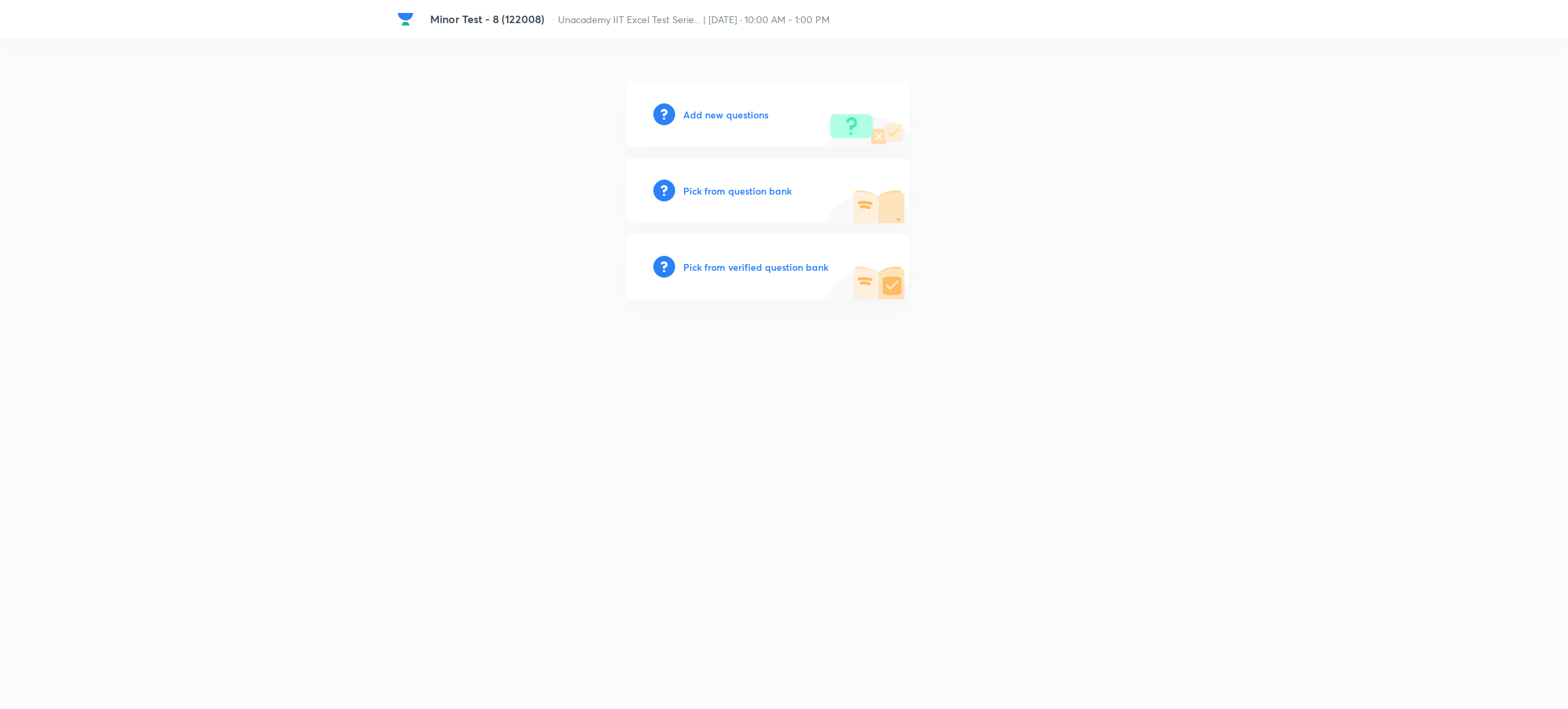
click at [730, 113] on h6 "Add new questions" at bounding box center [726, 115] width 85 height 14
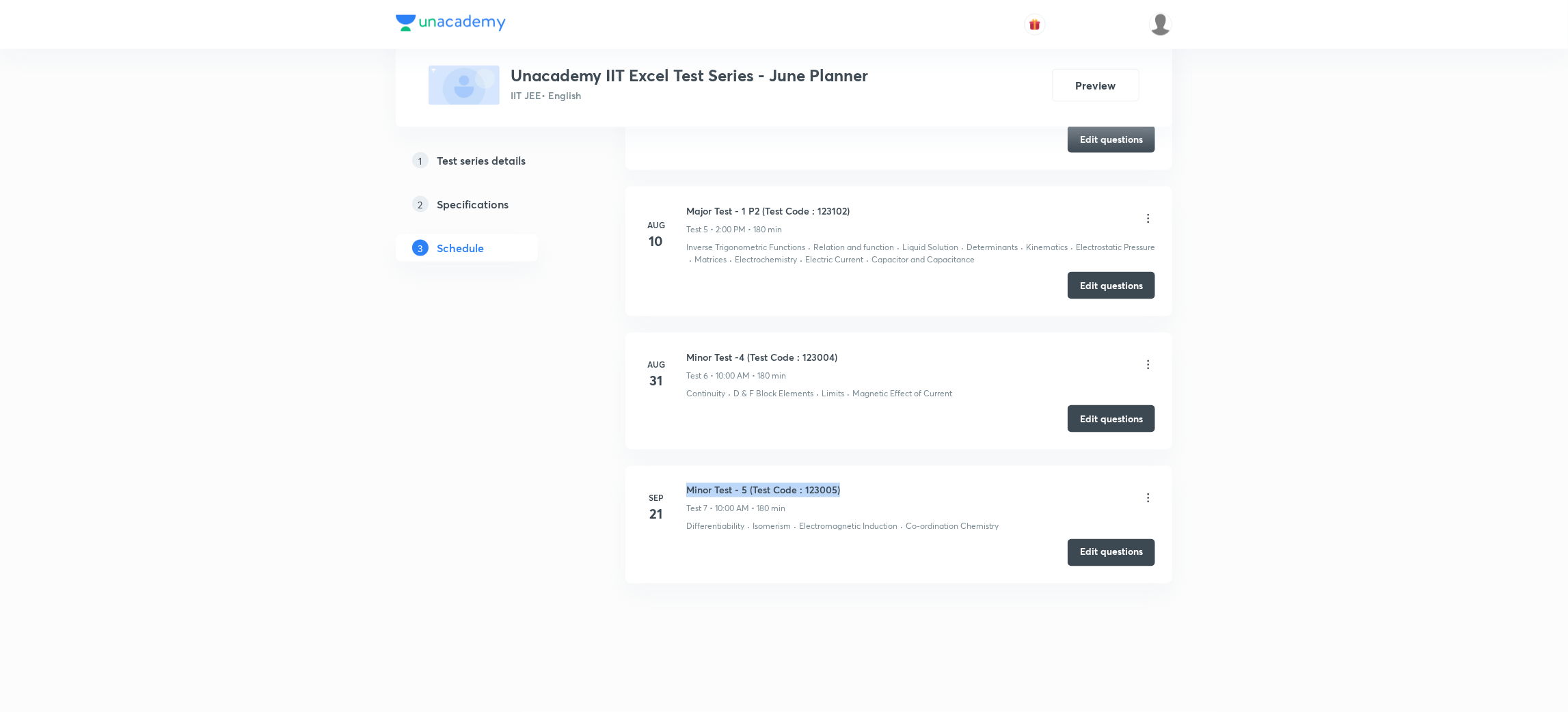
drag, startPoint x: 843, startPoint y: 493, endPoint x: 688, endPoint y: 493, distance: 155.0
click at [688, 493] on div "Minor Test - 5 (Test Code : 123005) Test 7 • 10:00 AM • 180 min" at bounding box center [920, 499] width 469 height 32
copy h6 "Minor Test - 5 (Test Code : 123005)"
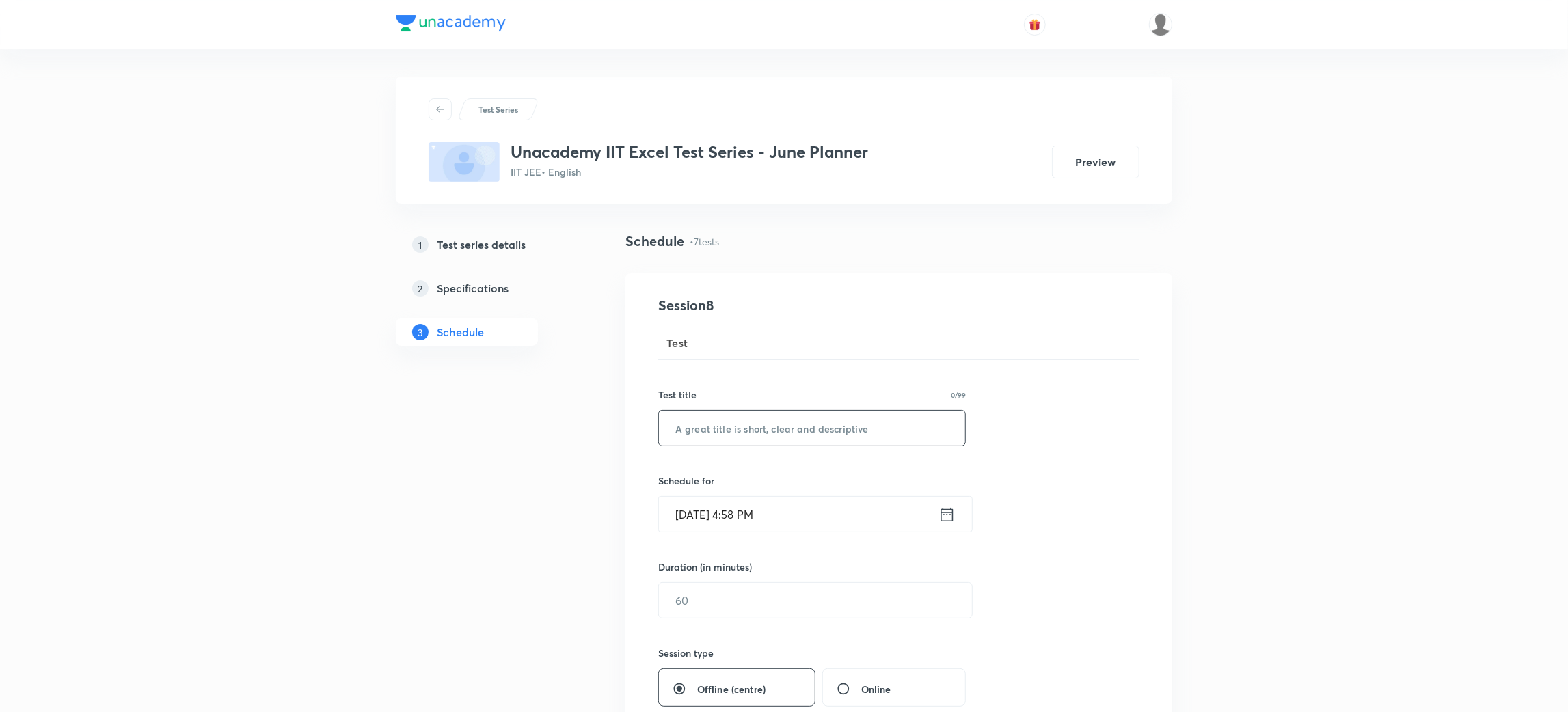
click at [726, 432] on input "text" at bounding box center [811, 428] width 306 height 35
paste input "Minor Test - 5 (Test Code : 123005)"
click at [824, 422] on input "Minor Test - 5 (Test Code : 123006)" at bounding box center [811, 428] width 306 height 35
type input "Minor Test - 5 (Test Code : 123006)"
